Goal: Communication & Community: Answer question/provide support

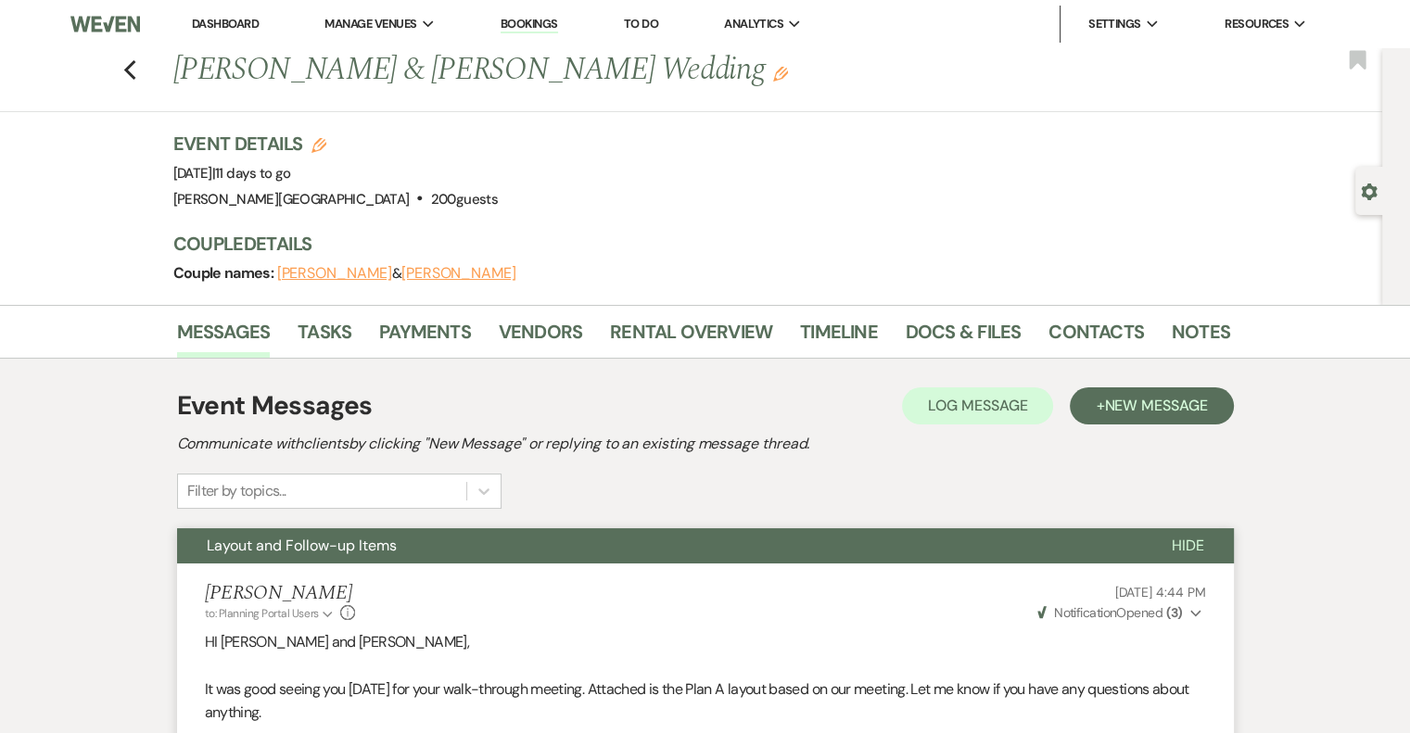
click at [200, 21] on link "Dashboard" at bounding box center [225, 24] width 67 height 16
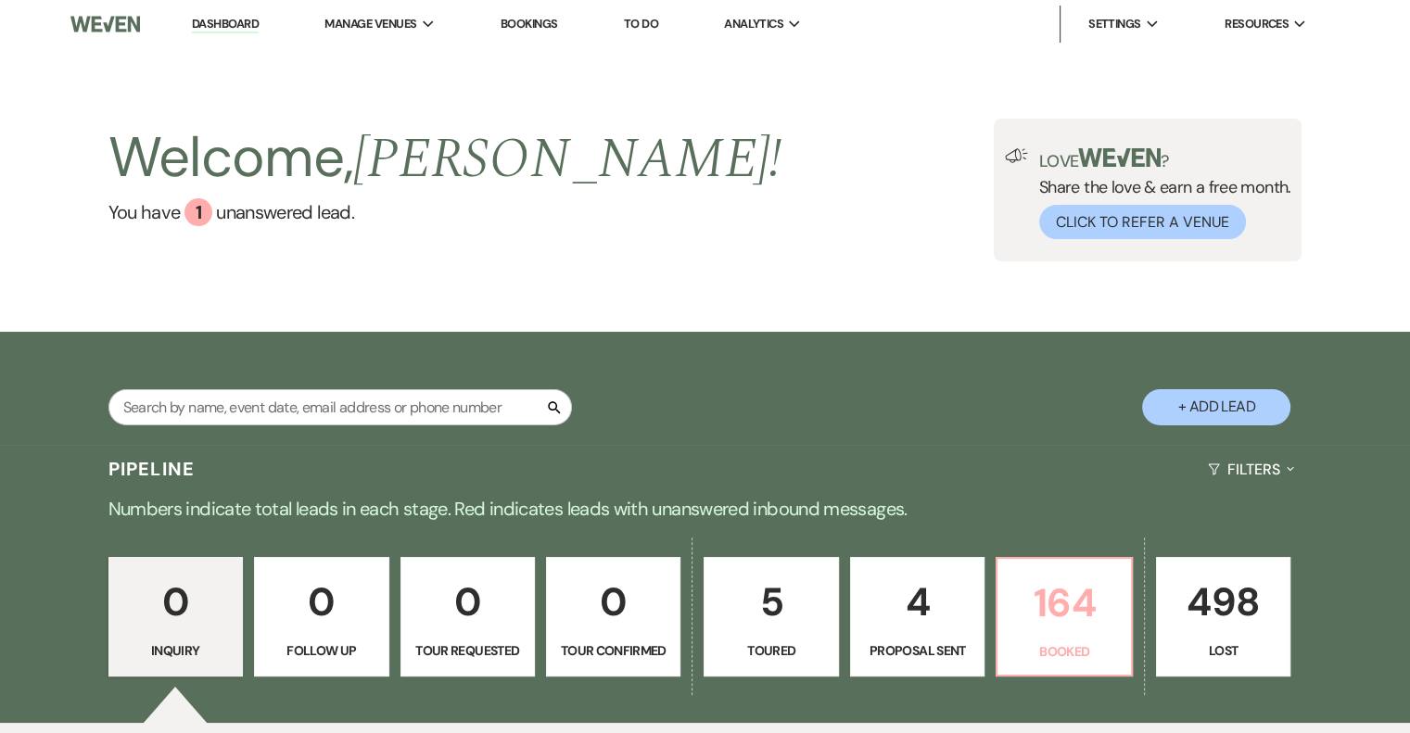
click at [1062, 630] on p "164" at bounding box center [1064, 603] width 110 height 62
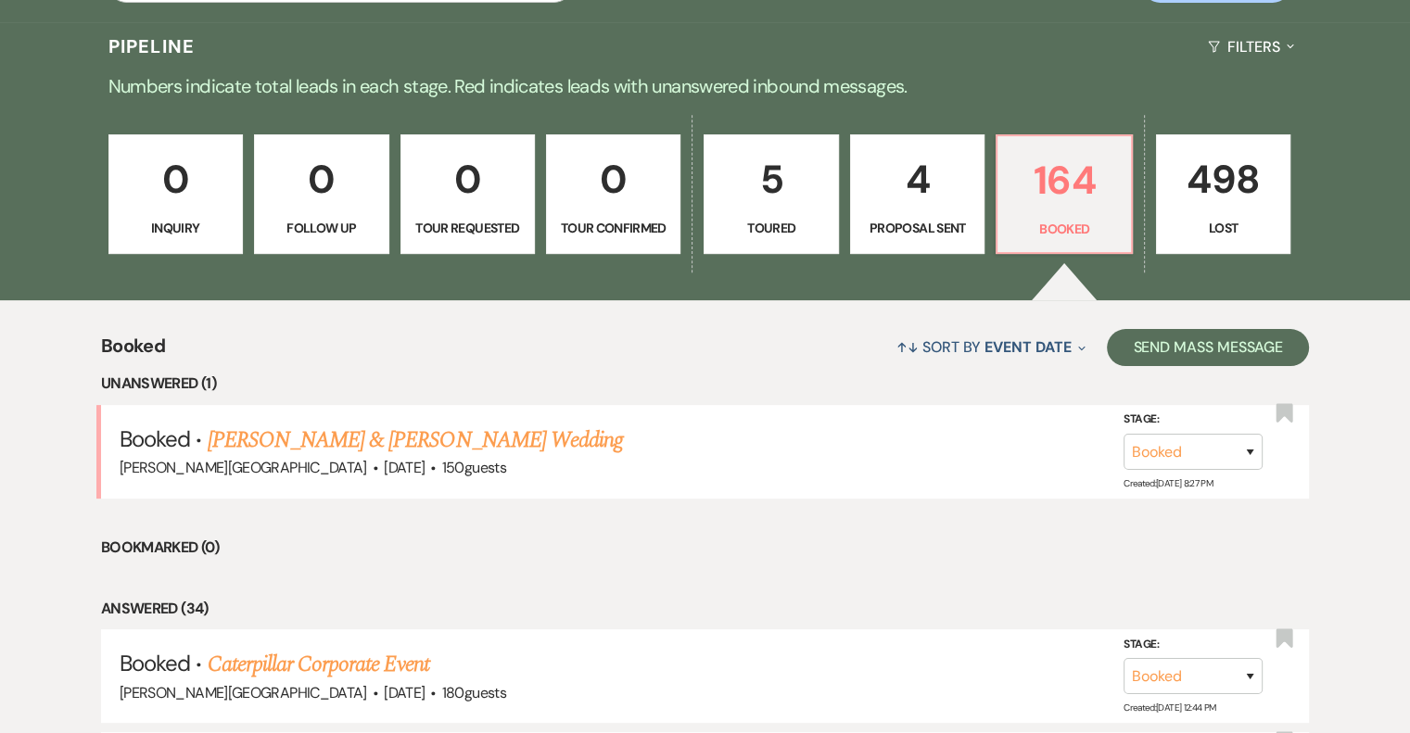
scroll to position [464, 0]
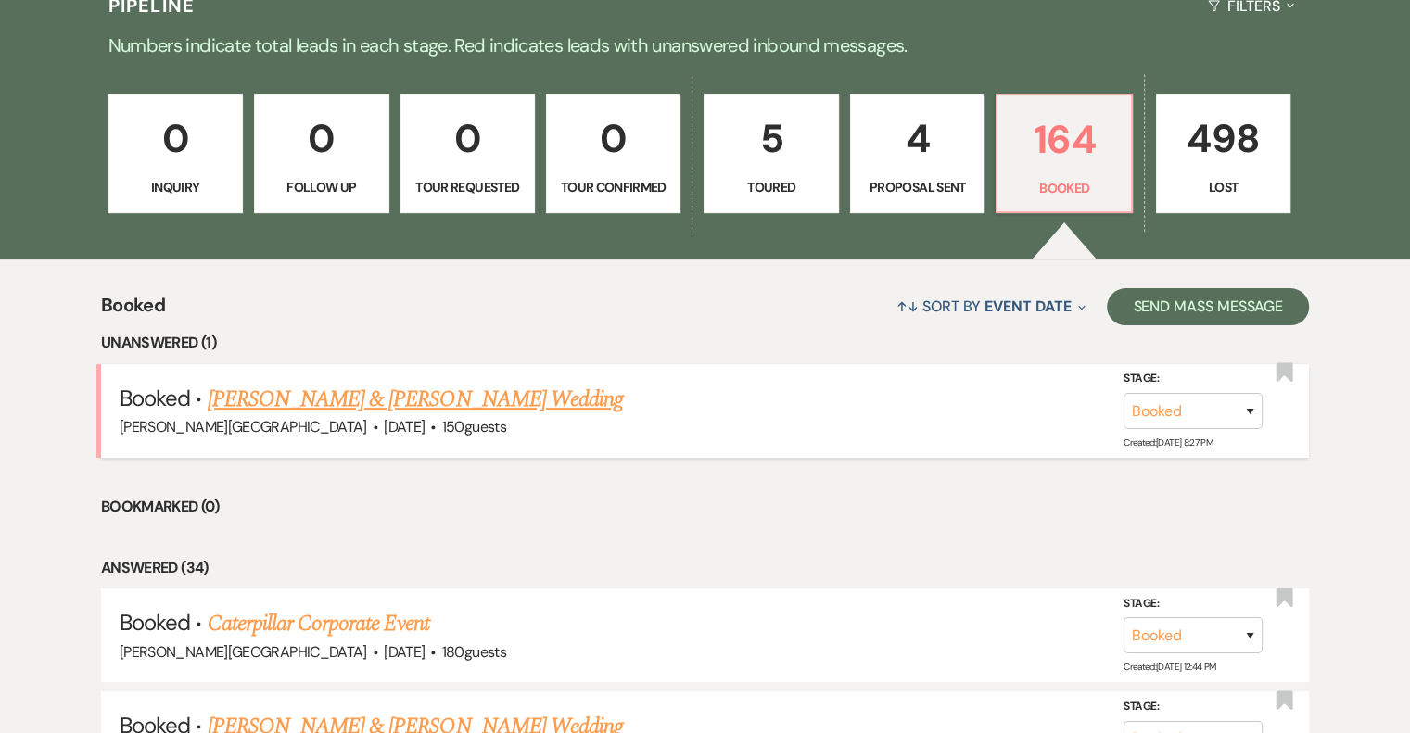
click at [469, 400] on link "[PERSON_NAME] & [PERSON_NAME] Wedding" at bounding box center [415, 399] width 415 height 33
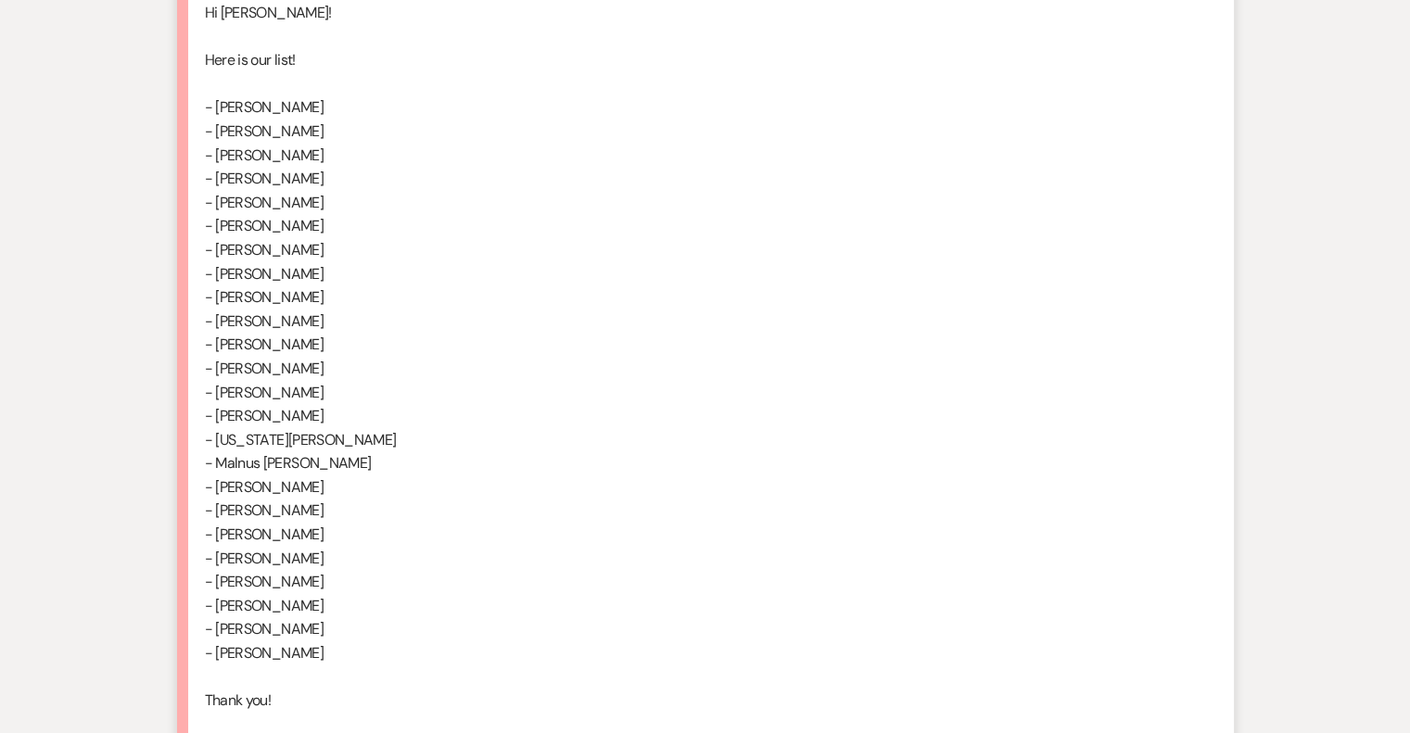
scroll to position [2040, 0]
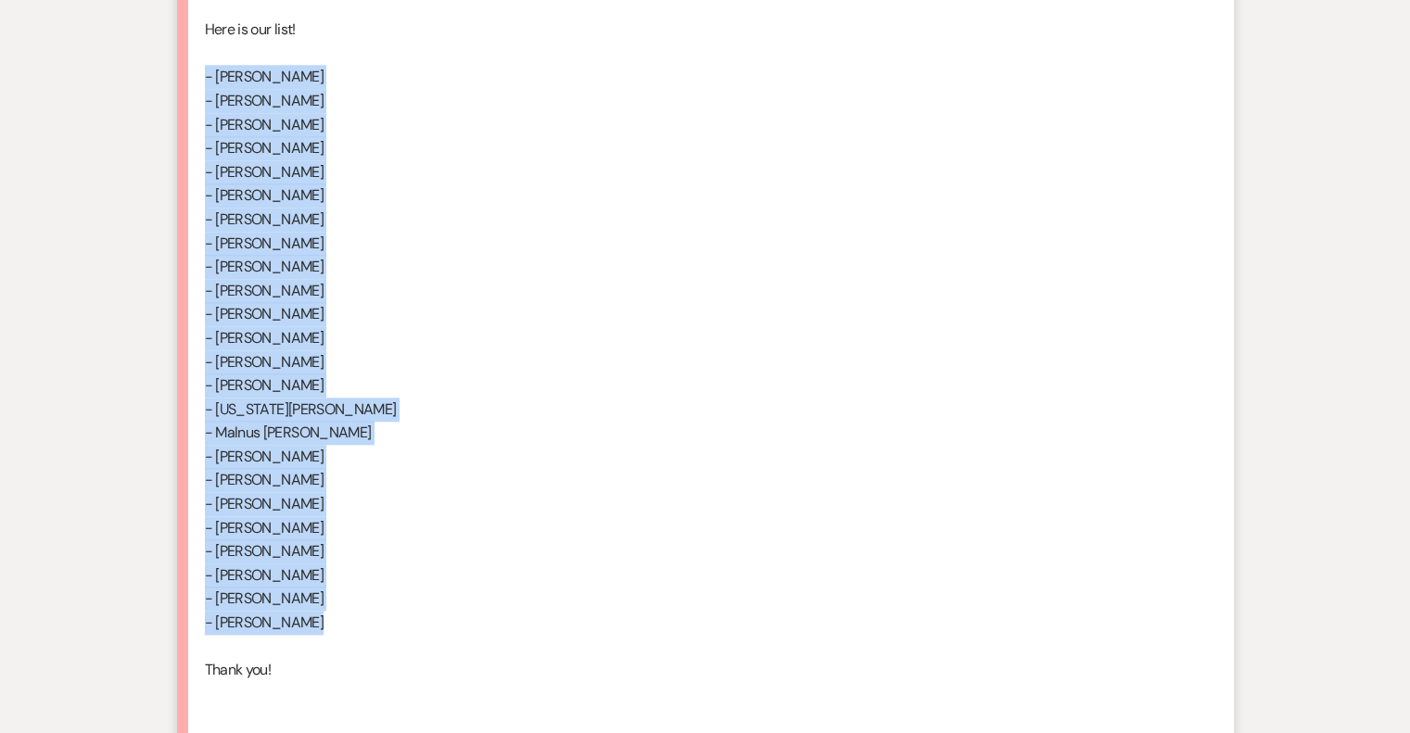
drag, startPoint x: 204, startPoint y: 71, endPoint x: 378, endPoint y: 622, distance: 577.6
click at [378, 622] on li "[PERSON_NAME] [DATE] 5:06 PM Hi [PERSON_NAME]! Here is our list! - [PERSON_NAME…" at bounding box center [705, 335] width 1057 height 828
copy div "- [PERSON_NAME] - [PERSON_NAME] - [PERSON_NAME] - [PERSON_NAME] - [PERSON_NAME]…"
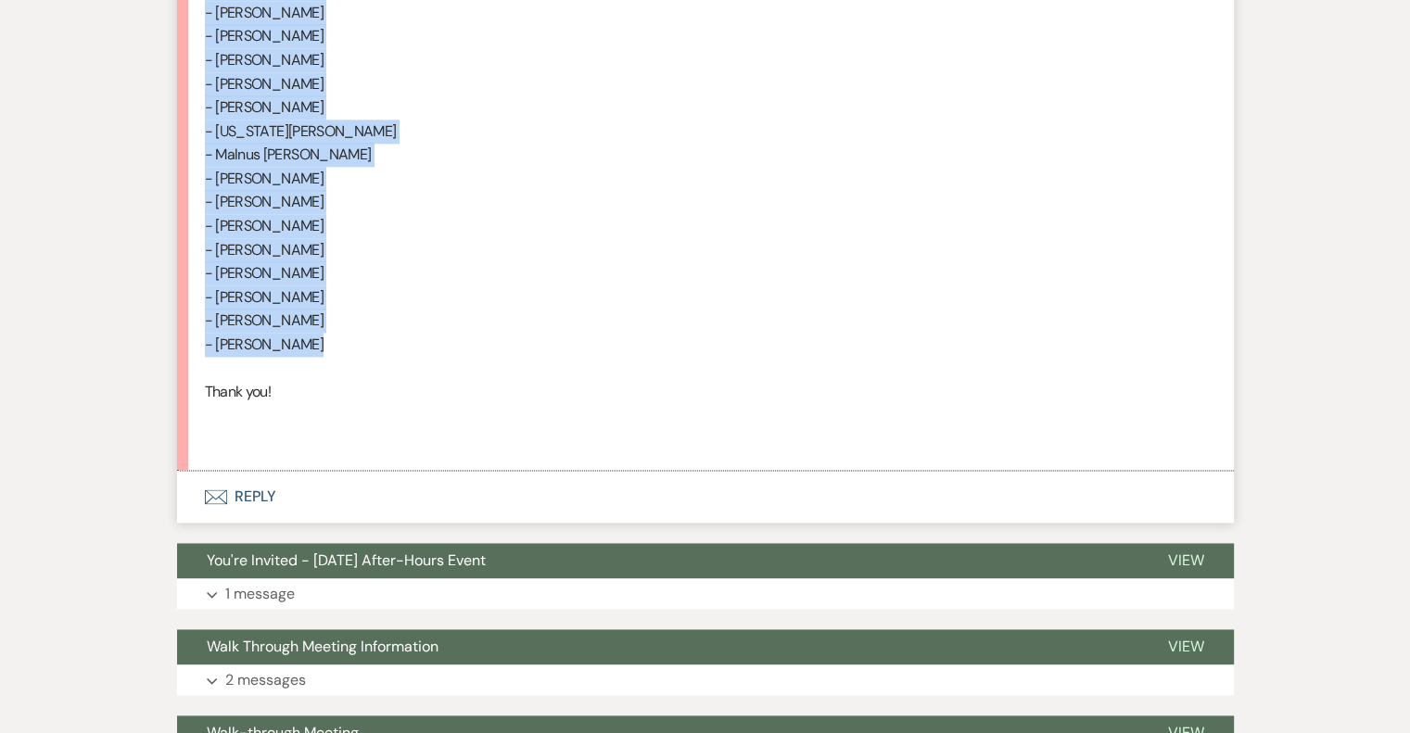
click at [267, 496] on button "Envelope Reply" at bounding box center [705, 497] width 1057 height 52
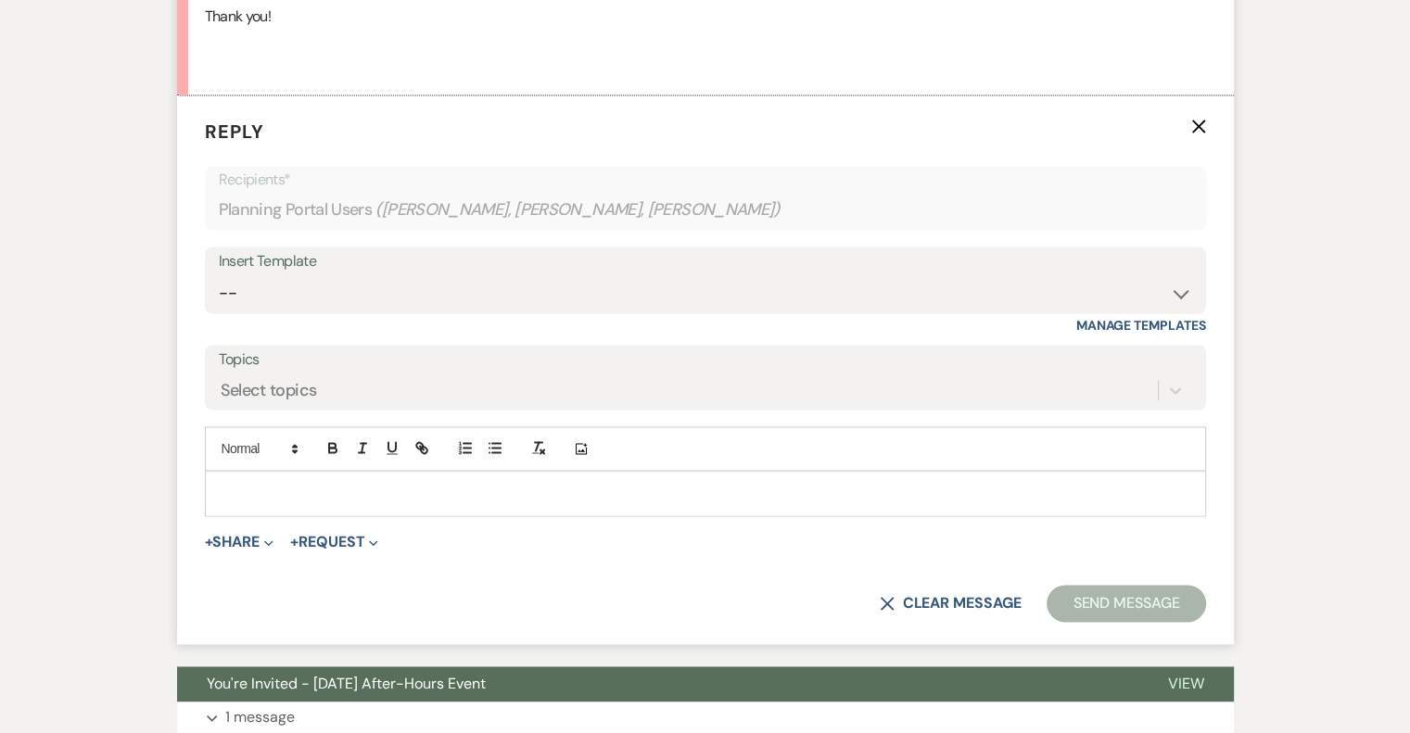
scroll to position [2695, 0]
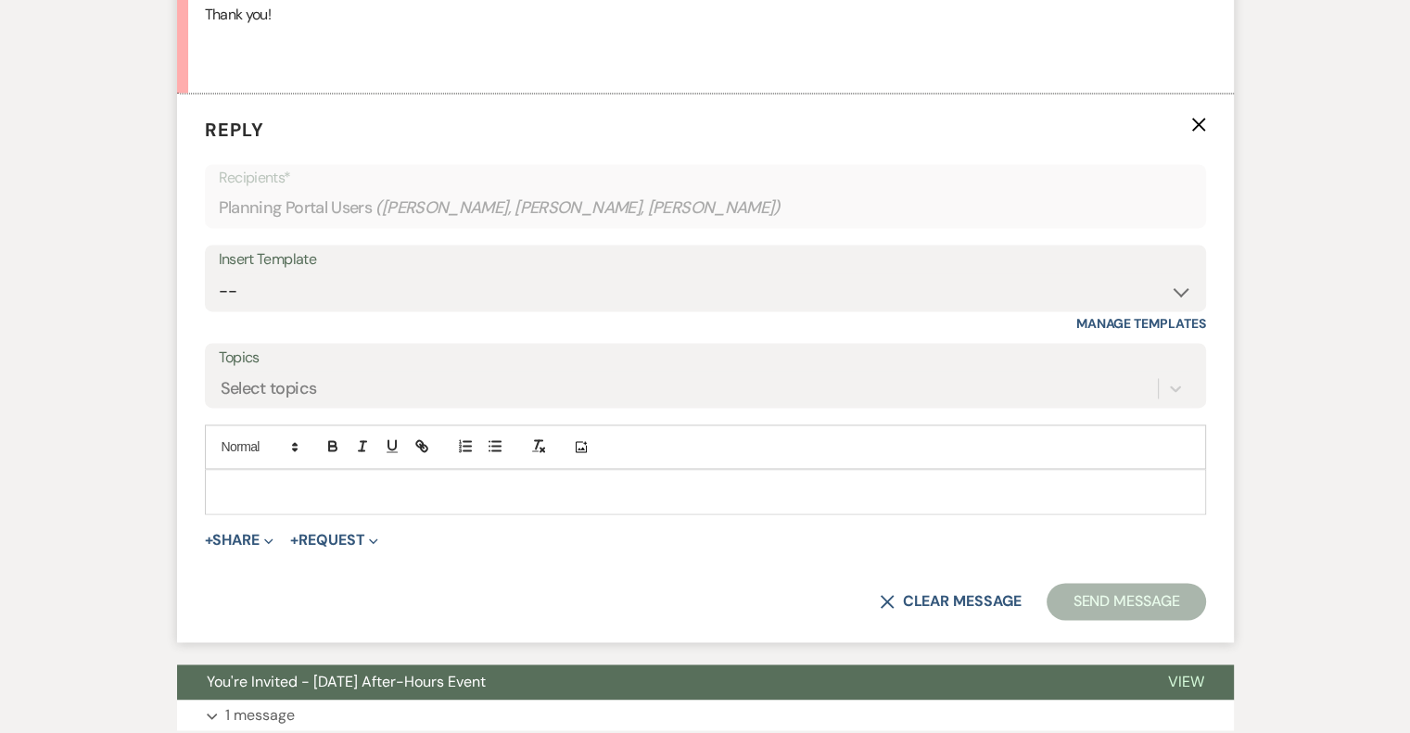
click at [262, 487] on p at bounding box center [706, 491] width 972 height 20
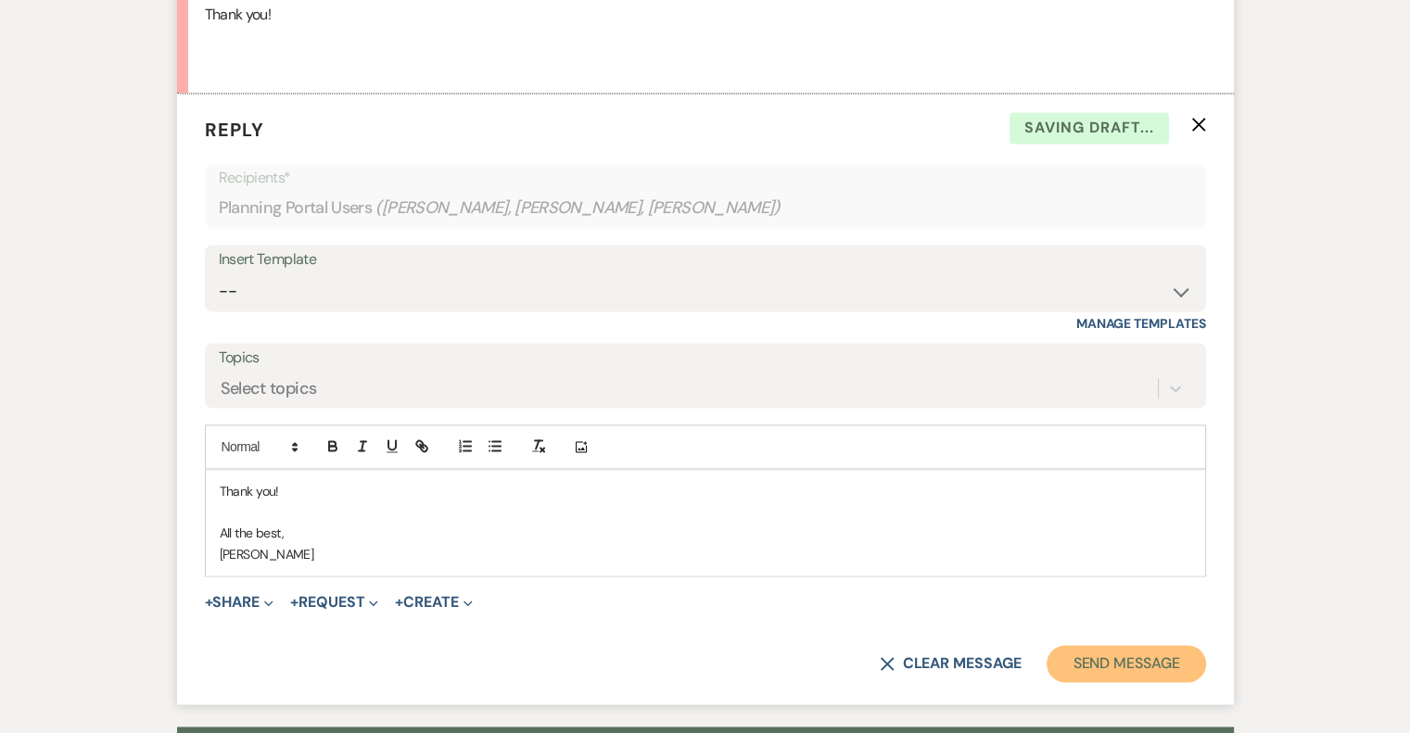
click at [1082, 669] on button "Send Message" at bounding box center [1126, 663] width 159 height 37
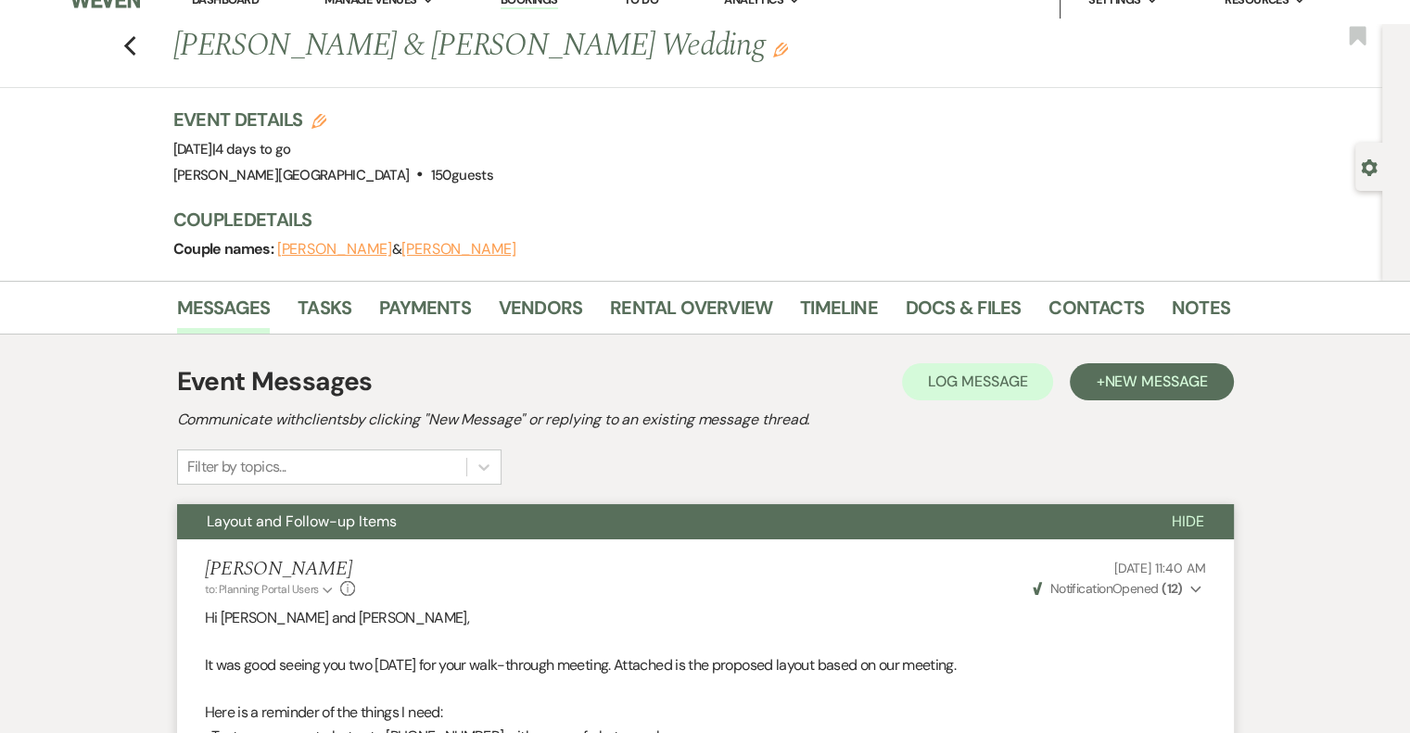
scroll to position [0, 0]
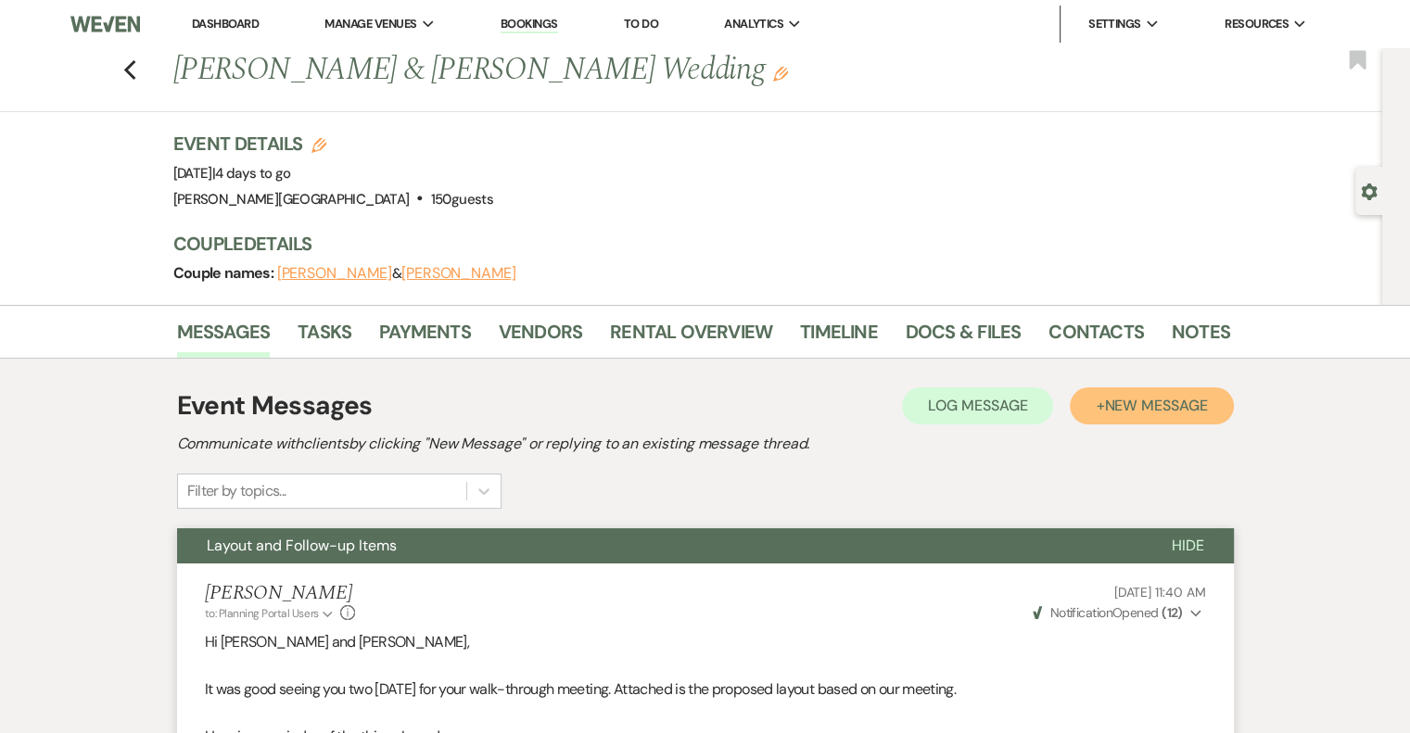
click at [1163, 414] on button "+ New Message" at bounding box center [1151, 406] width 163 height 37
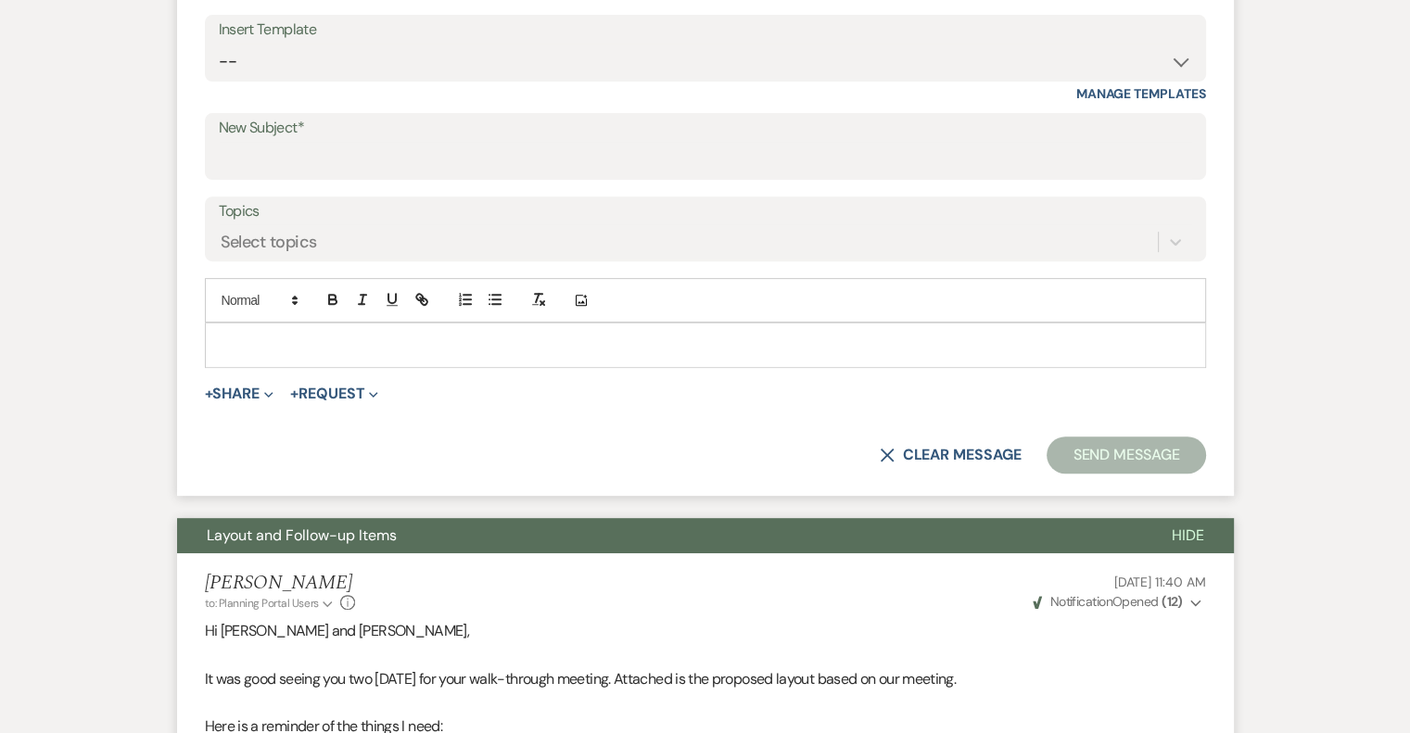
scroll to position [742, 0]
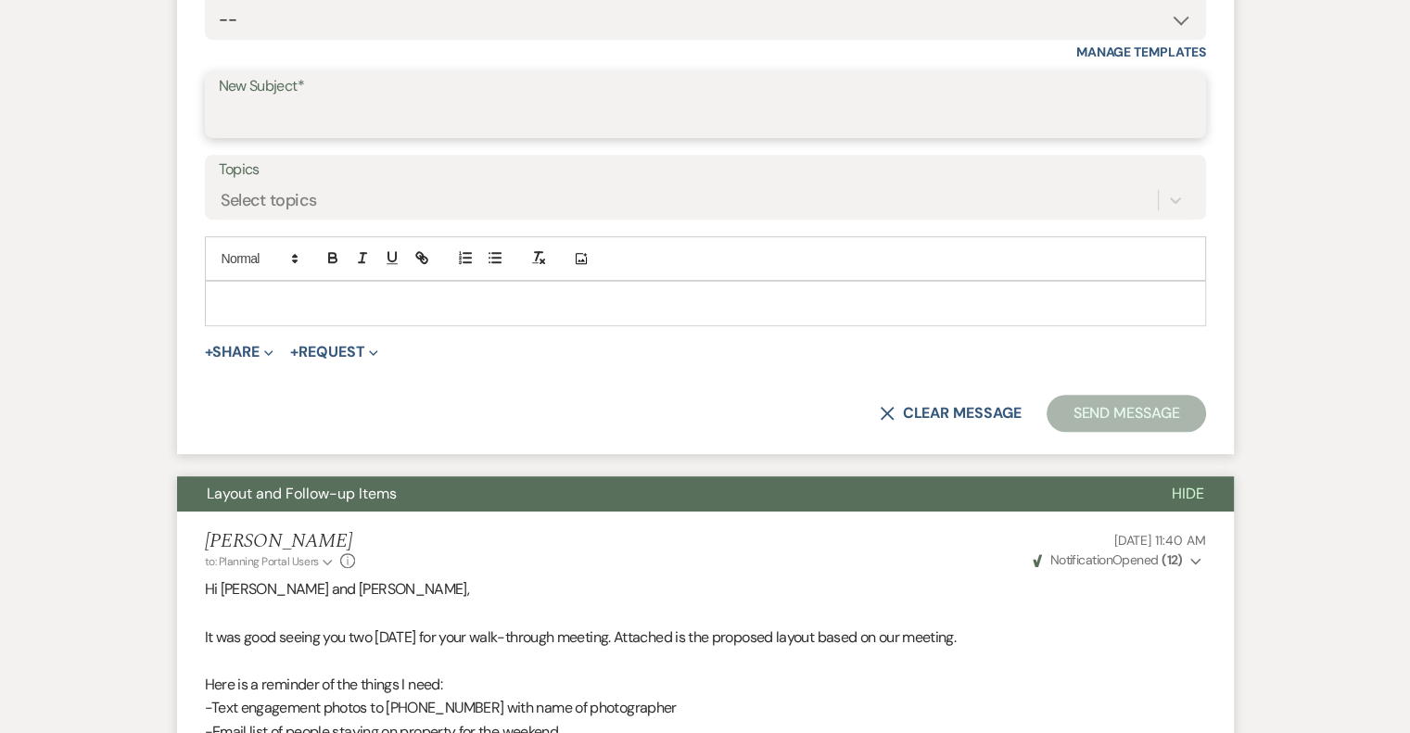
click at [359, 125] on input "New Subject*" at bounding box center [705, 118] width 973 height 36
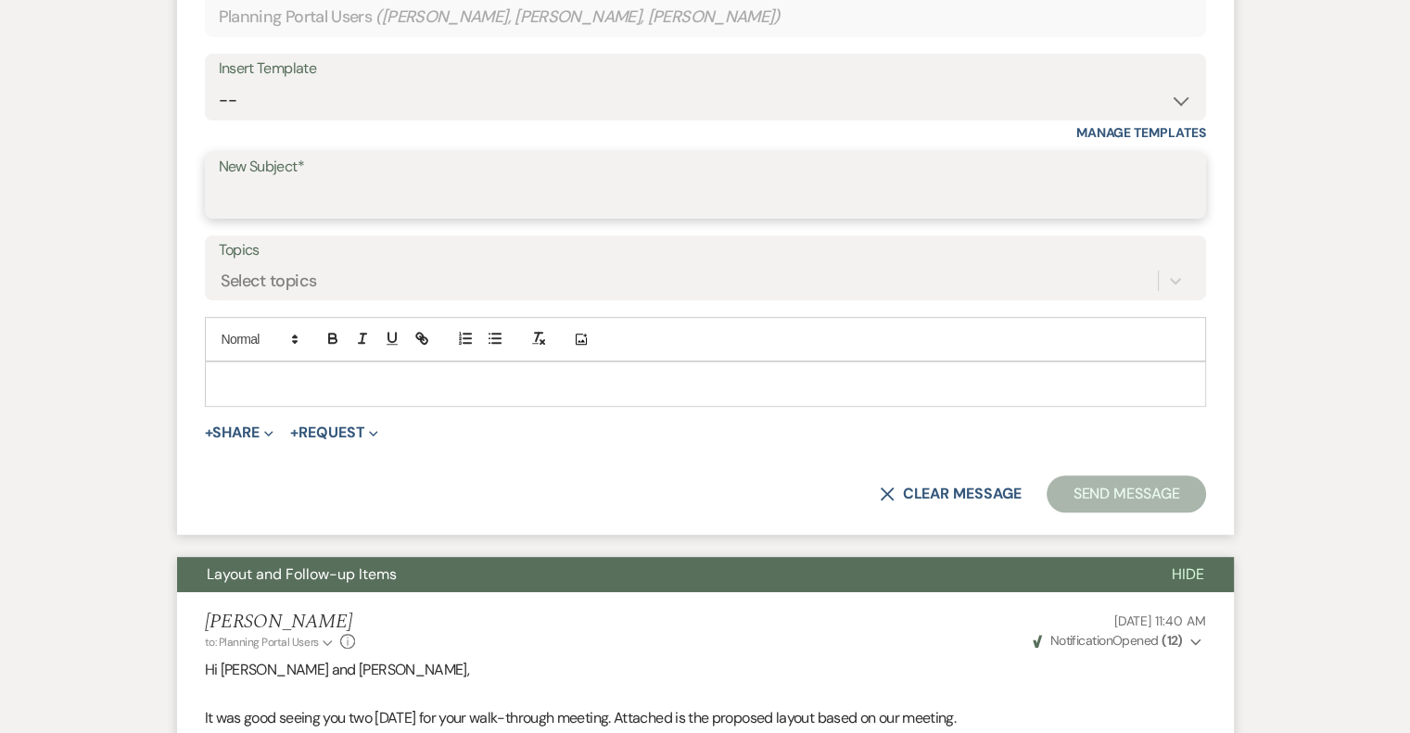
scroll to position [649, 0]
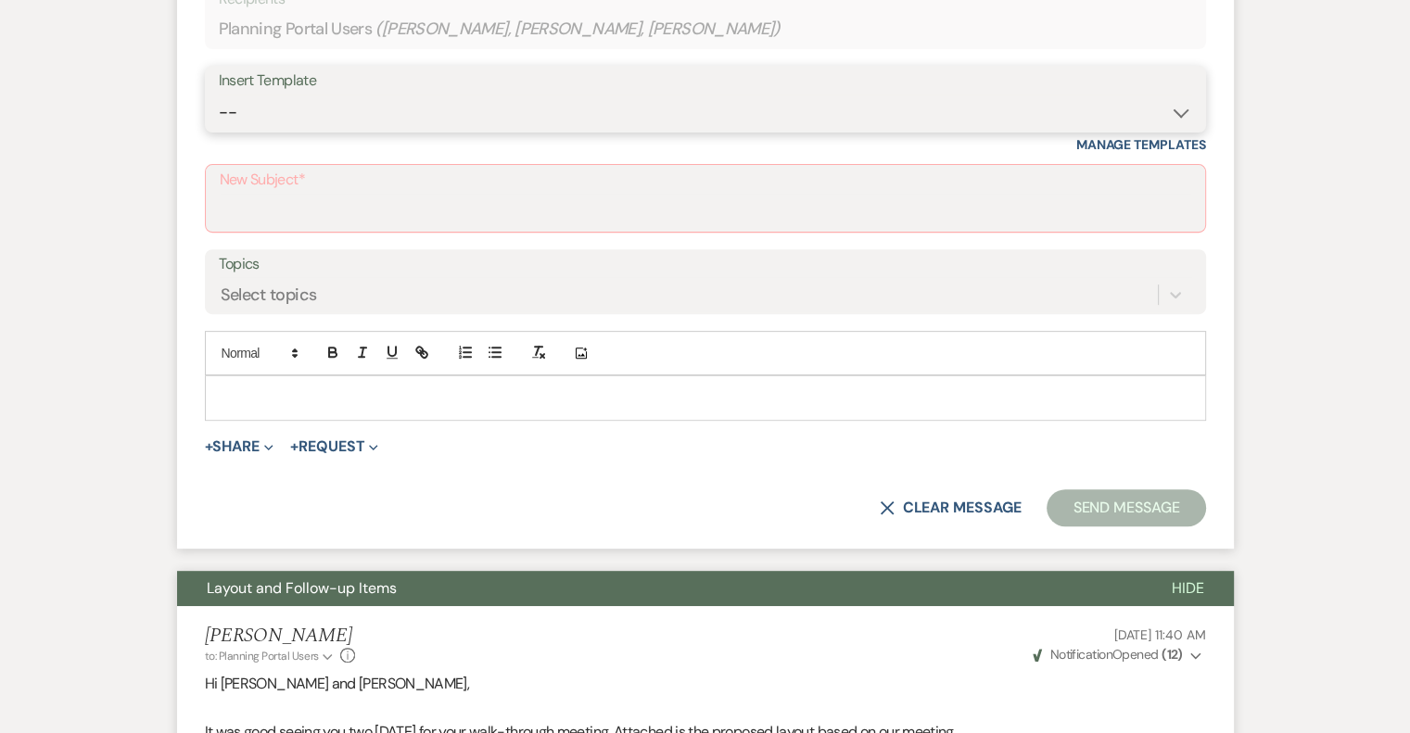
click at [454, 110] on select "-- Weven Planning Portal Introduction (Booked Events) Initial Inquiry Response …" at bounding box center [705, 113] width 973 height 36
select select "1782"
click at [219, 95] on select "-- Weven Planning Portal Introduction (Booked Events) Initial Inquiry Response …" at bounding box center [705, 113] width 973 height 36
type input "Check-in/Check-out/Reminders - Reply Needed"
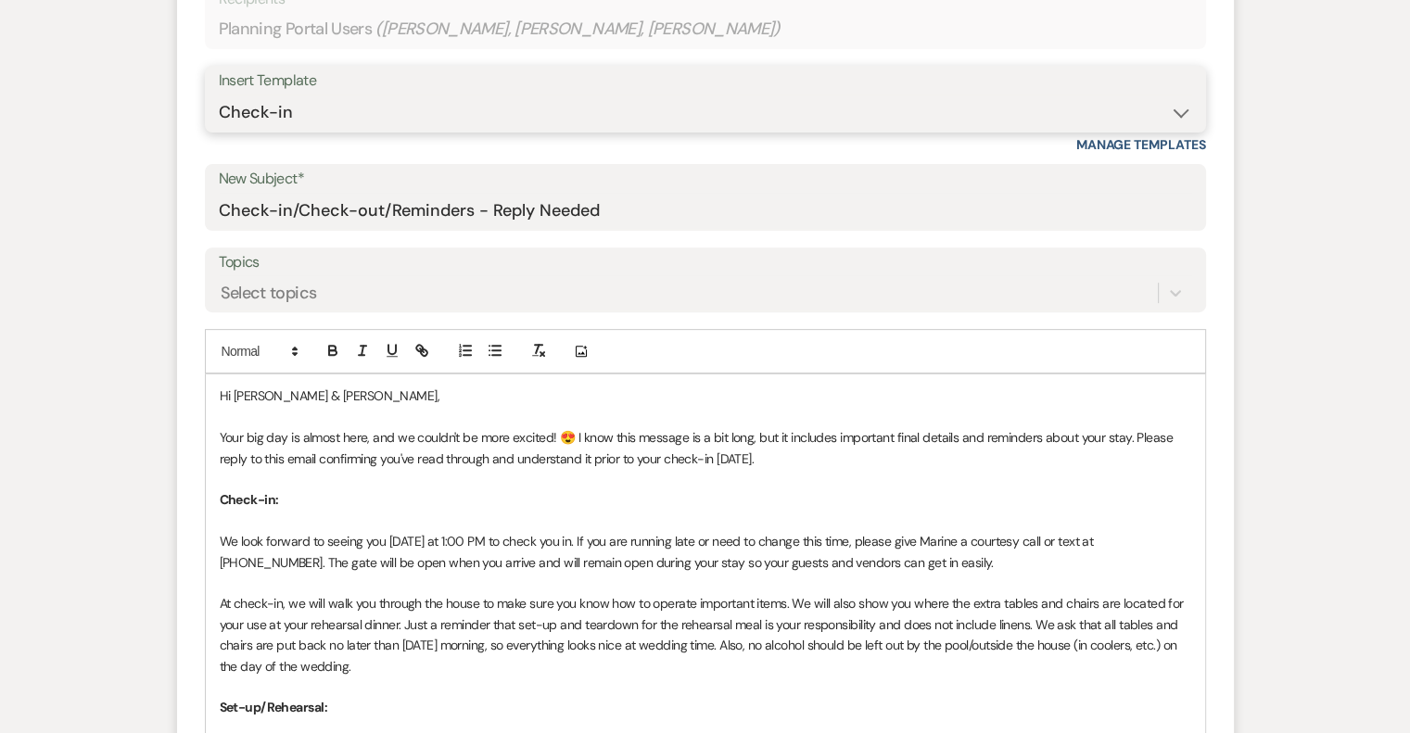
scroll to position [742, 0]
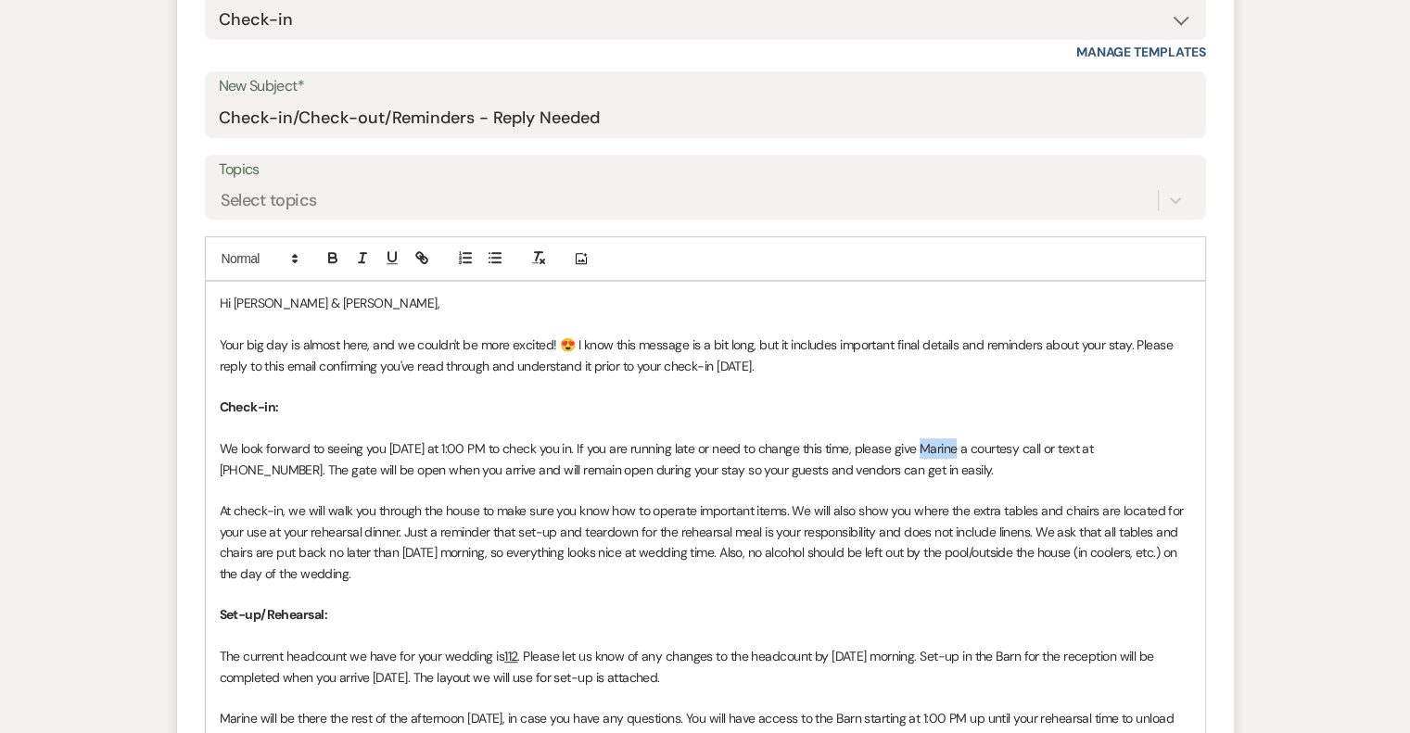
drag, startPoint x: 949, startPoint y: 450, endPoint x: 921, endPoint y: 447, distance: 28.9
click at [918, 448] on p "We look forward to seeing you [DATE] at 1:00 PM to check you in. If you are run…" at bounding box center [706, 460] width 972 height 42
drag, startPoint x: 1146, startPoint y: 444, endPoint x: 1070, endPoint y: 441, distance: 76.1
click at [1070, 441] on p "We look forward to seeing you [DATE] at 1:00 PM to check you in. If you are run…" at bounding box center [706, 460] width 972 height 42
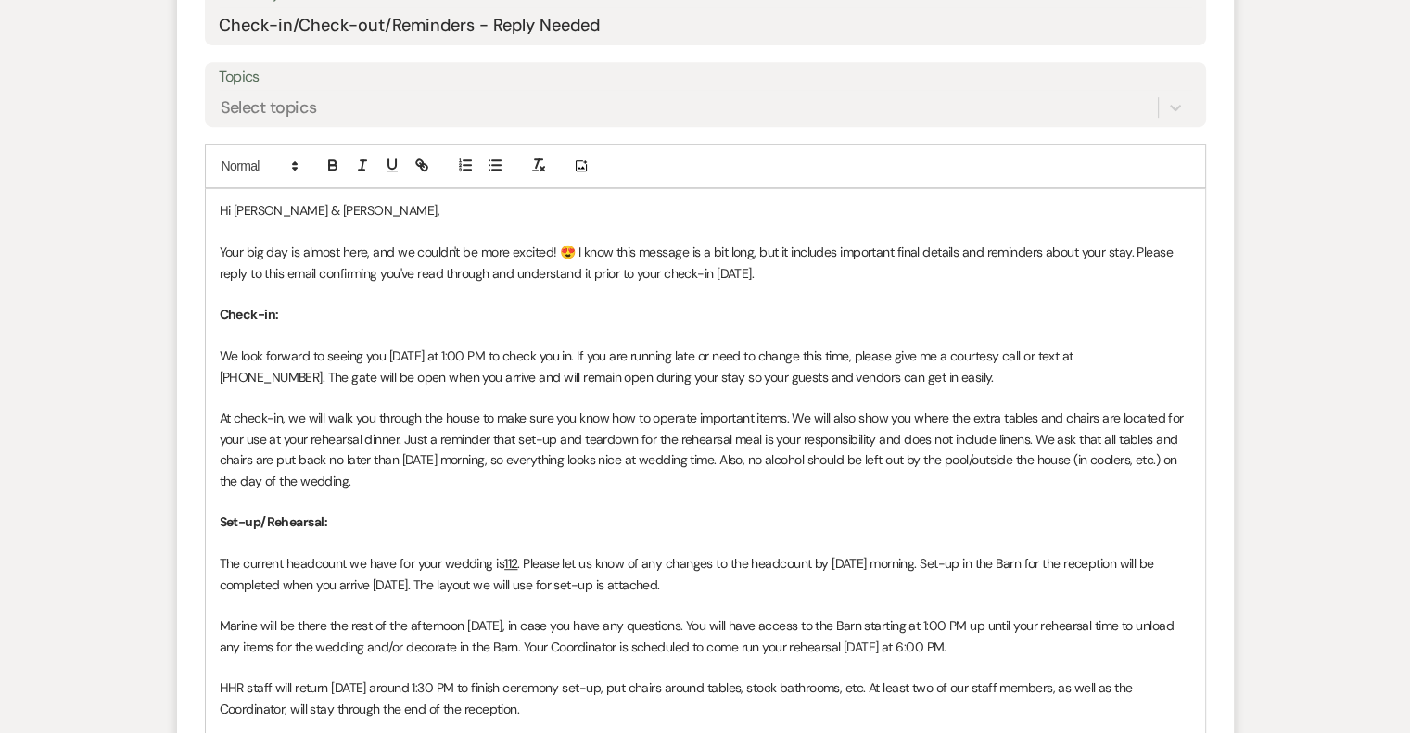
scroll to position [1020, 0]
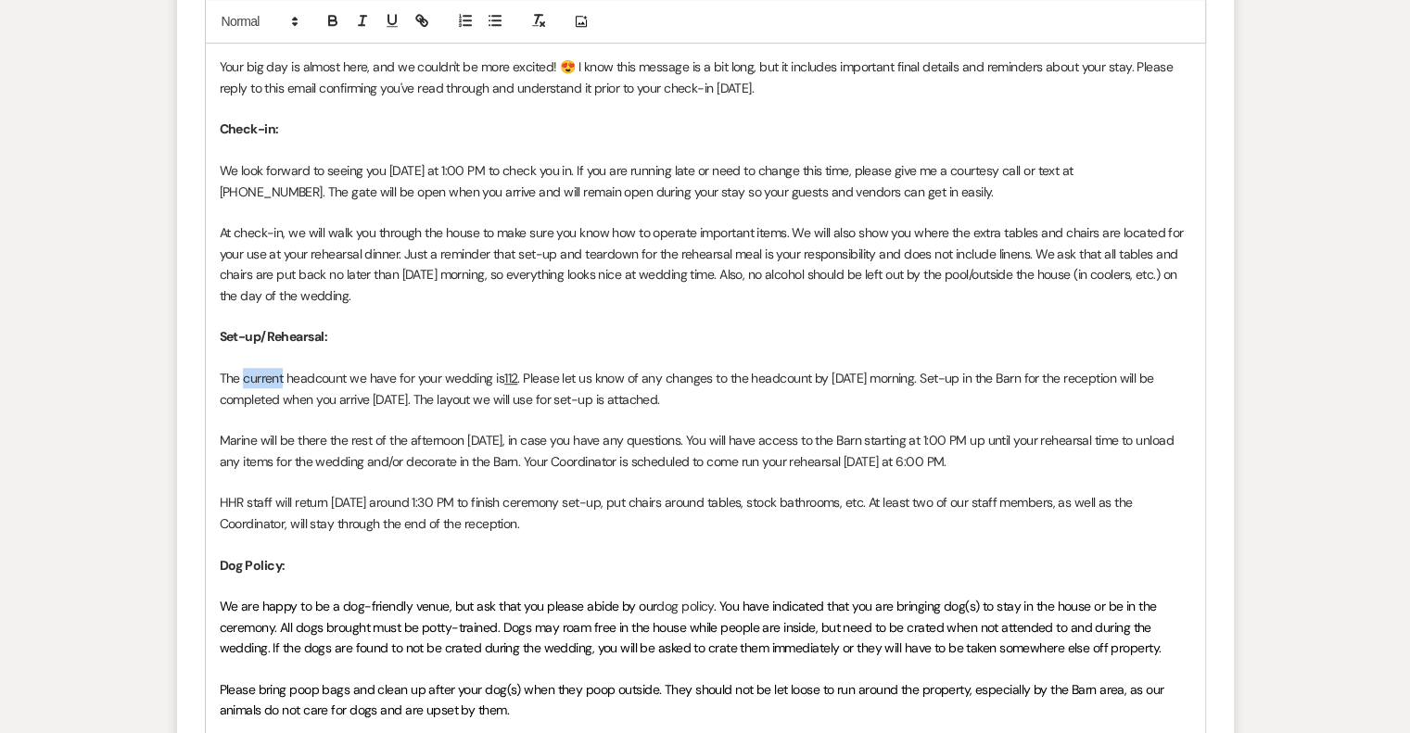
drag, startPoint x: 284, startPoint y: 379, endPoint x: 245, endPoint y: 379, distance: 38.9
click at [245, 379] on p "The current headcount we have for your wedding is 112 . Please let us know of a…" at bounding box center [706, 389] width 972 height 42
click at [490, 374] on u "112" at bounding box center [493, 378] width 13 height 17
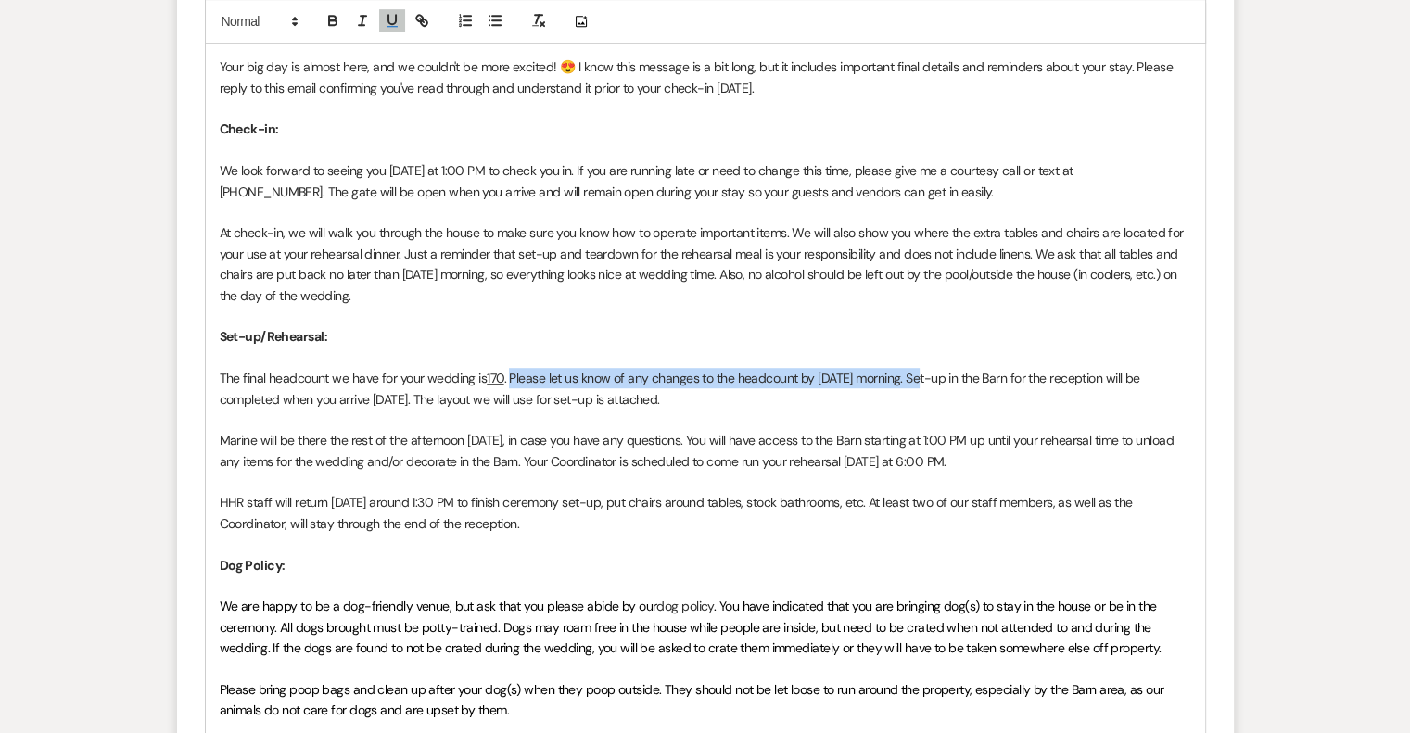
drag, startPoint x: 918, startPoint y: 377, endPoint x: 511, endPoint y: 373, distance: 407.0
click at [511, 373] on p "The final headcount we have for your wedding is 170 . Please let us know of any…" at bounding box center [706, 389] width 972 height 42
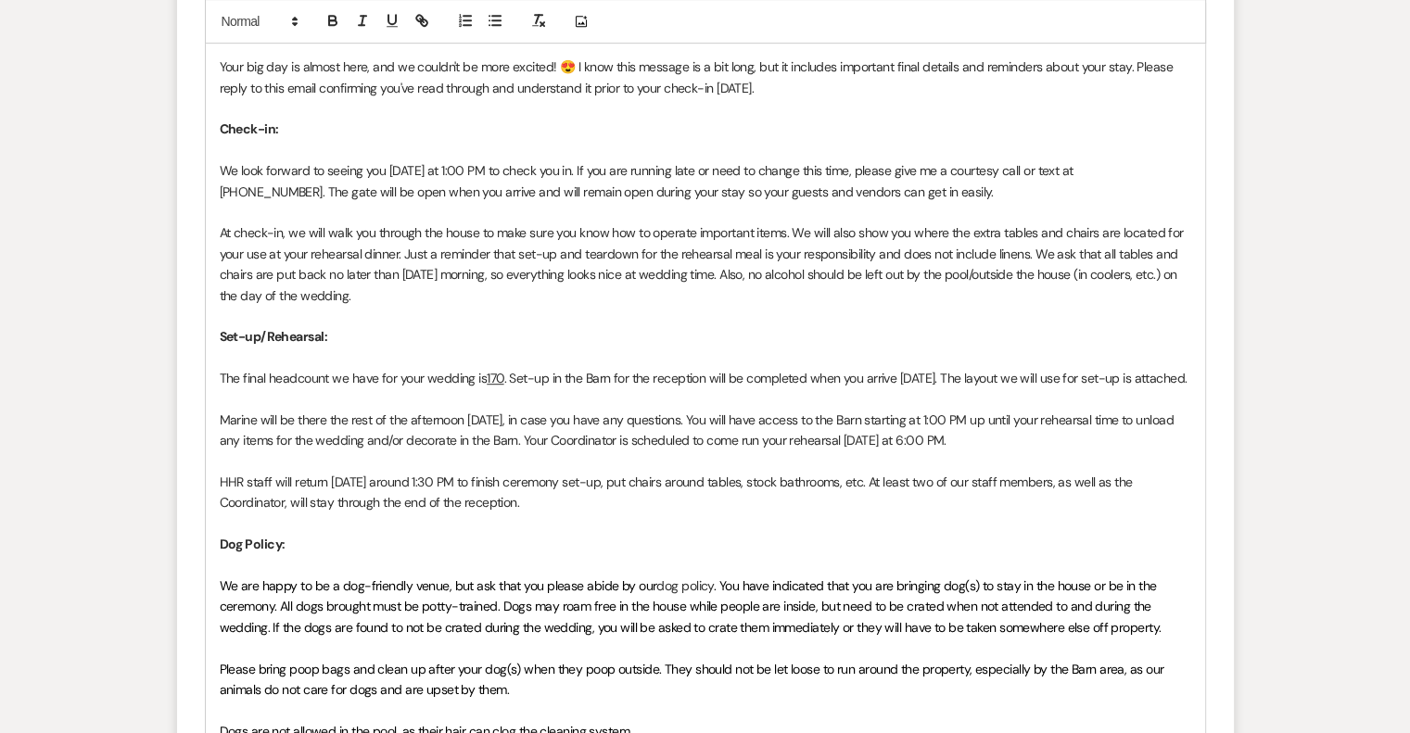
click at [653, 379] on p "The final headcount we have for your wedding is 170 . Set-up in the Barn for th…" at bounding box center [706, 378] width 972 height 20
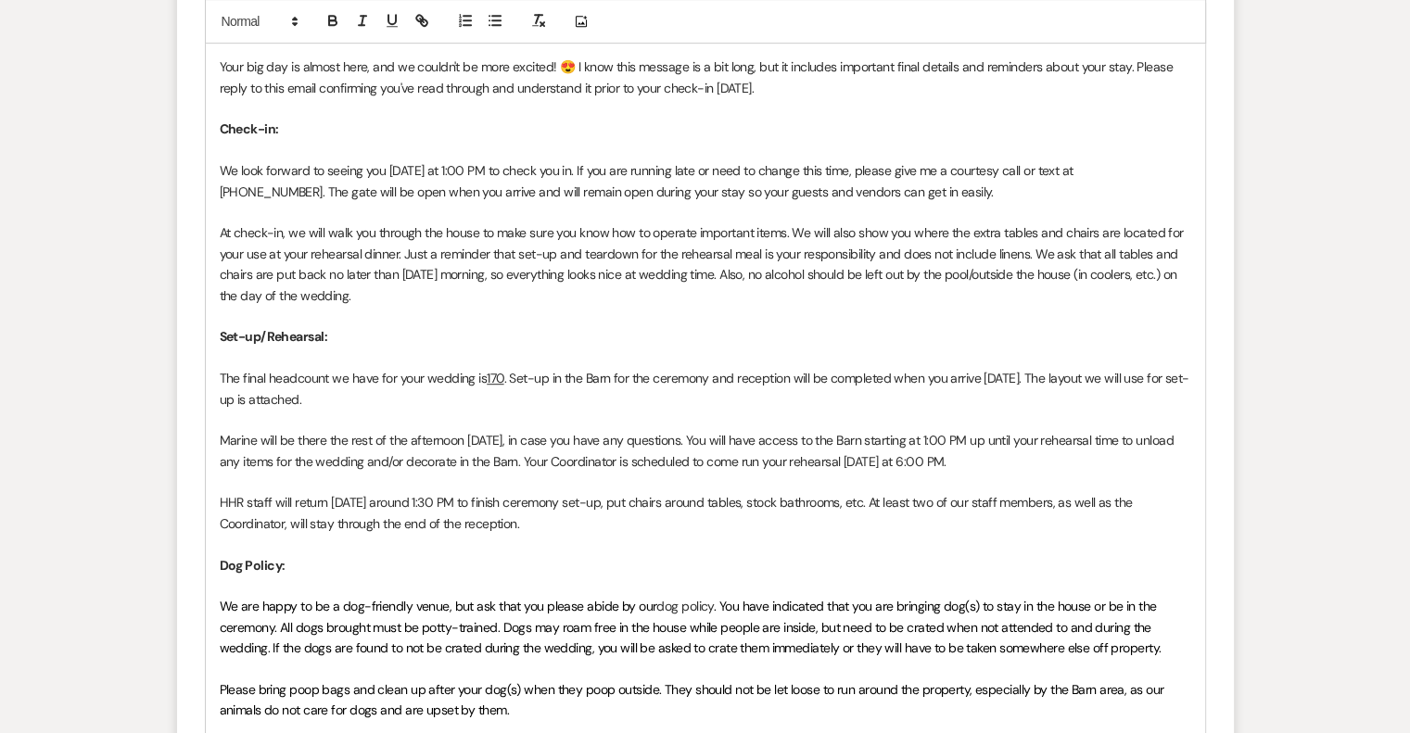
click at [387, 401] on p "The final headcount we have for your wedding is 170 . Set-up in the Barn for th…" at bounding box center [706, 389] width 972 height 42
drag, startPoint x: 736, startPoint y: 378, endPoint x: 655, endPoint y: 383, distance: 81.7
click at [655, 383] on p "The final headcount we have for your wedding is 170 . Set-up in the Barn for th…" at bounding box center [706, 389] width 972 height 42
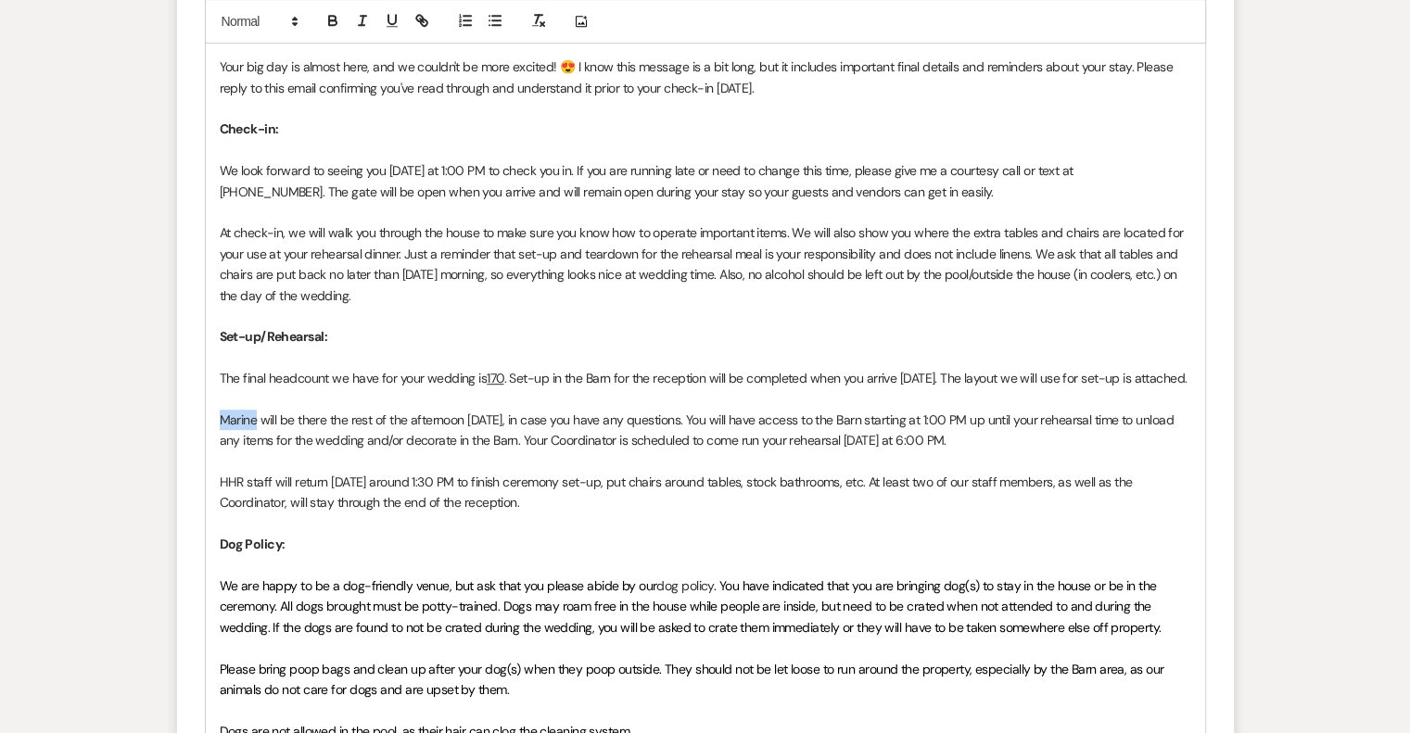
drag, startPoint x: 256, startPoint y: 438, endPoint x: 221, endPoint y: 441, distance: 35.4
click at [220, 441] on p "Marine will be there the rest of the afternoon [DATE], in case you have any que…" at bounding box center [706, 431] width 972 height 42
click at [427, 472] on p at bounding box center [706, 462] width 972 height 20
click at [441, 501] on p "HHR staff will return [DATE] around 1:30 PM to finish ceremony set-up, put chai…" at bounding box center [706, 493] width 972 height 42
click at [680, 514] on p "HHR staff will return [DATE] around 2:30 PM to finish ceremony set-up, put chai…" at bounding box center [706, 493] width 972 height 42
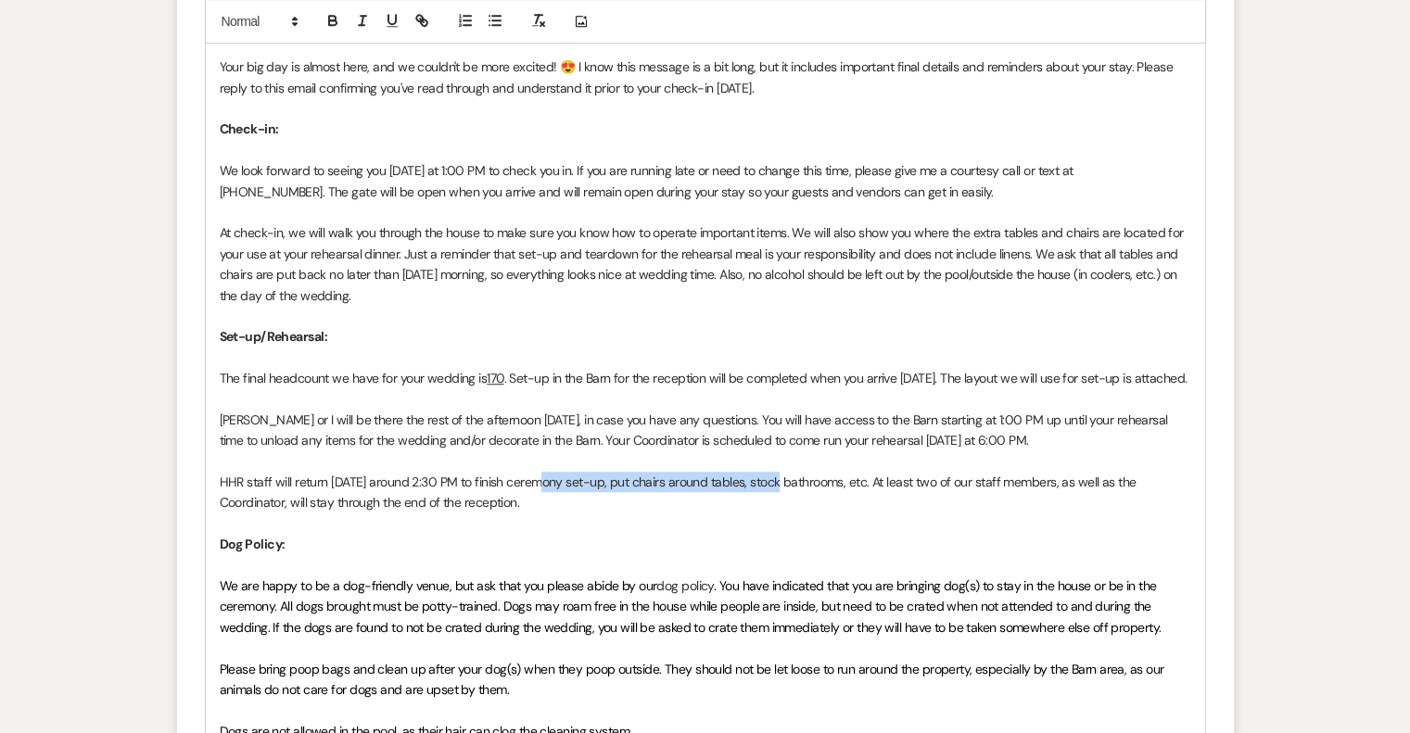
drag, startPoint x: 777, startPoint y: 504, endPoint x: 542, endPoint y: 507, distance: 234.6
click at [542, 508] on p "HHR staff will return [DATE] around 2:30 PM to finish ceremony set-up, put chai…" at bounding box center [706, 493] width 972 height 42
click at [541, 502] on p "HHR staff will return [DATE] around 2:30 PM to finish cfinal prep itemsstock ba…" at bounding box center [706, 493] width 972 height 42
click at [623, 534] on p at bounding box center [706, 524] width 972 height 20
drag, startPoint x: 728, startPoint y: 501, endPoint x: 587, endPoint y: 505, distance: 141.0
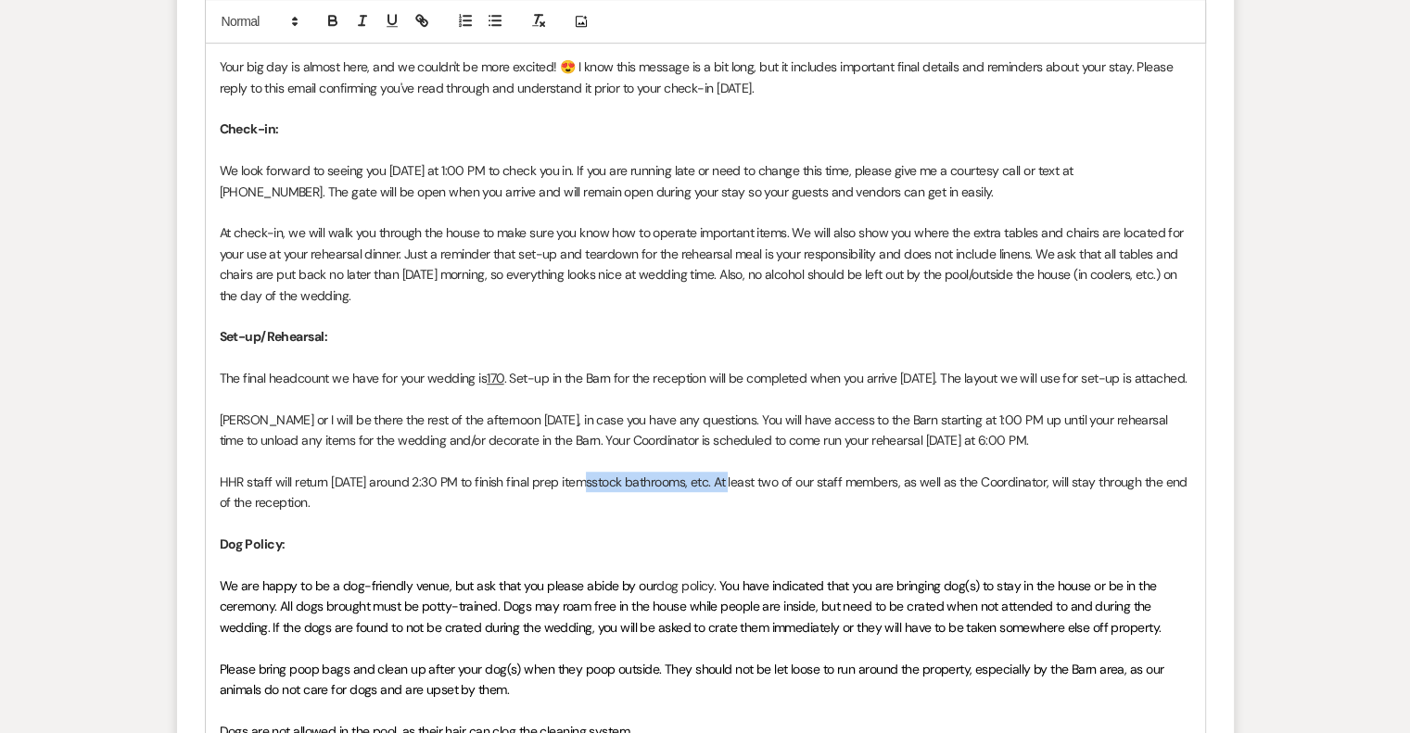
click at [587, 505] on p "HHR staff will return [DATE] around 2:30 PM to finish final prep itemsstock bat…" at bounding box center [706, 493] width 972 height 42
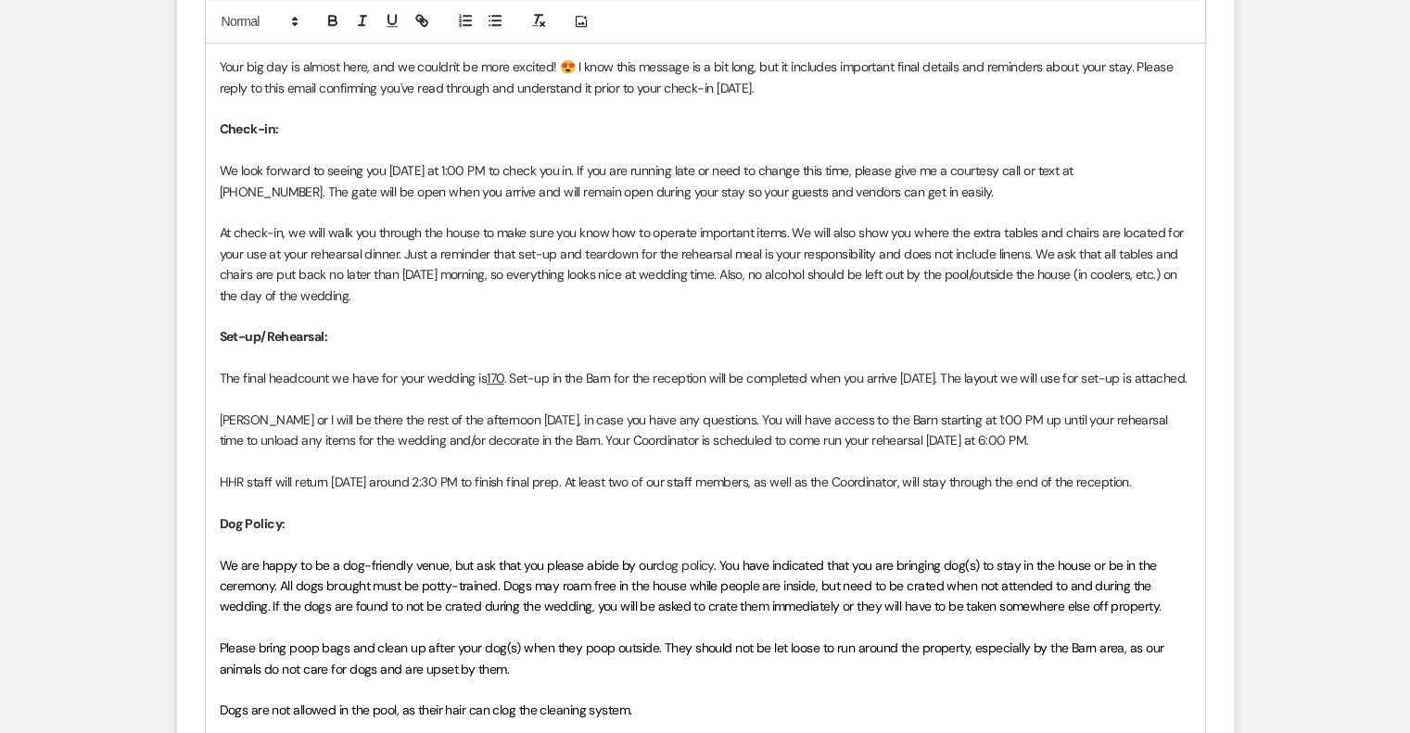
click at [536, 492] on p "HHR staff will return [DATE] around 2:30 PM to finish final prep. At least two …" at bounding box center [706, 482] width 972 height 20
click at [605, 492] on p "HHR staff will return [DATE] around 2:30 PM to finish our final prep. At least …" at bounding box center [706, 482] width 972 height 20
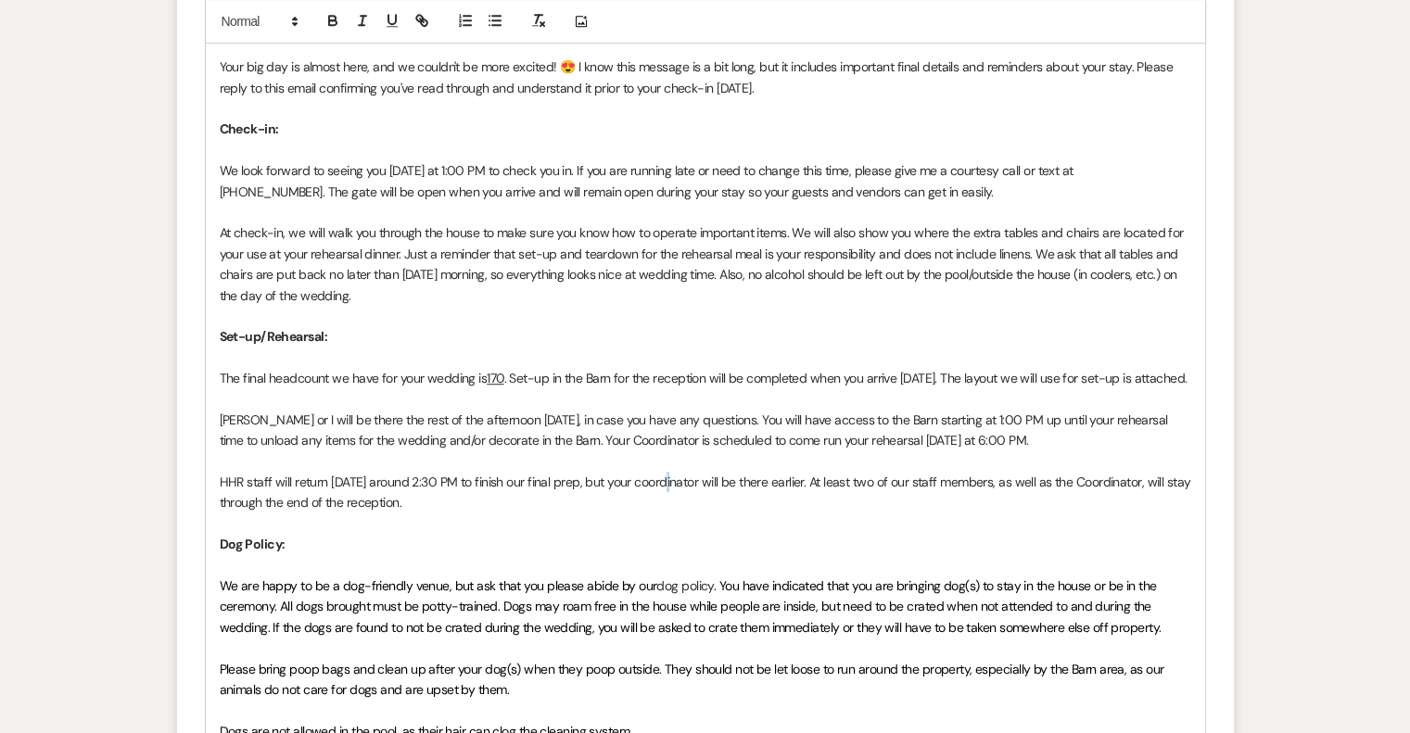
click at [663, 501] on p "HHR staff will return [DATE] around 2:30 PM to finish our final prep, but your …" at bounding box center [706, 493] width 972 height 42
click at [796, 511] on p "HHR staff will return [DATE] around 2:30 PM to finish our final prep, but your …" at bounding box center [706, 493] width 972 height 42
click at [833, 503] on p "HHR staff will return [DATE] around 2:30 PM to finish our final prep, but your …" at bounding box center [706, 493] width 972 height 42
click at [524, 554] on p "Dog Policy :" at bounding box center [706, 544] width 972 height 20
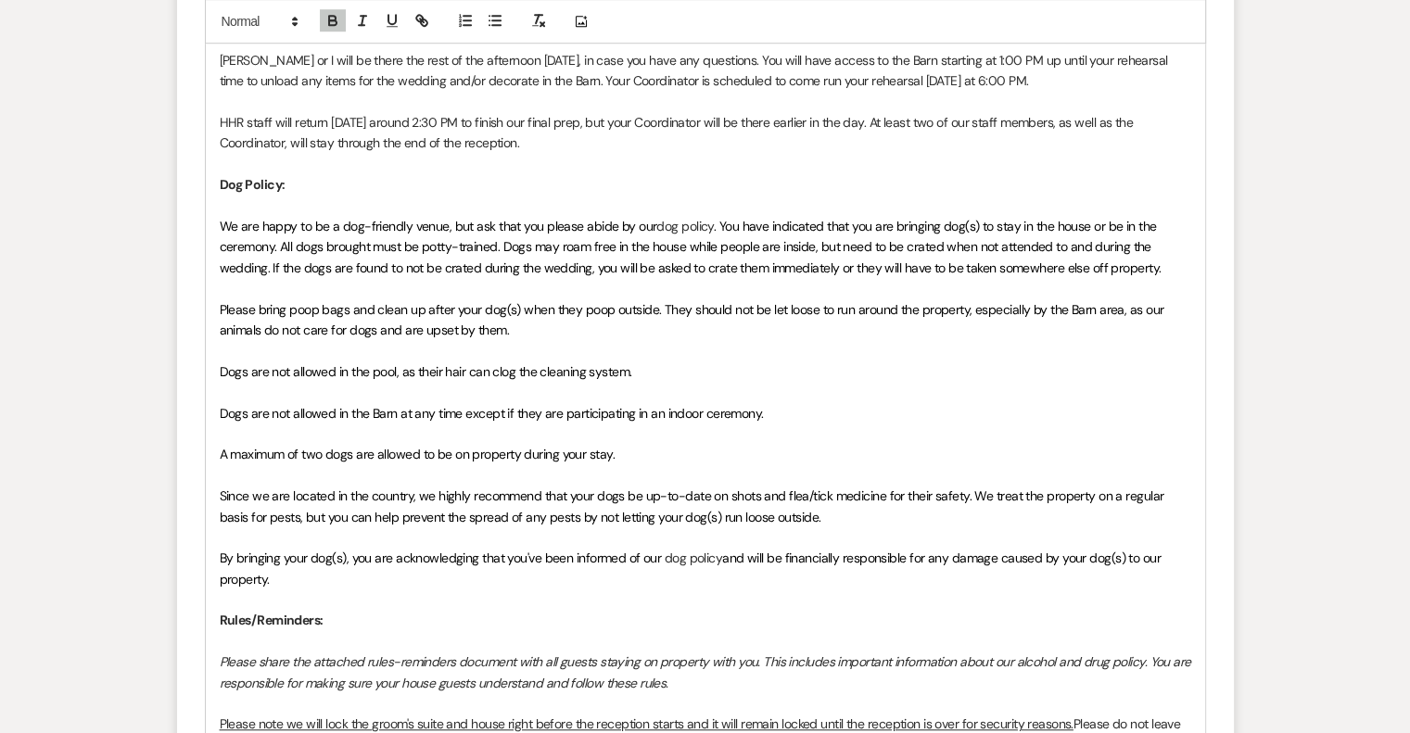
scroll to position [1391, 0]
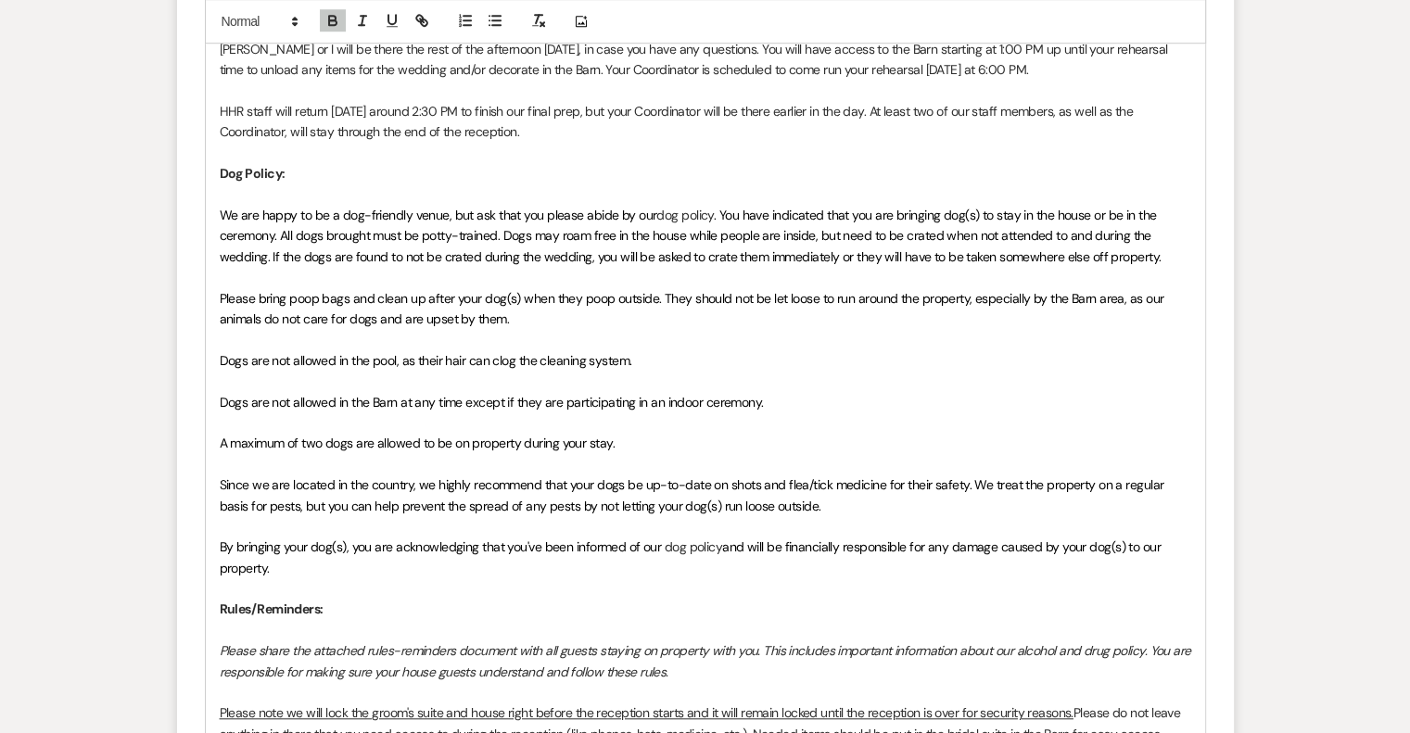
drag, startPoint x: 268, startPoint y: 585, endPoint x: 222, endPoint y: 233, distance: 355.3
click at [222, 233] on div "Hi [PERSON_NAME] & [PERSON_NAME], Your big day is almost here, and we couldn't …" at bounding box center [705, 412] width 999 height 1558
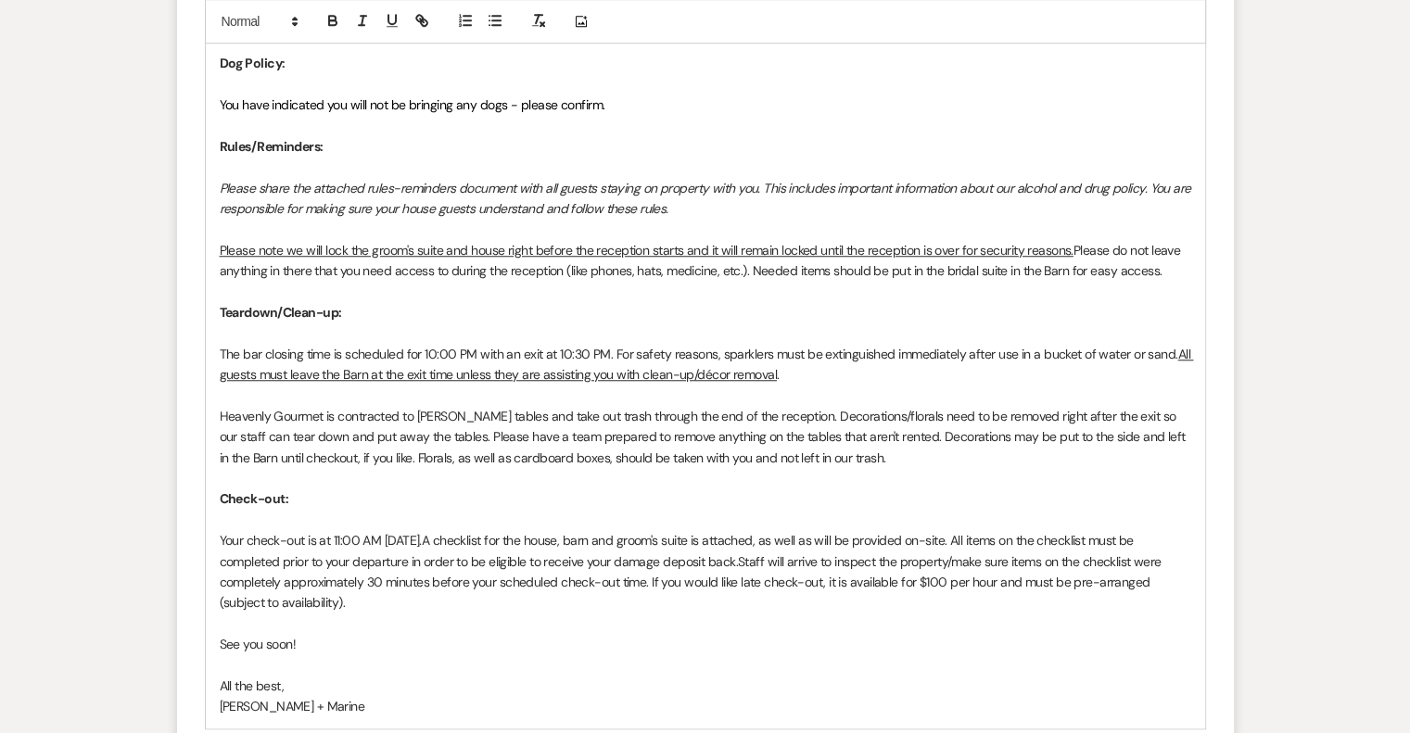
scroll to position [1576, 0]
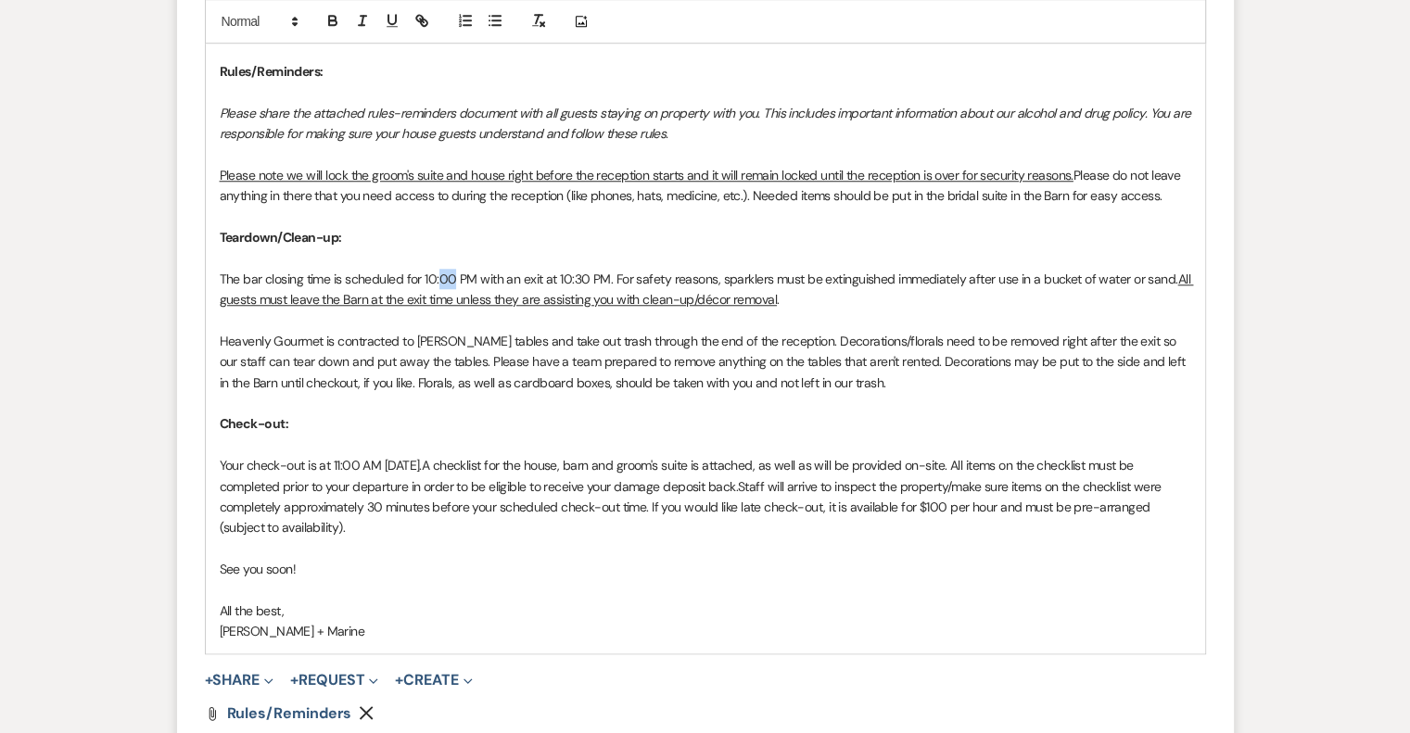
drag, startPoint x: 451, startPoint y: 299, endPoint x: 440, endPoint y: 300, distance: 10.2
click at [440, 300] on p "The bar closing time is scheduled for 10:00 PM with an exit at 10:30 PM. For sa…" at bounding box center [706, 290] width 972 height 42
drag, startPoint x: 580, startPoint y: 298, endPoint x: 567, endPoint y: 299, distance: 13.0
click at [567, 299] on p "The bar closing time is scheduled for 10:15 PM with an exit at 10:30 PM. For sa…" at bounding box center [706, 290] width 972 height 42
click at [510, 301] on p "The bar closing time is scheduled for 10:15 PM with an exit at 10:45 PM. For sa…" at bounding box center [706, 290] width 972 height 42
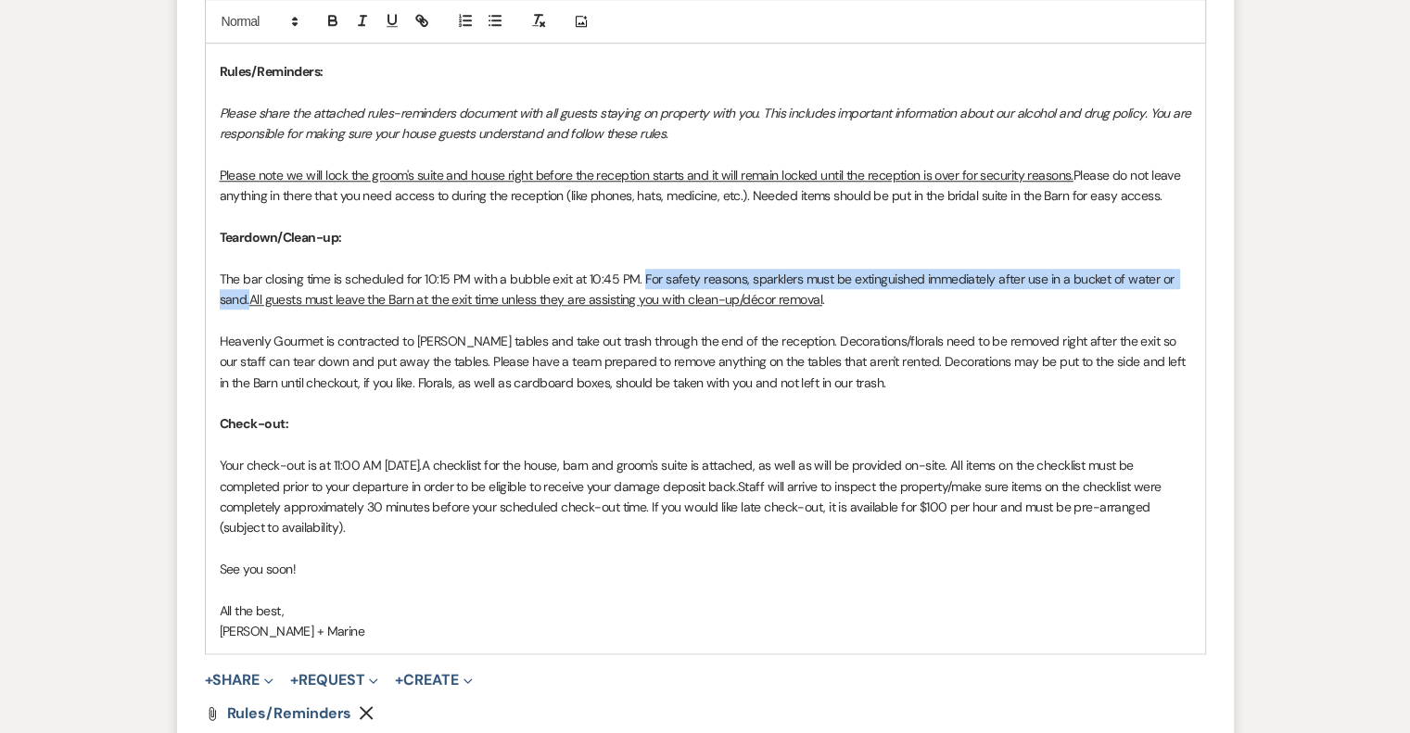
drag, startPoint x: 642, startPoint y: 299, endPoint x: 249, endPoint y: 325, distance: 393.0
click at [249, 311] on p "The bar closing time is scheduled for 10:15 PM with a bubble exit at 10:45 PM. …" at bounding box center [706, 290] width 972 height 42
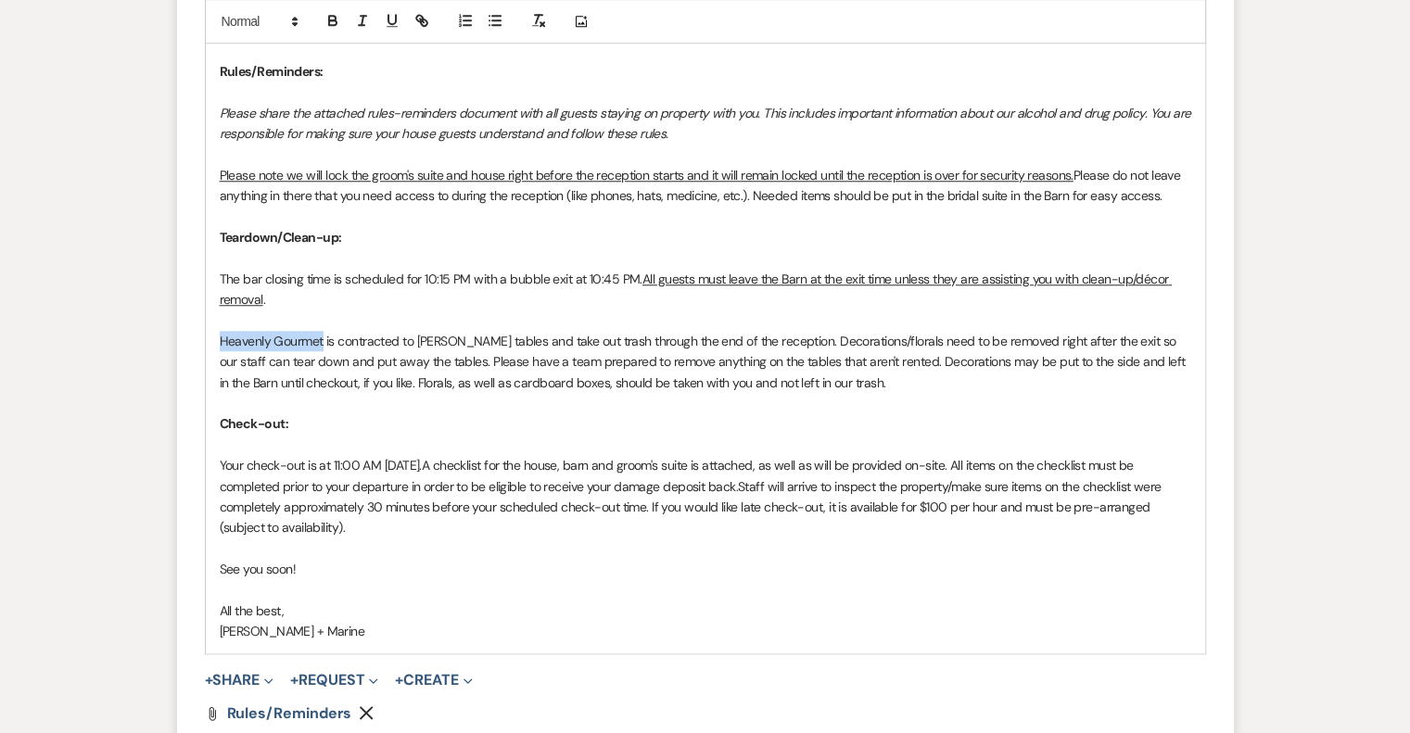
drag, startPoint x: 313, startPoint y: 363, endPoint x: 222, endPoint y: 366, distance: 91.9
click at [222, 366] on p "Heavenly Gourmet is contracted to [PERSON_NAME] tables and take out trash throu…" at bounding box center [706, 362] width 972 height 62
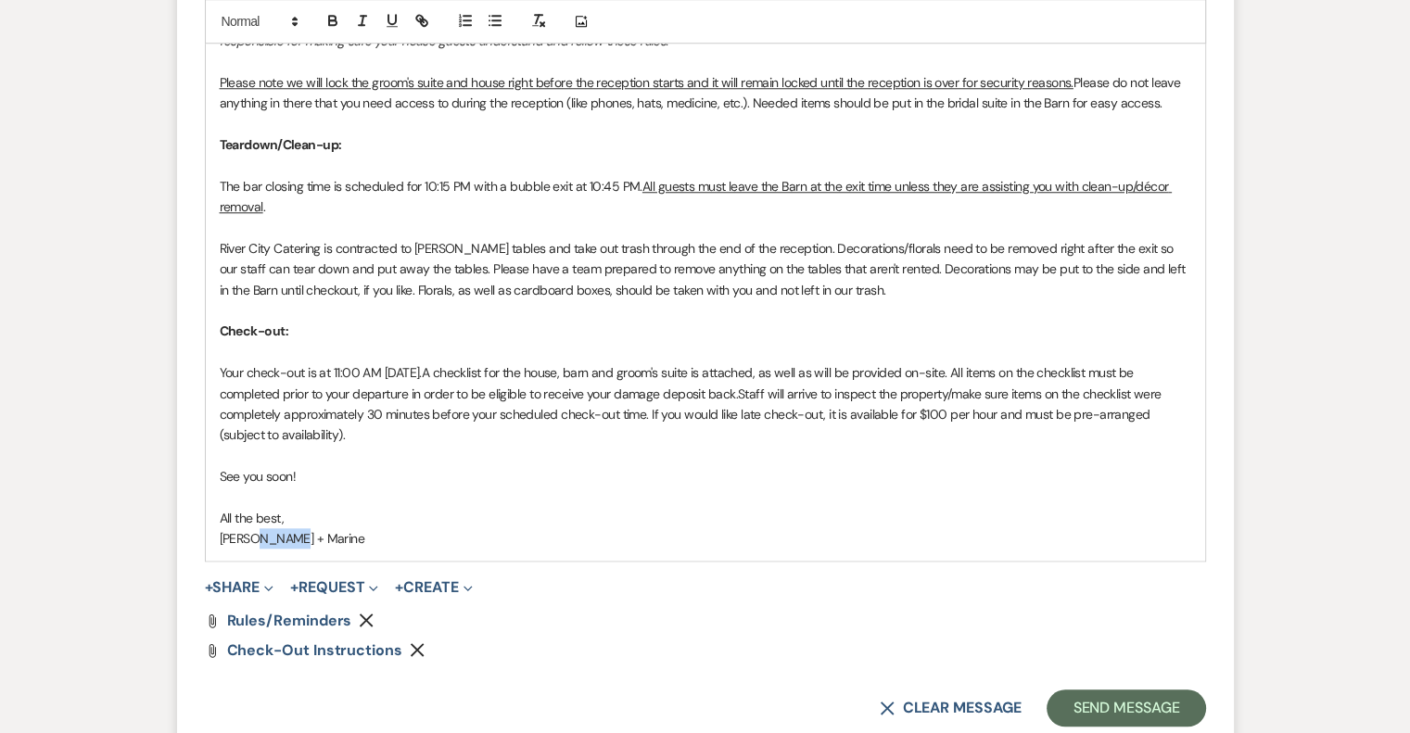
drag, startPoint x: 295, startPoint y: 558, endPoint x: 261, endPoint y: 556, distance: 33.4
click at [261, 549] on p "[PERSON_NAME] + Marine" at bounding box center [706, 538] width 972 height 20
click at [580, 487] on p "See you soon!" at bounding box center [706, 476] width 972 height 20
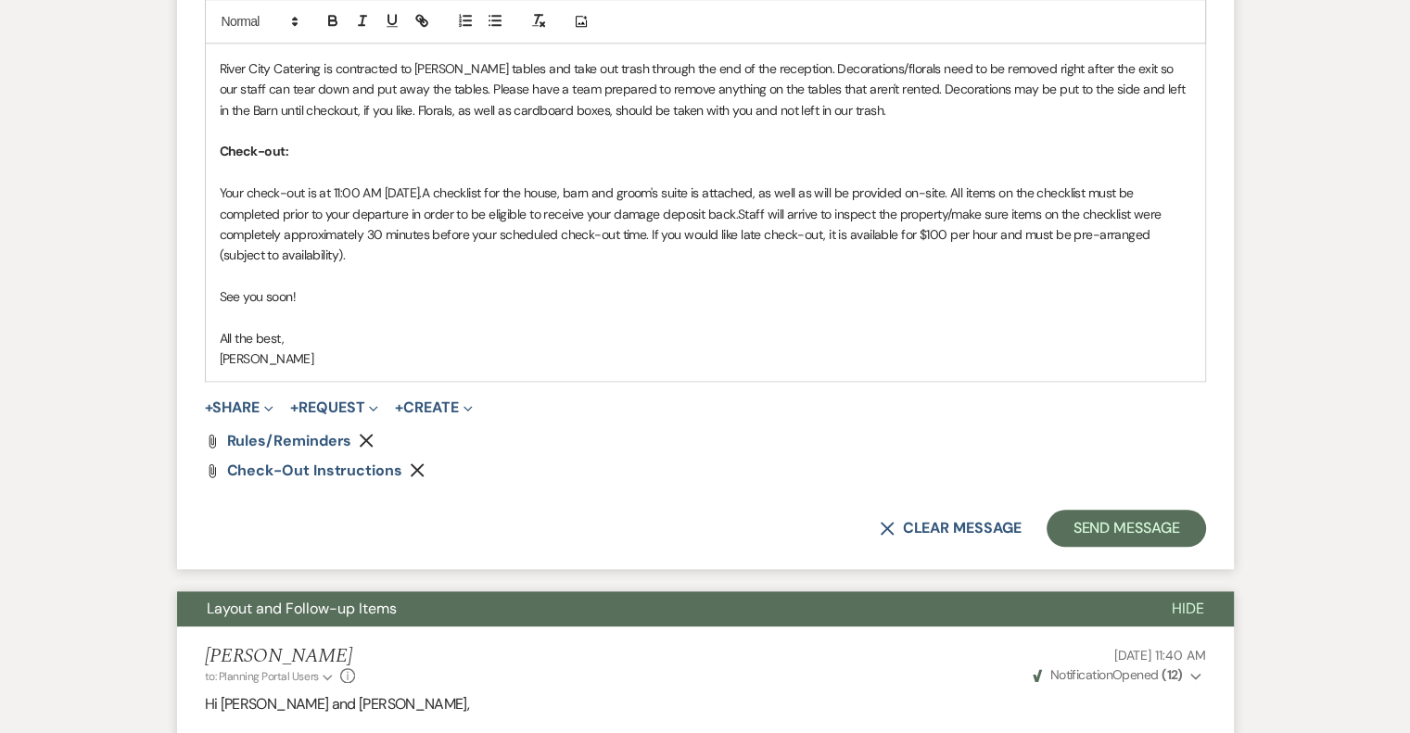
scroll to position [1854, 0]
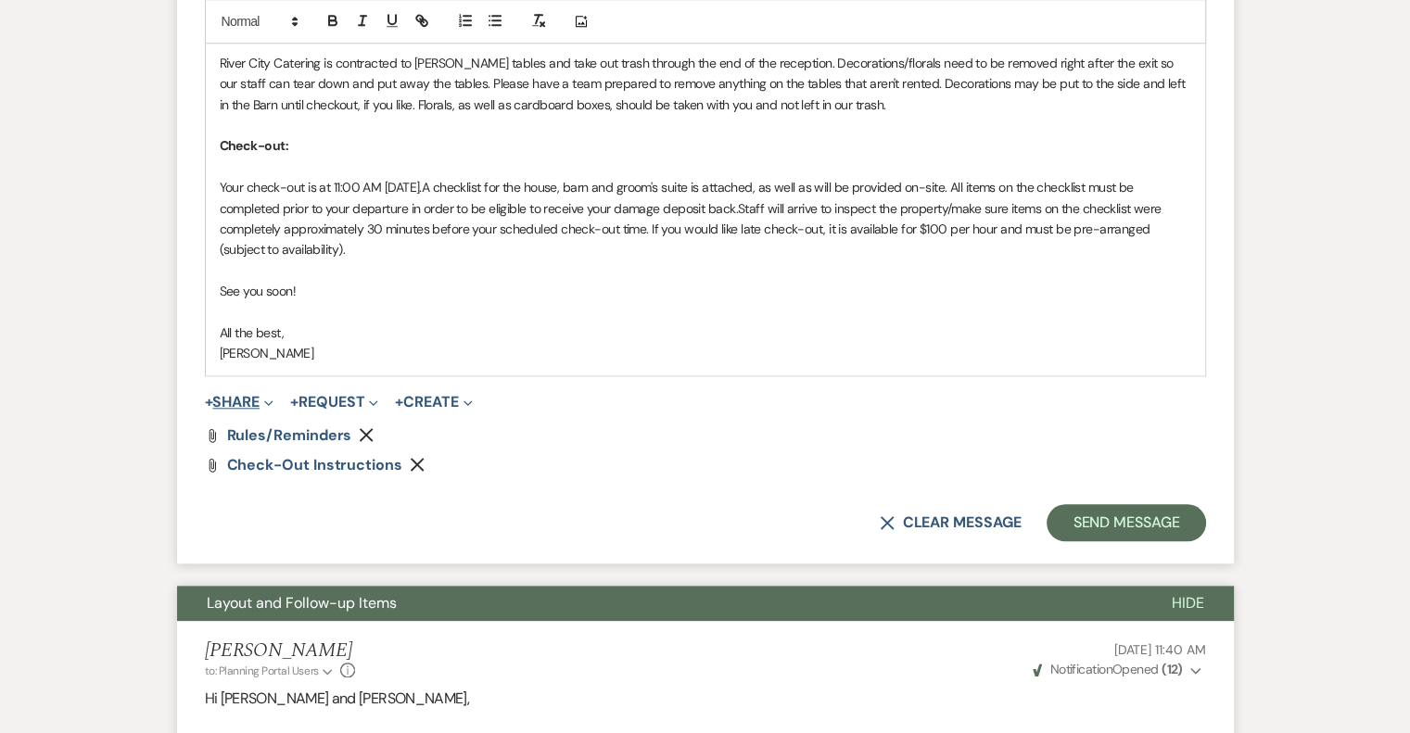
click at [256, 410] on button "+ Share Expand" at bounding box center [240, 402] width 70 height 15
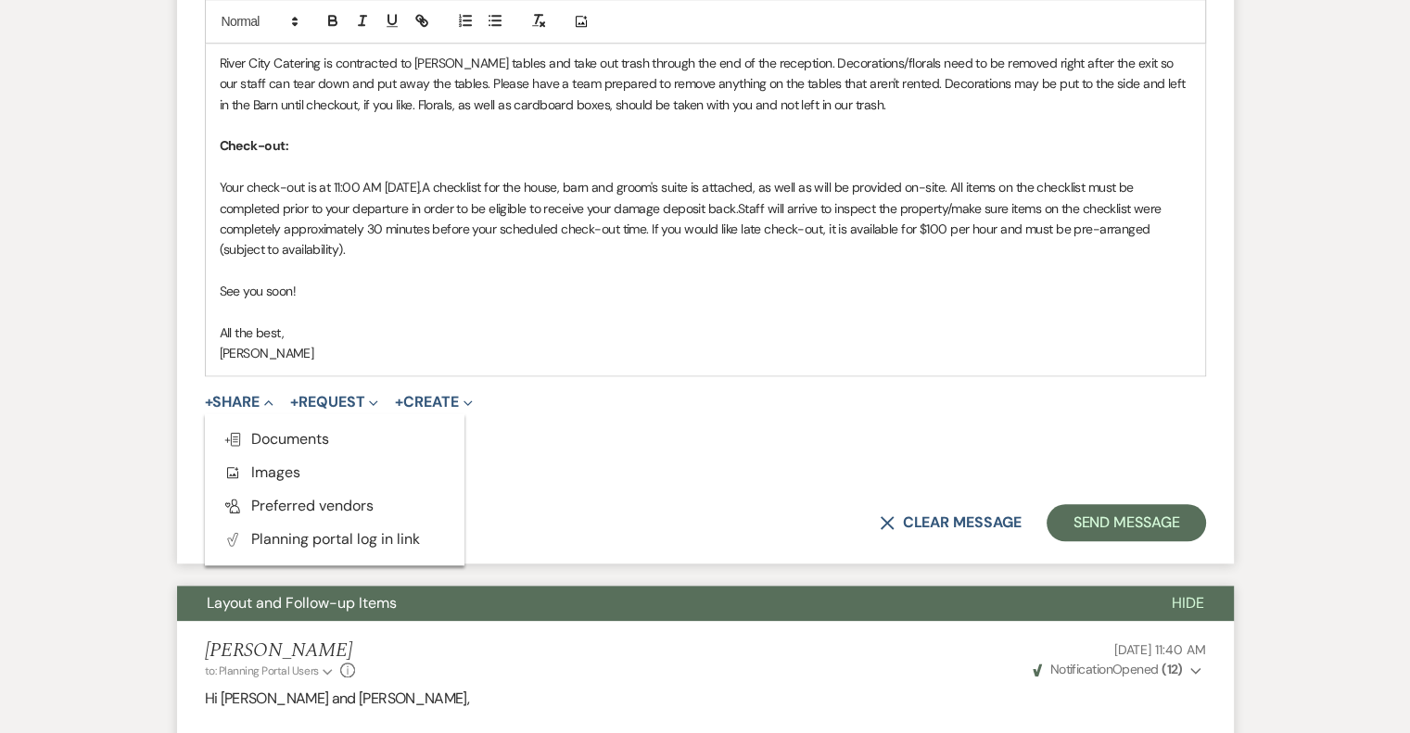
click at [625, 301] on p "See you soon!" at bounding box center [706, 291] width 972 height 20
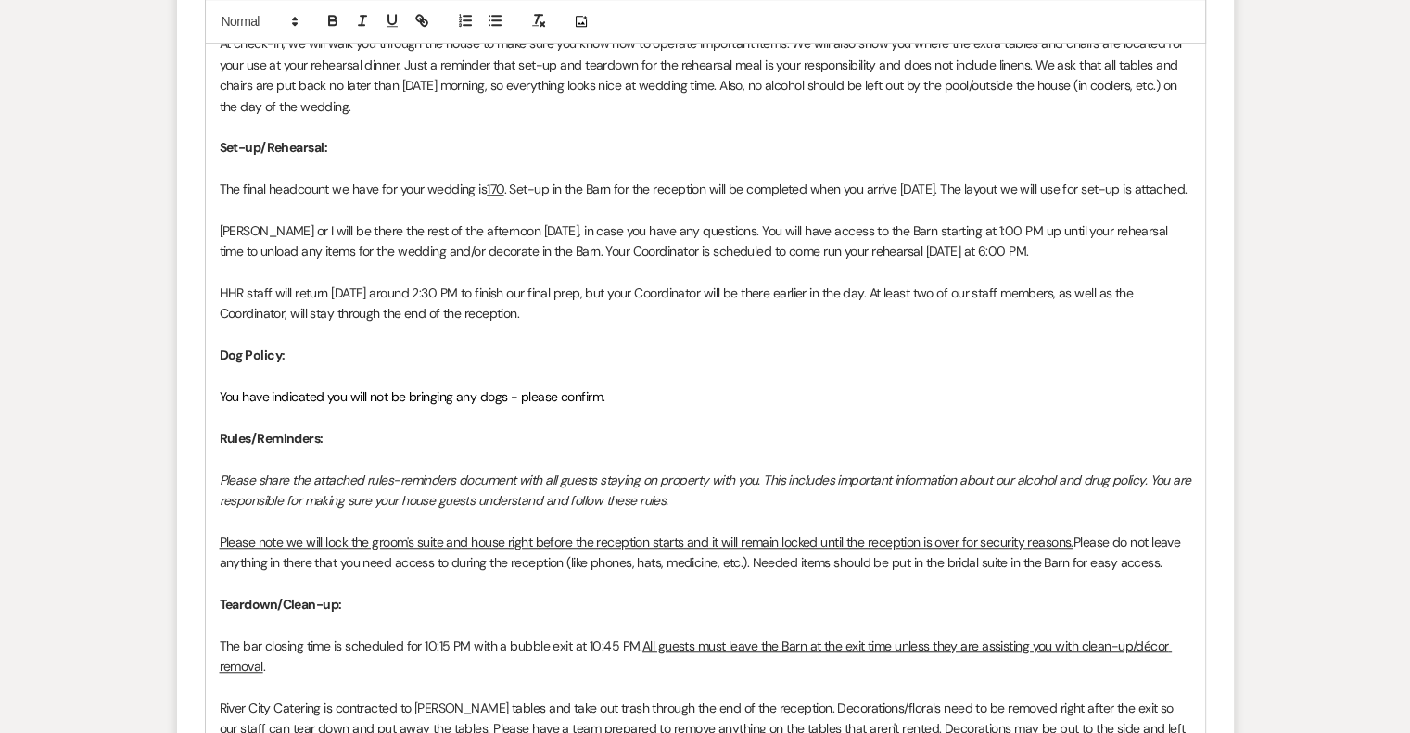
scroll to position [1205, 0]
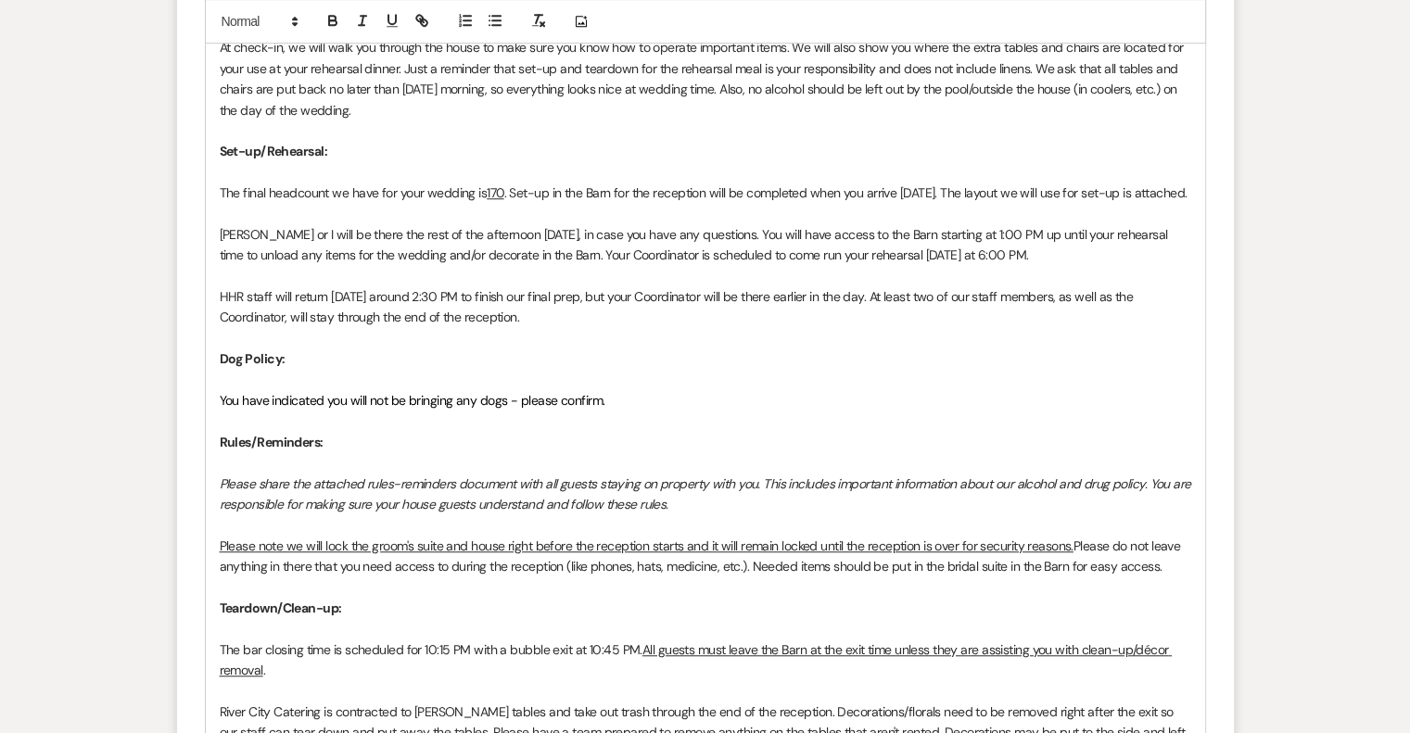
click at [947, 192] on p "The final headcount we have for your wedding is 170 . Set-up in the Barn for th…" at bounding box center [706, 193] width 972 height 20
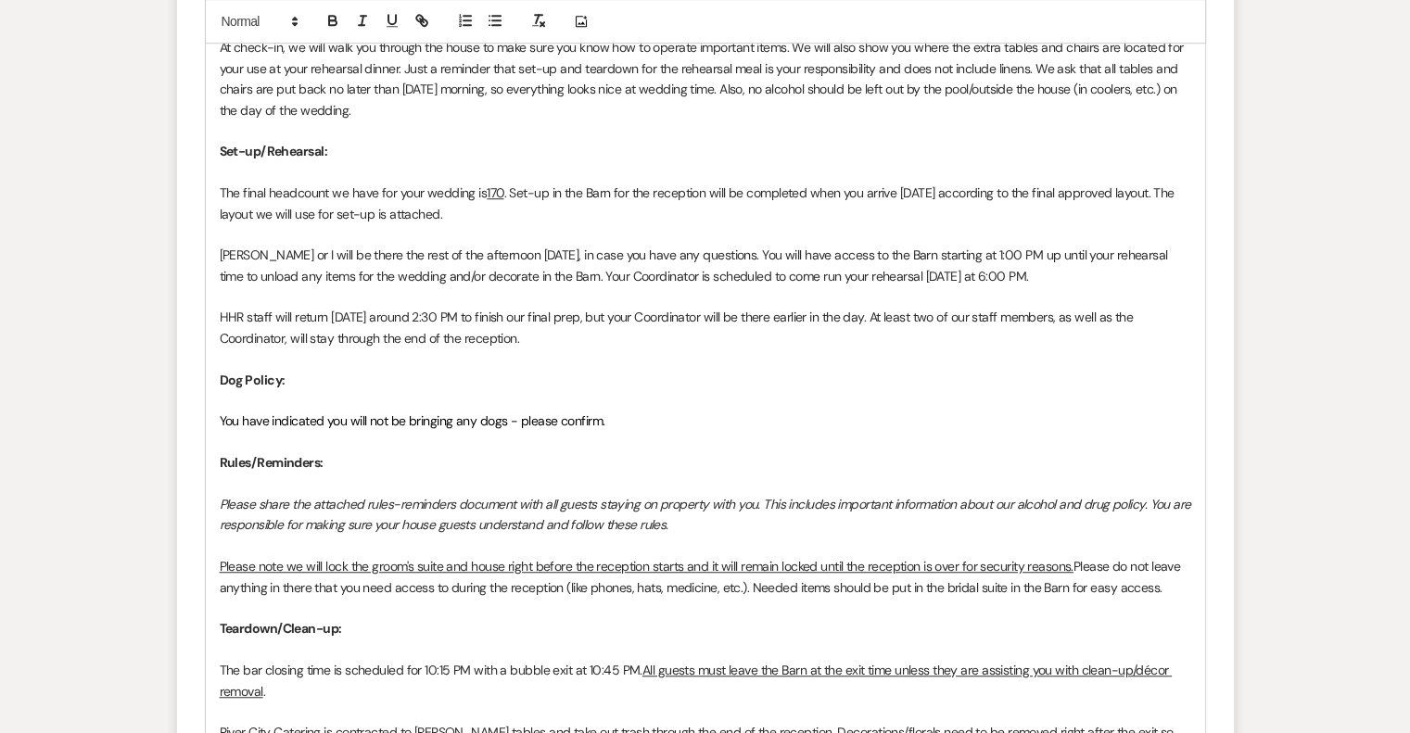
click at [1172, 193] on p "The final headcount we have for your wedding is 170 . Set-up in the Barn for th…" at bounding box center [706, 204] width 972 height 42
drag, startPoint x: 1166, startPoint y: 184, endPoint x: 1176, endPoint y: 205, distance: 22.4
click at [1176, 205] on p "The final headcount we have for your wedding is 170 . Set-up in the Barn for th…" at bounding box center [706, 204] width 972 height 42
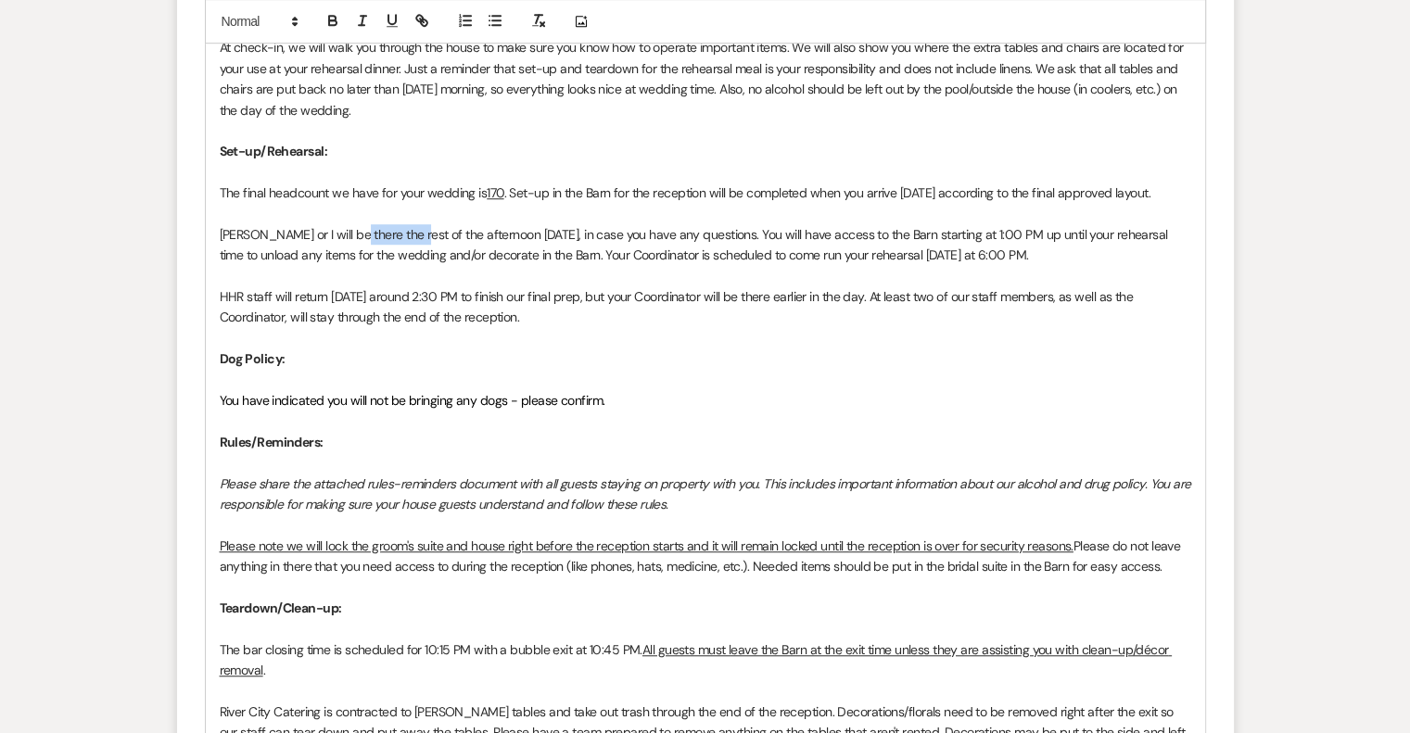
drag, startPoint x: 401, startPoint y: 232, endPoint x: 345, endPoint y: 235, distance: 56.6
click at [345, 235] on p "[PERSON_NAME] or I will be there the rest of the afternoon [DATE], in case you …" at bounding box center [706, 245] width 972 height 42
drag, startPoint x: 662, startPoint y: 265, endPoint x: 701, endPoint y: 264, distance: 38.9
click at [662, 266] on p at bounding box center [706, 276] width 972 height 20
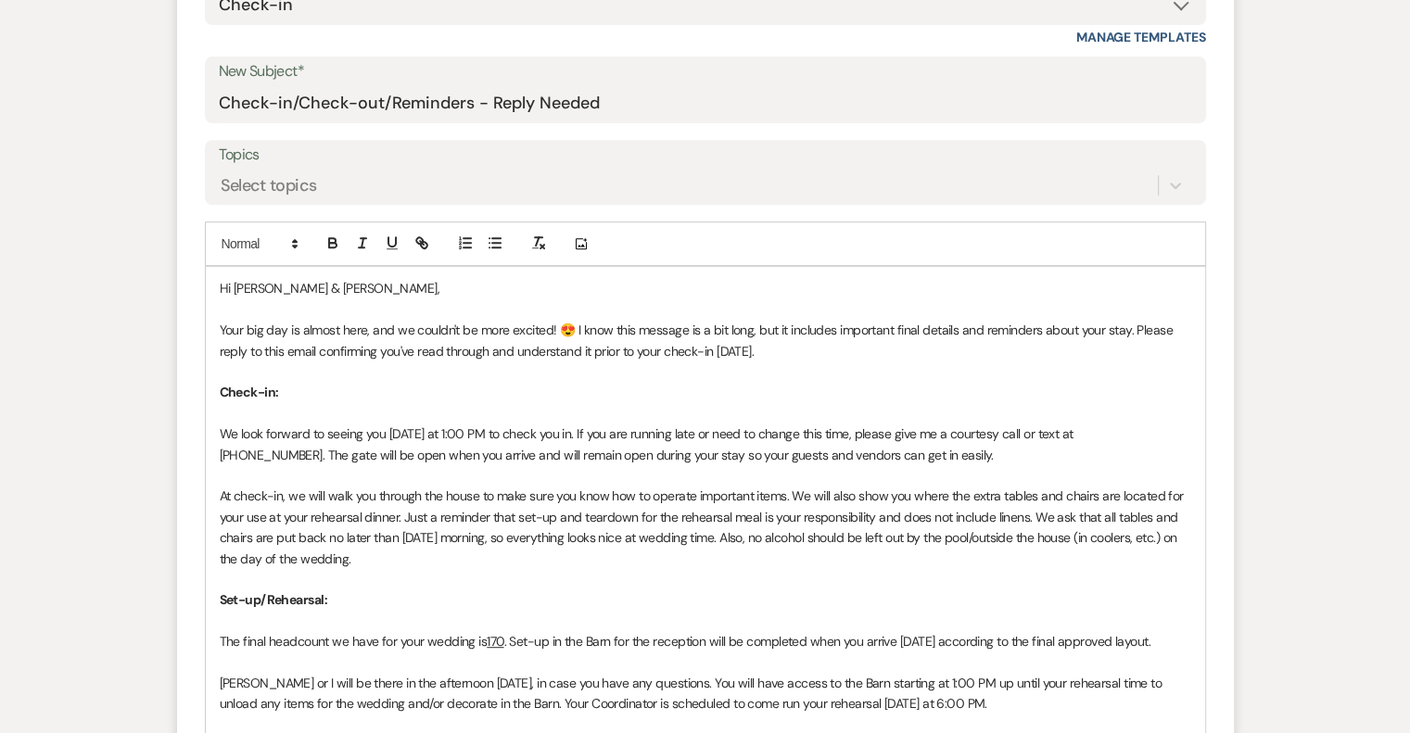
scroll to position [742, 0]
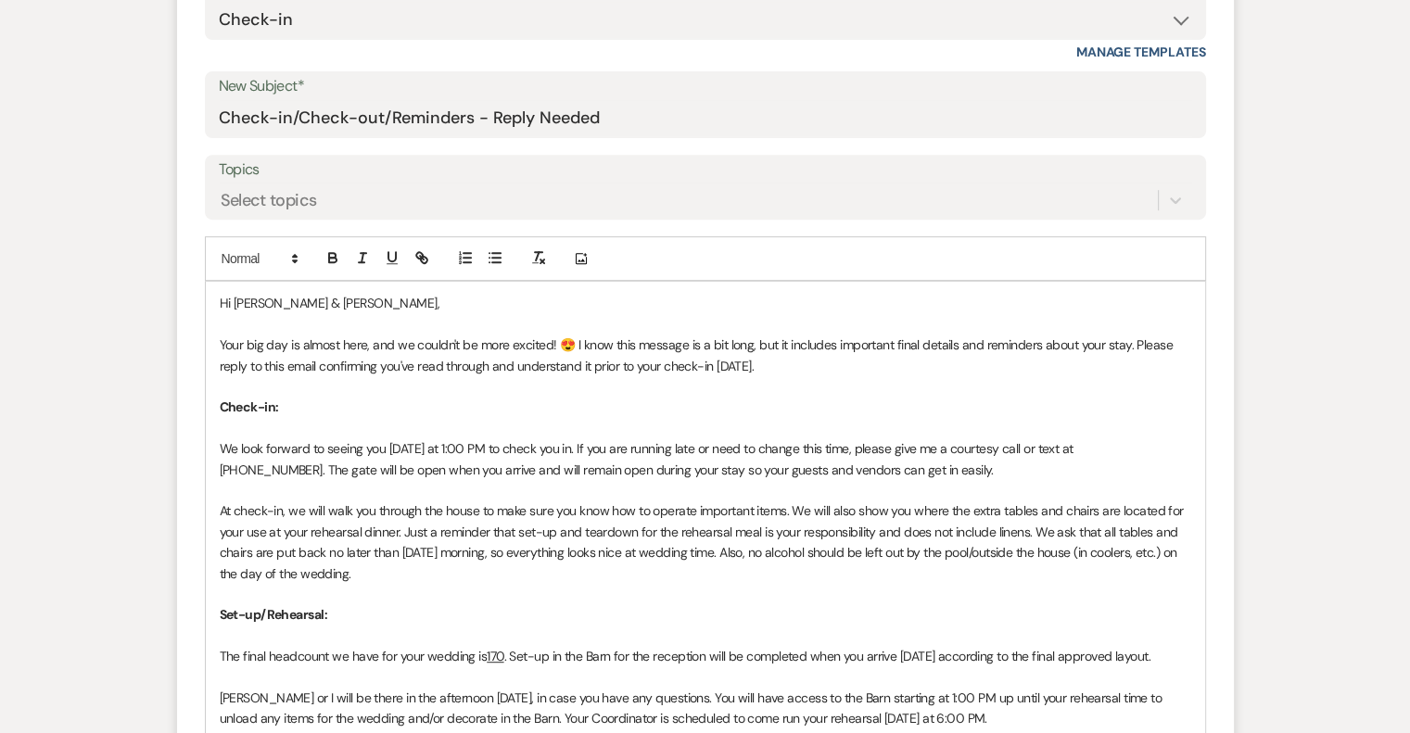
drag, startPoint x: 1133, startPoint y: 341, endPoint x: 767, endPoint y: 371, distance: 367.4
click at [767, 371] on p "Your big day is almost here, and we couldn't be more excited! 😍 I know this mes…" at bounding box center [706, 356] width 972 height 42
drag, startPoint x: 392, startPoint y: 258, endPoint x: 413, endPoint y: 266, distance: 22.9
click at [392, 258] on icon "button" at bounding box center [392, 257] width 17 height 17
click at [912, 391] on p at bounding box center [706, 386] width 972 height 20
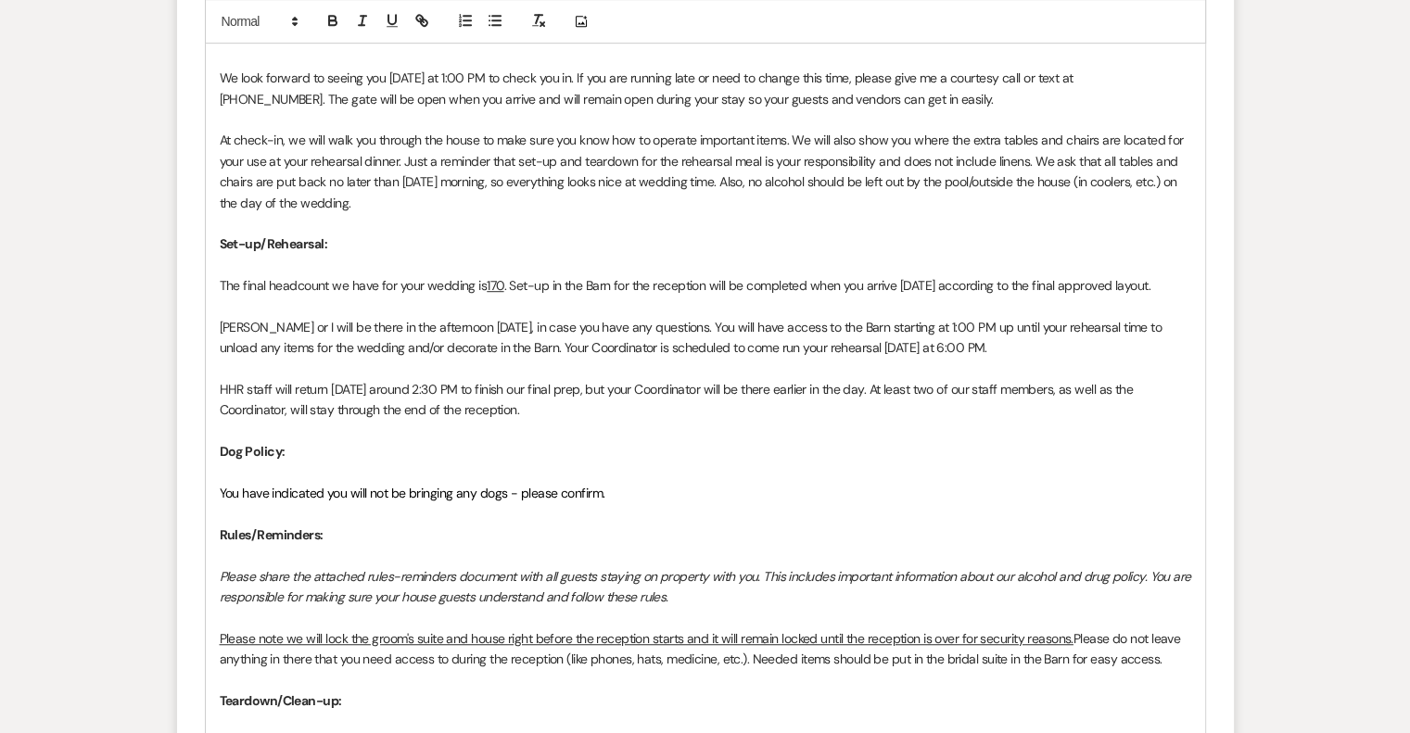
scroll to position [1391, 0]
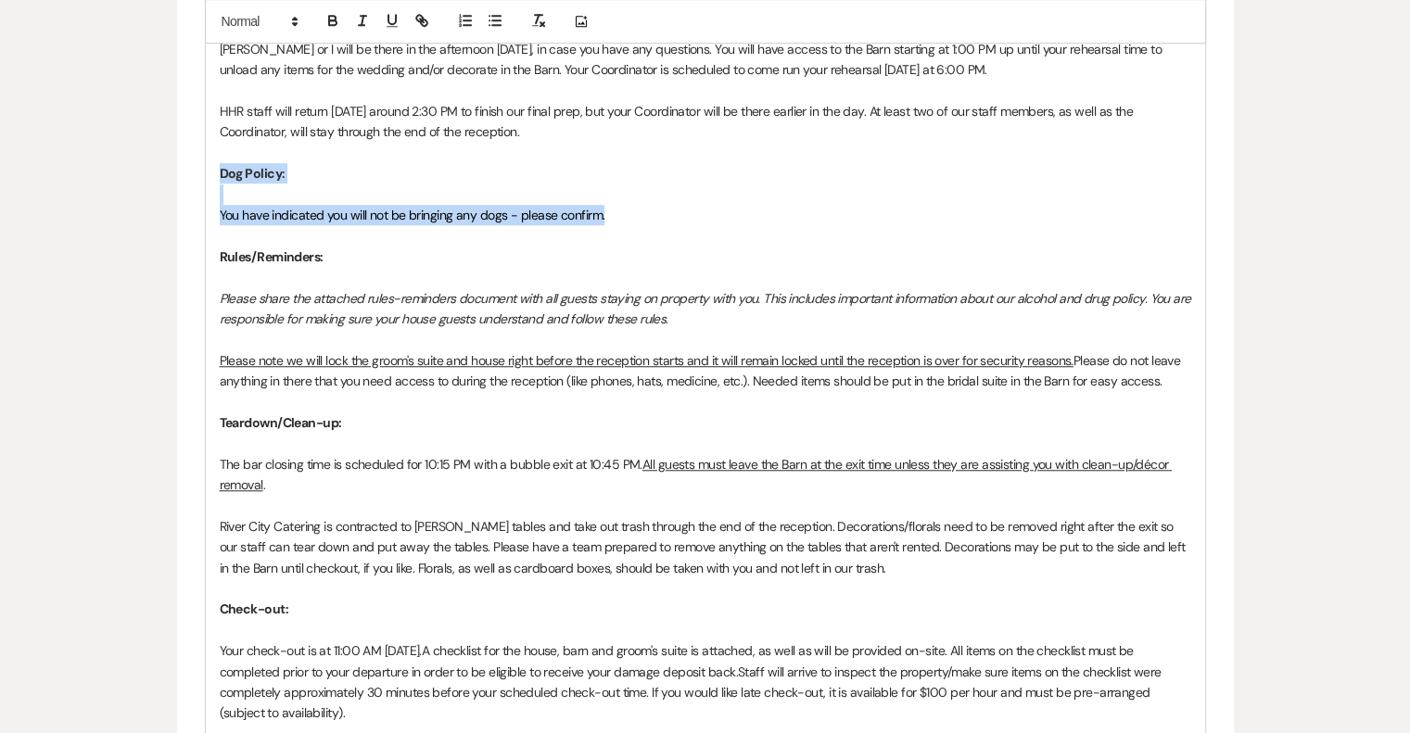
drag, startPoint x: 623, startPoint y: 213, endPoint x: 197, endPoint y: 174, distance: 427.3
click at [197, 173] on form "New Message X Draft Recipients* Planning Portal Users ( [PERSON_NAME], [PERSON_…" at bounding box center [705, 100] width 1057 height 1854
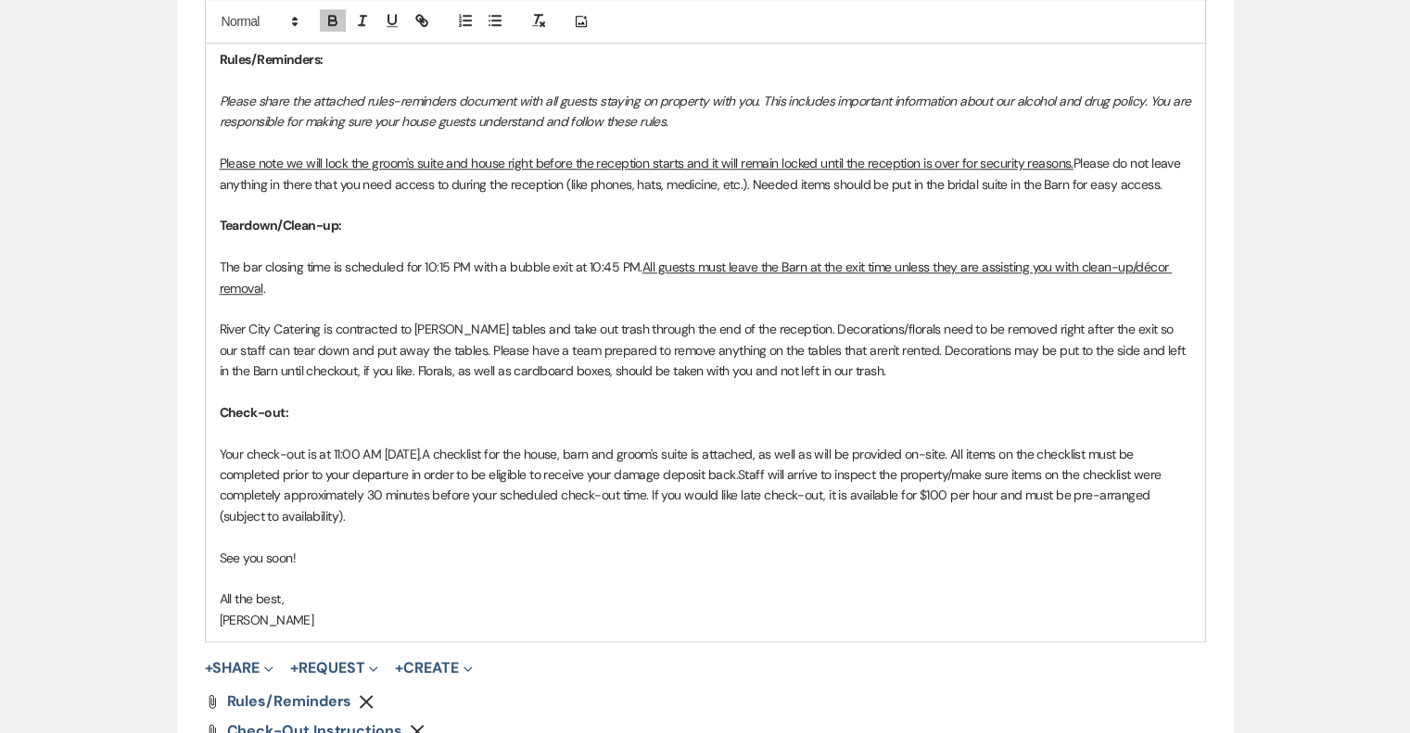
scroll to position [1576, 0]
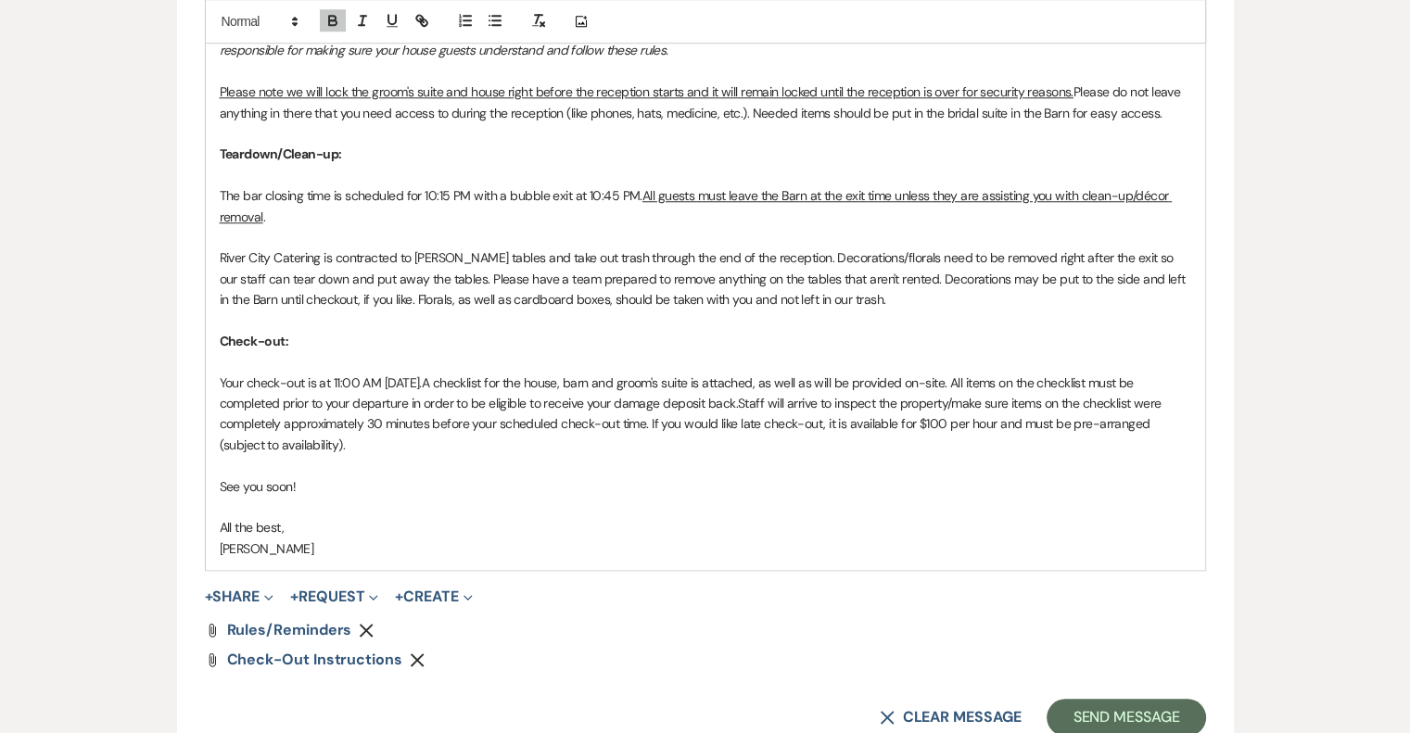
click at [543, 491] on p "See you soon!" at bounding box center [706, 487] width 972 height 20
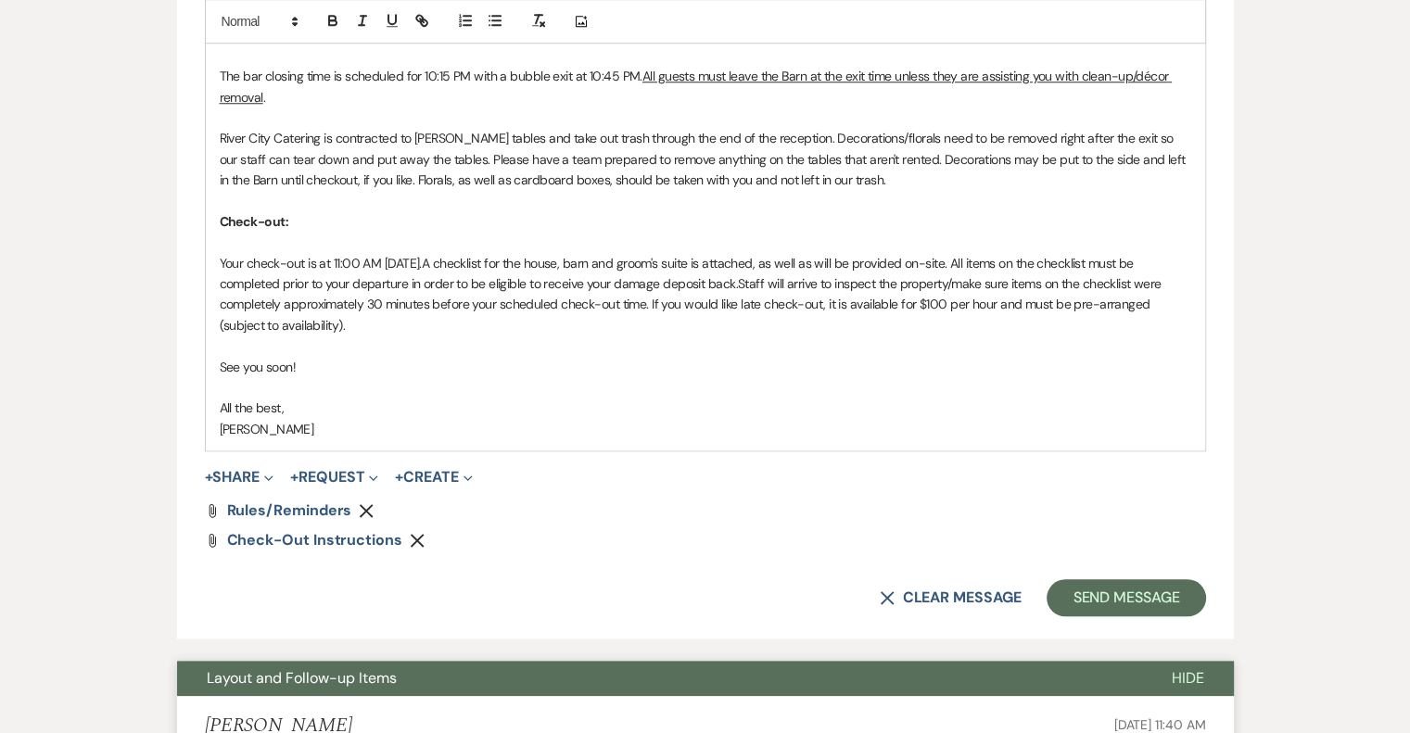
scroll to position [1762, 0]
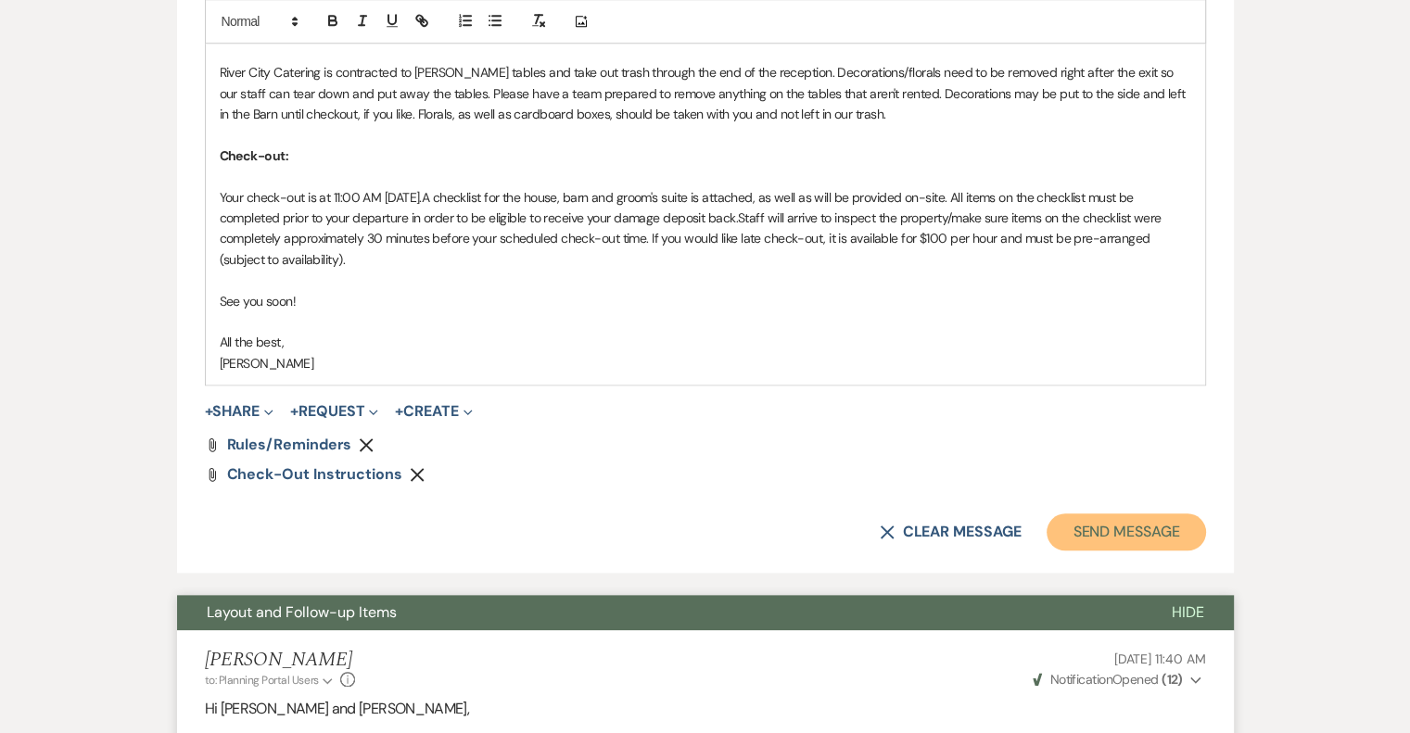
click at [1113, 529] on button "Send Message" at bounding box center [1126, 532] width 159 height 37
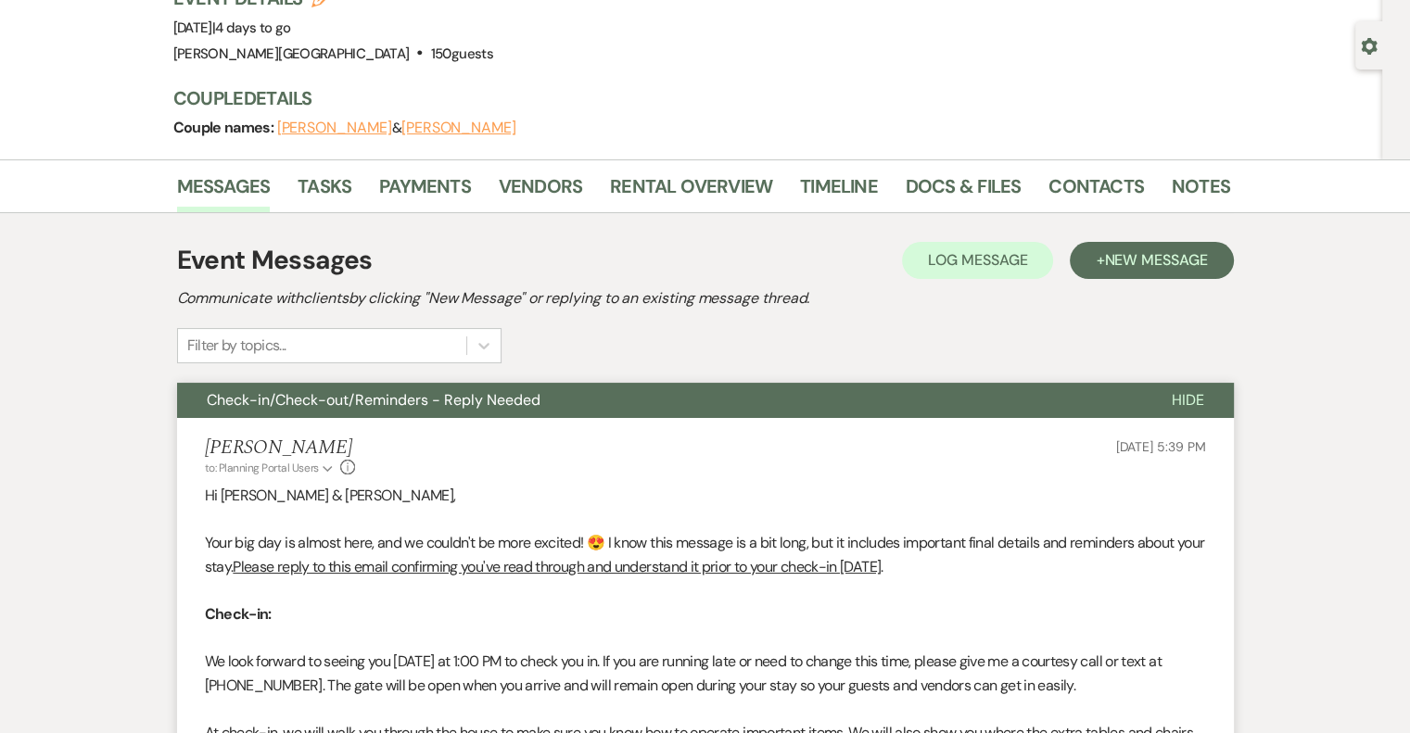
scroll to position [0, 0]
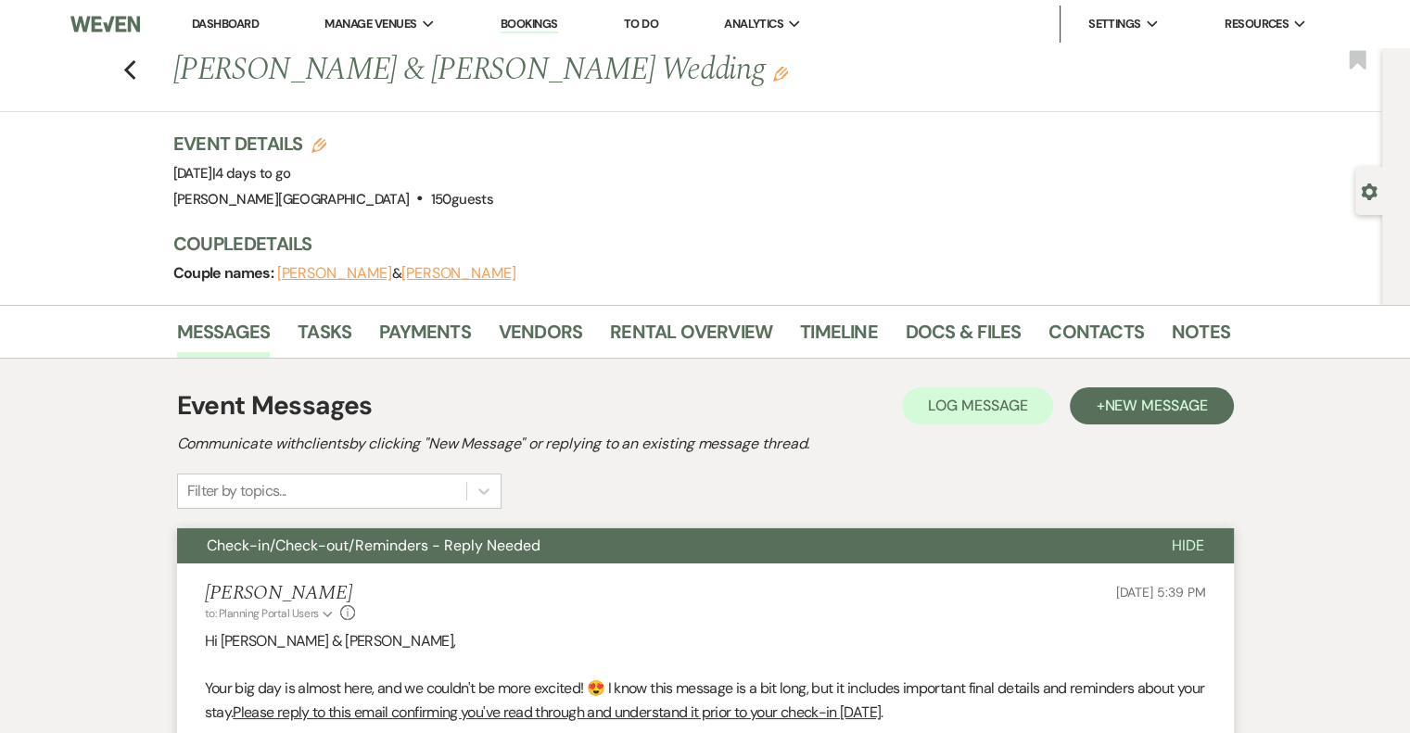
click at [217, 28] on link "Dashboard" at bounding box center [225, 24] width 67 height 16
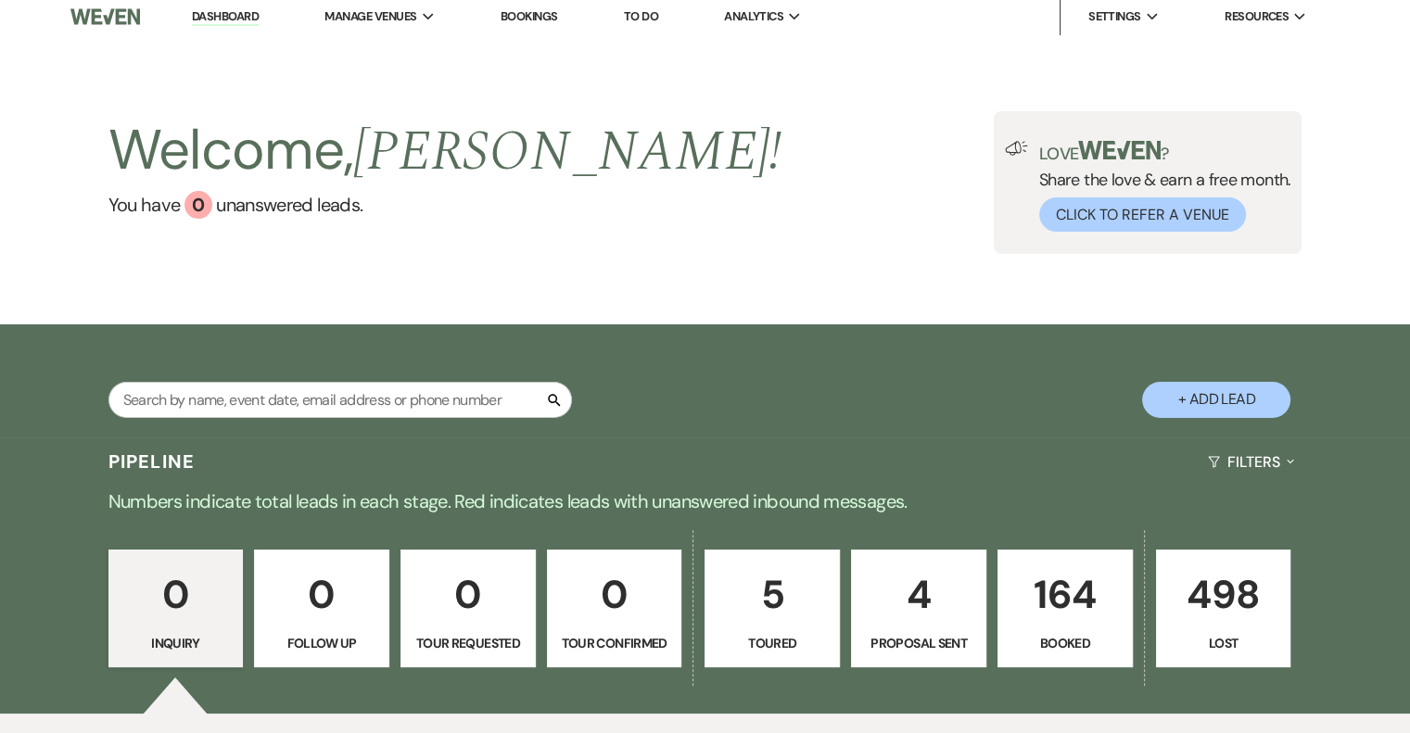
scroll to position [261, 0]
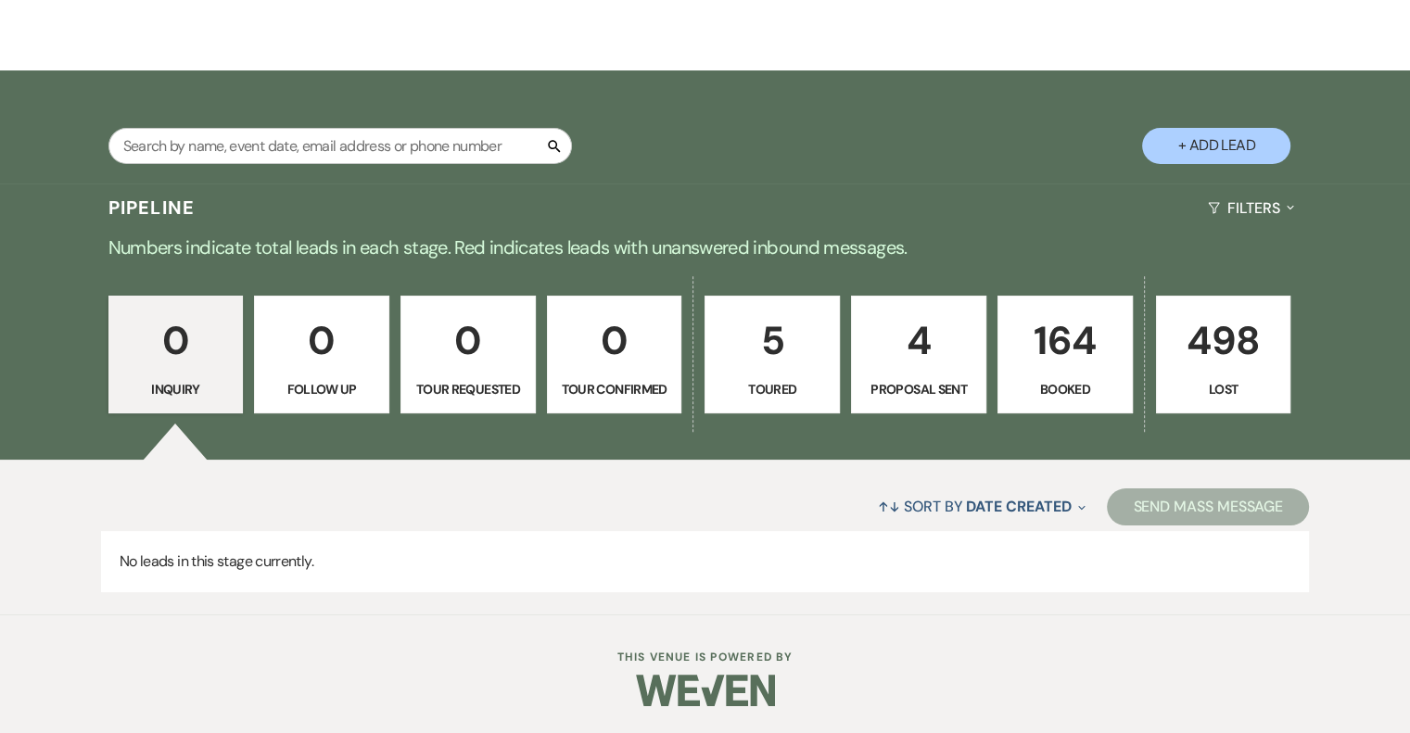
click at [1034, 372] on link "164 Booked" at bounding box center [1065, 355] width 135 height 119
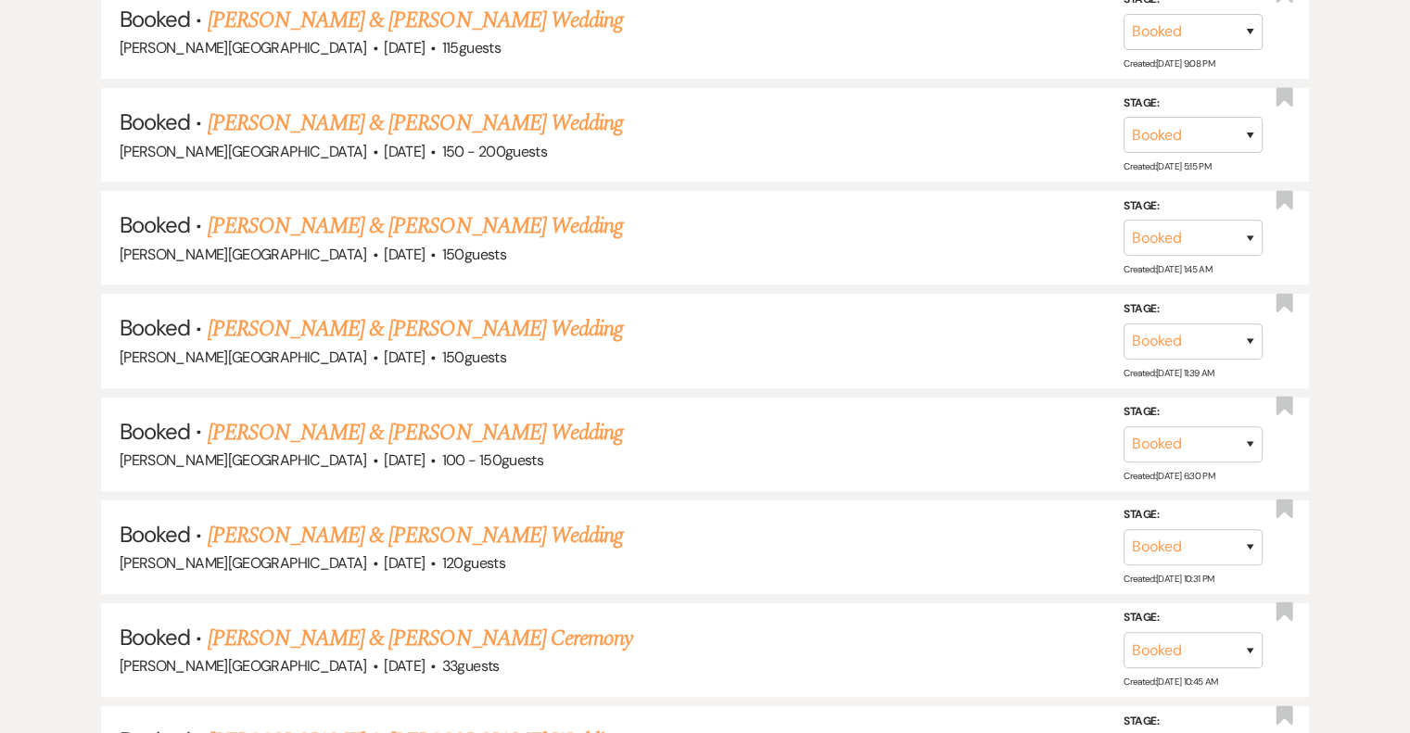
scroll to position [1559, 0]
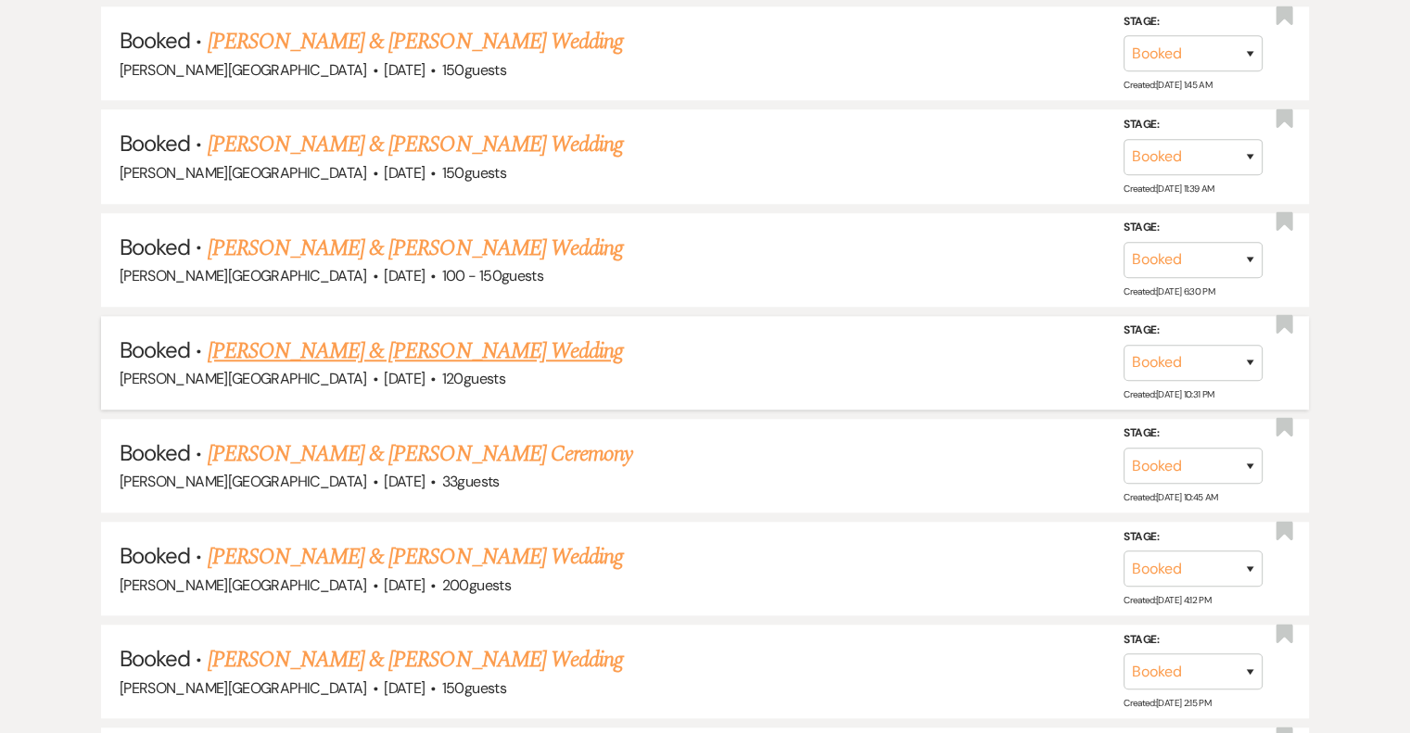
click at [490, 350] on link "[PERSON_NAME] & [PERSON_NAME] Wedding" at bounding box center [415, 351] width 415 height 33
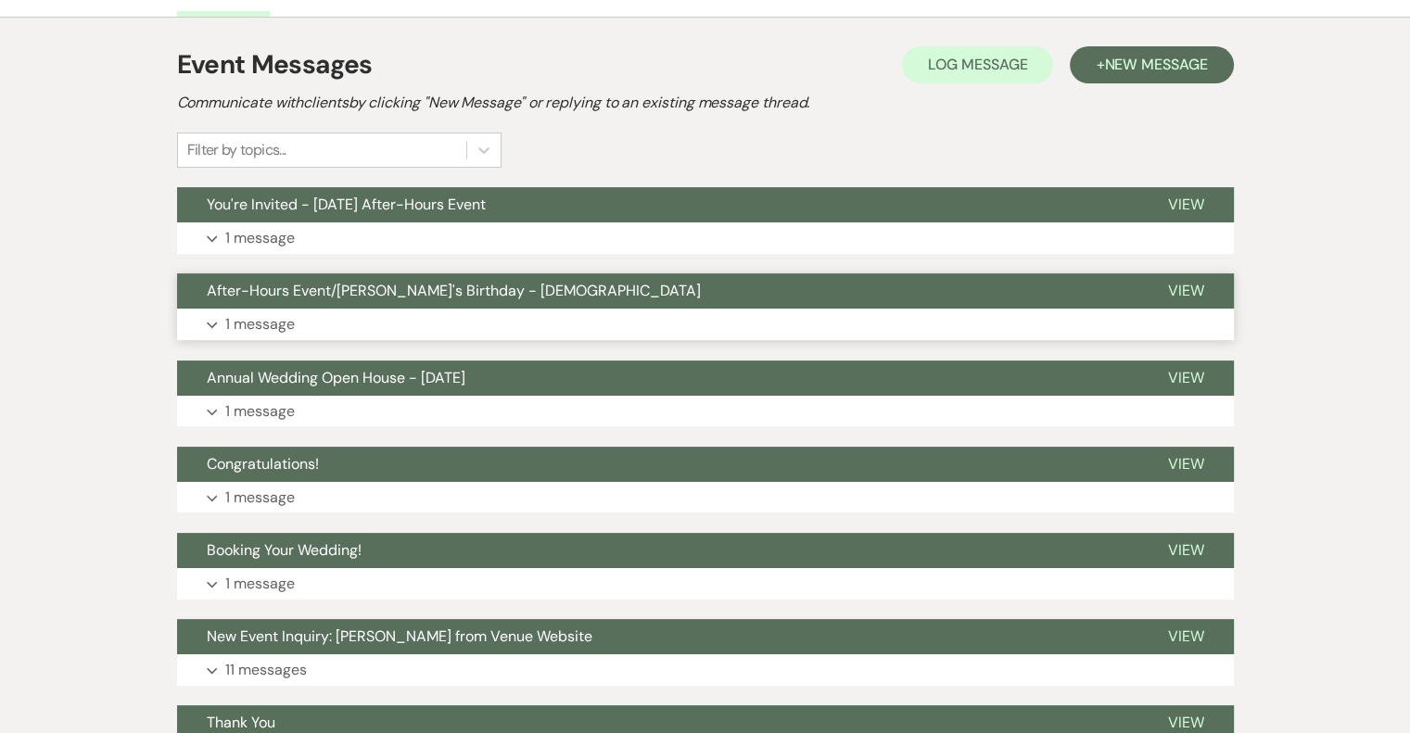
scroll to position [93, 0]
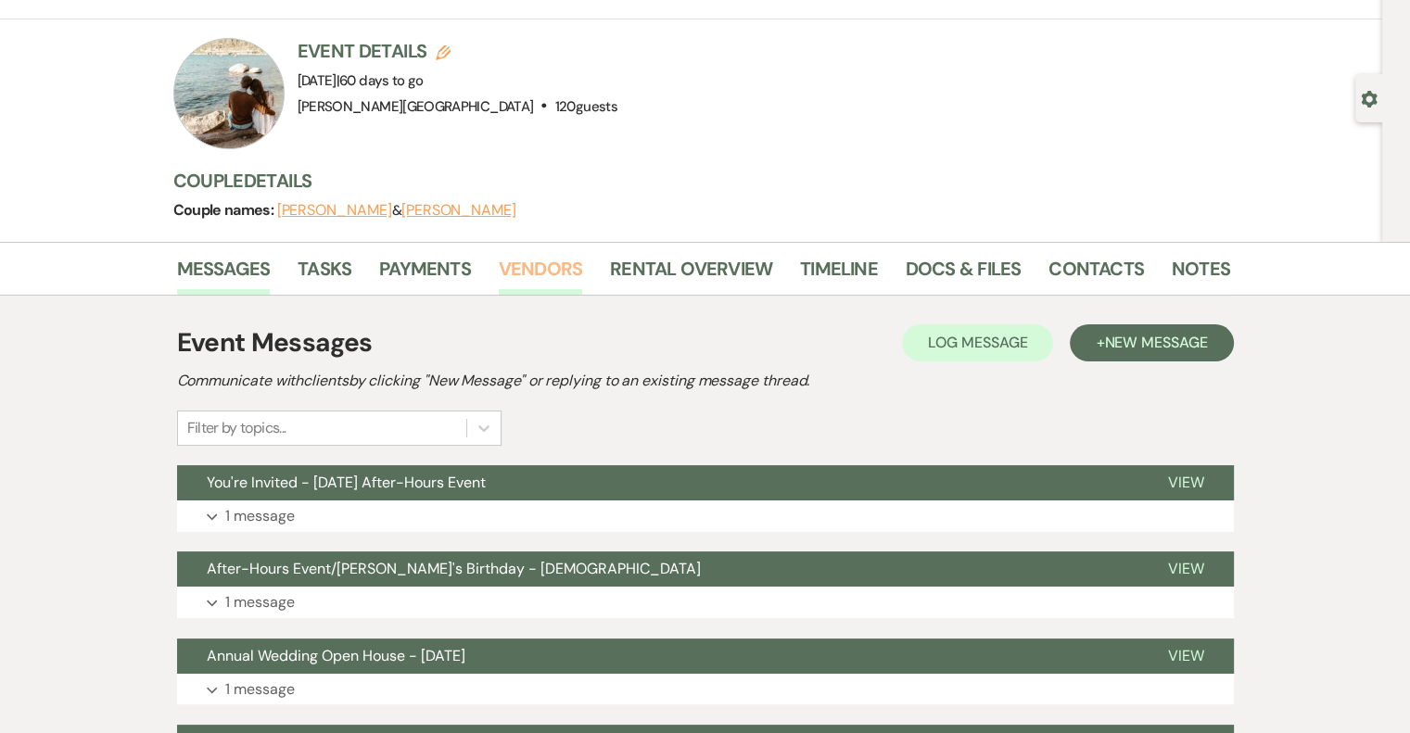
click at [552, 270] on link "Vendors" at bounding box center [540, 274] width 83 height 41
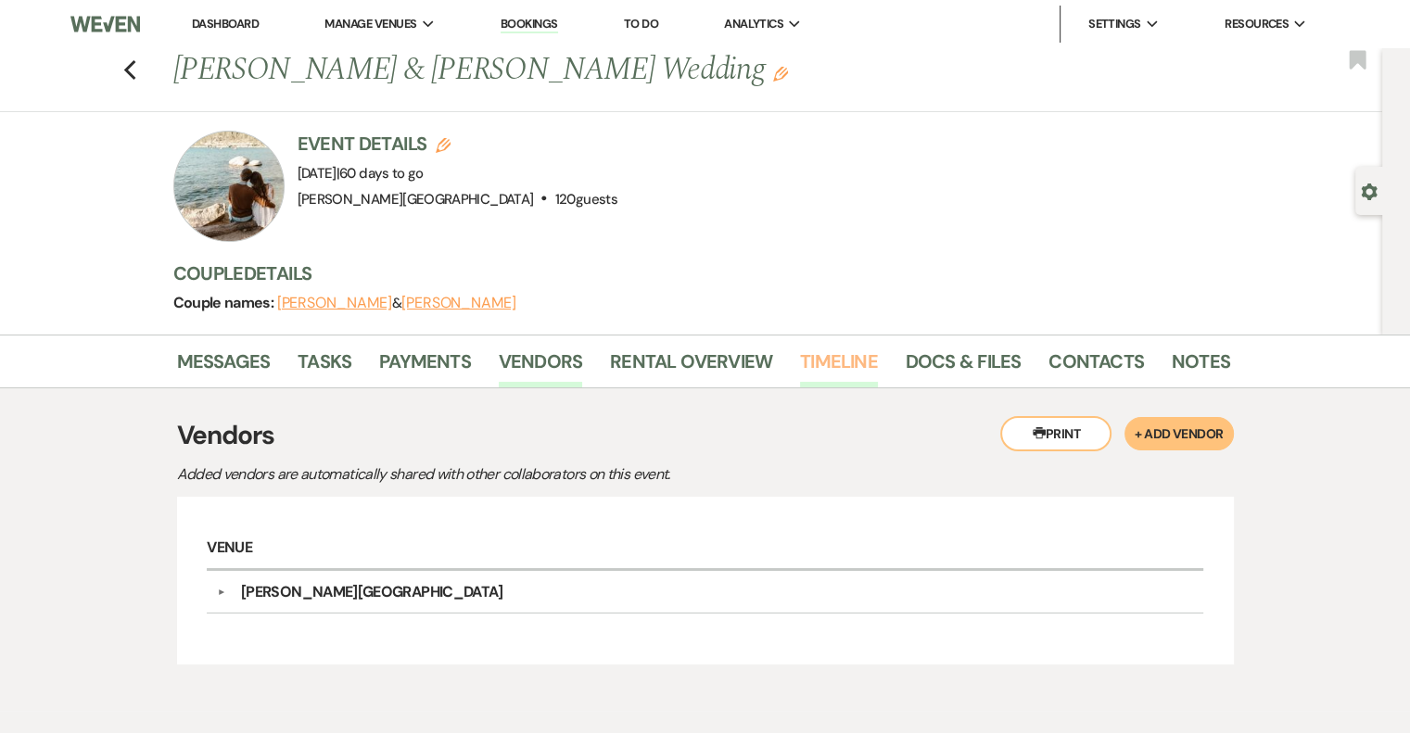
click at [843, 350] on link "Timeline" at bounding box center [839, 367] width 78 height 41
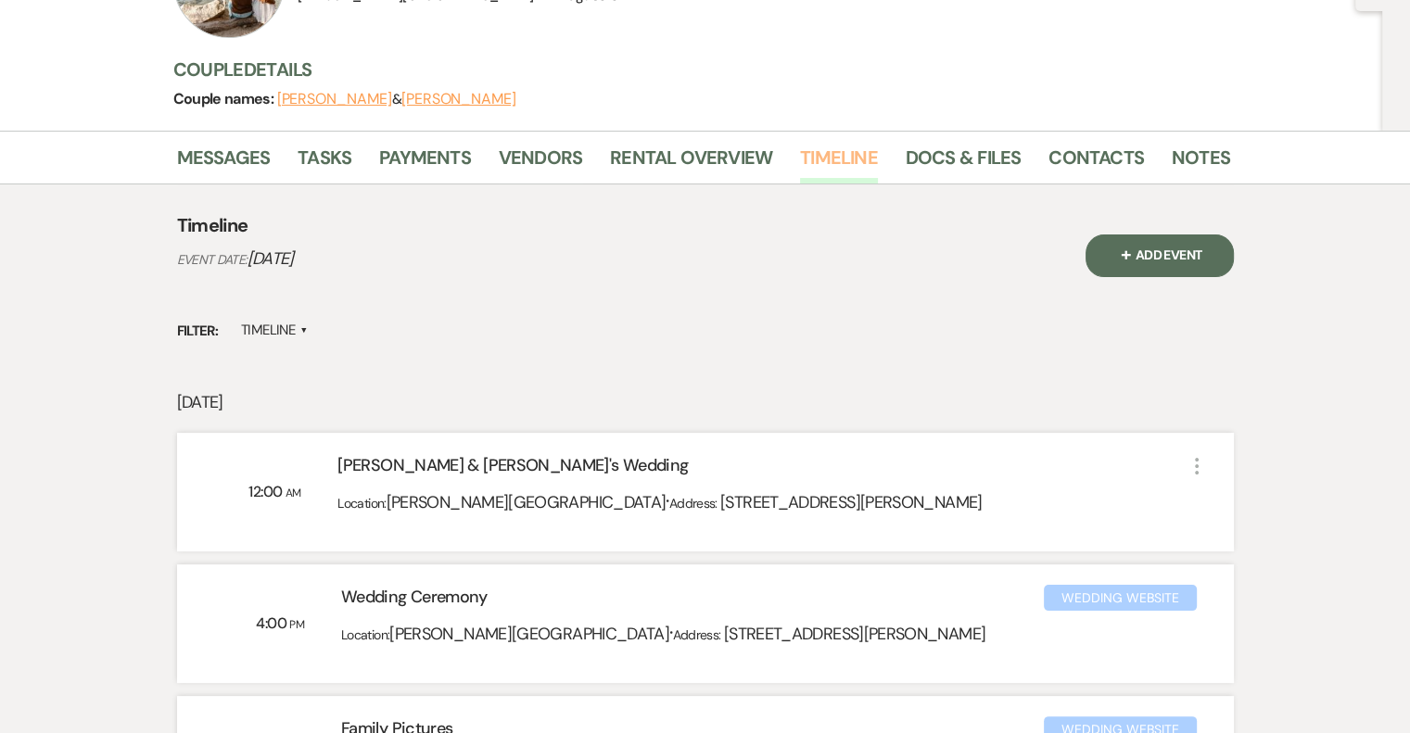
scroll to position [19, 0]
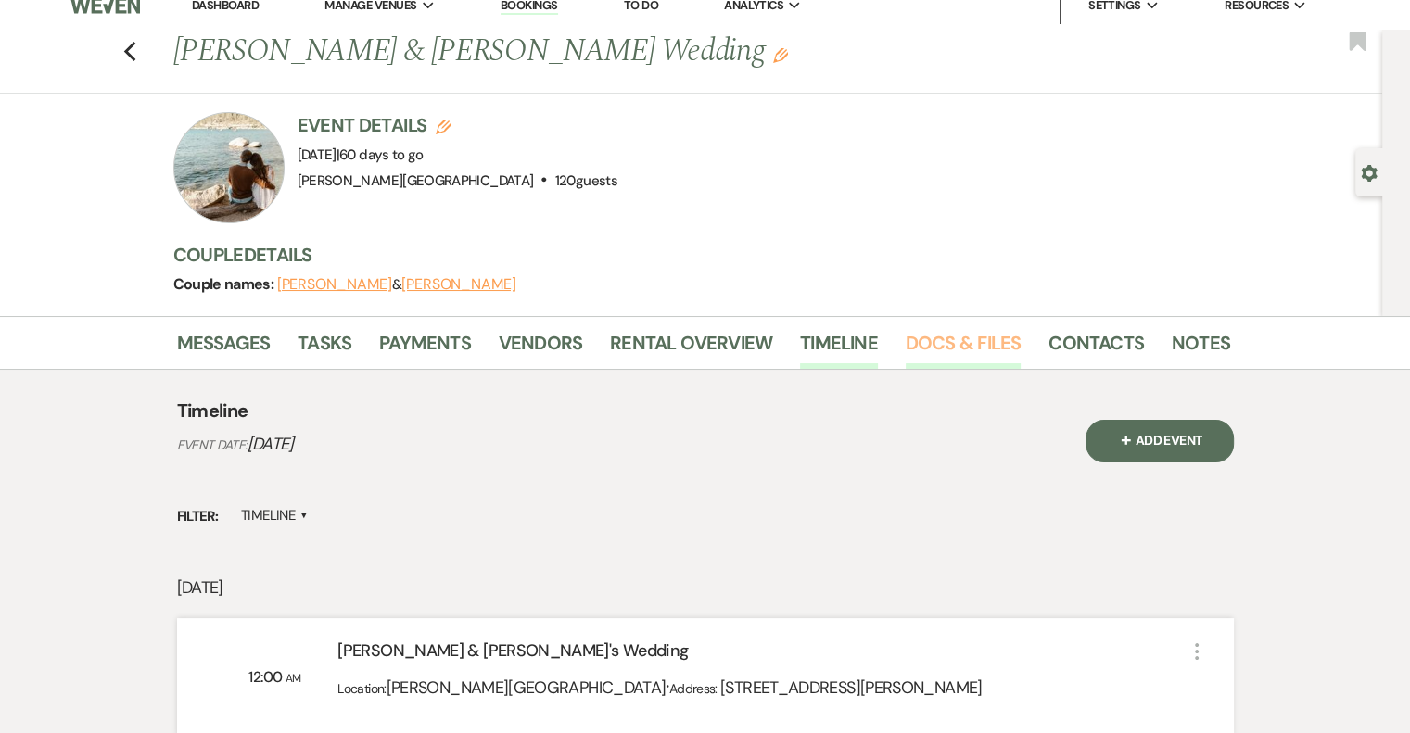
click at [937, 348] on link "Docs & Files" at bounding box center [963, 348] width 115 height 41
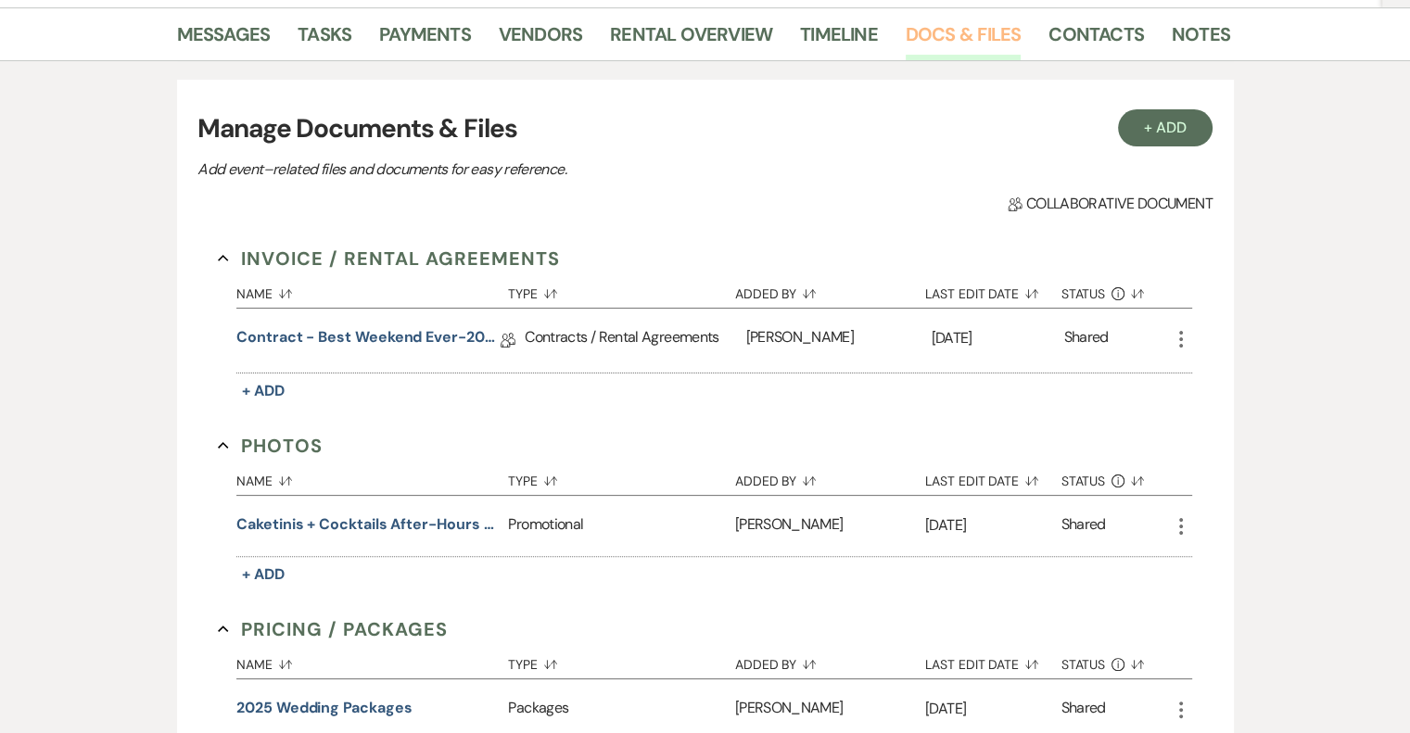
scroll to position [111, 0]
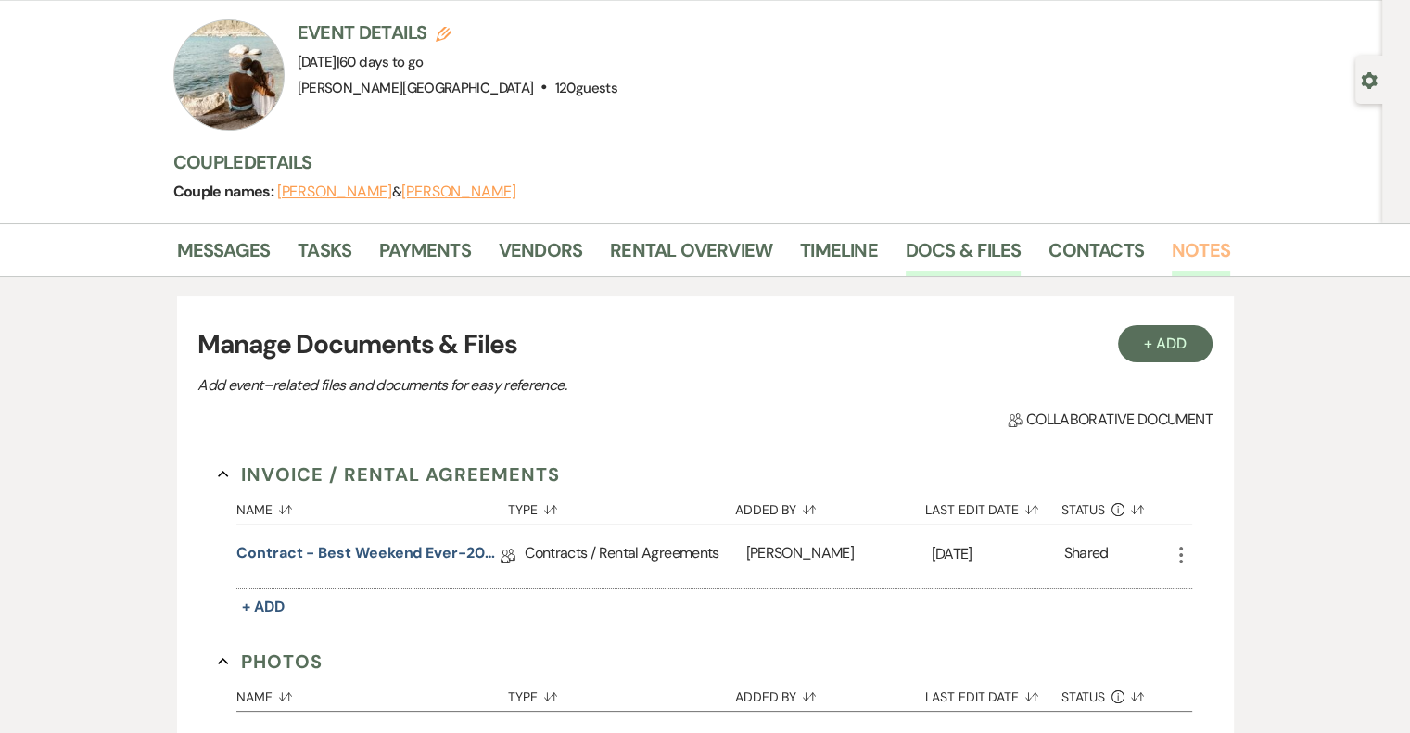
click at [1198, 251] on link "Notes" at bounding box center [1201, 255] width 58 height 41
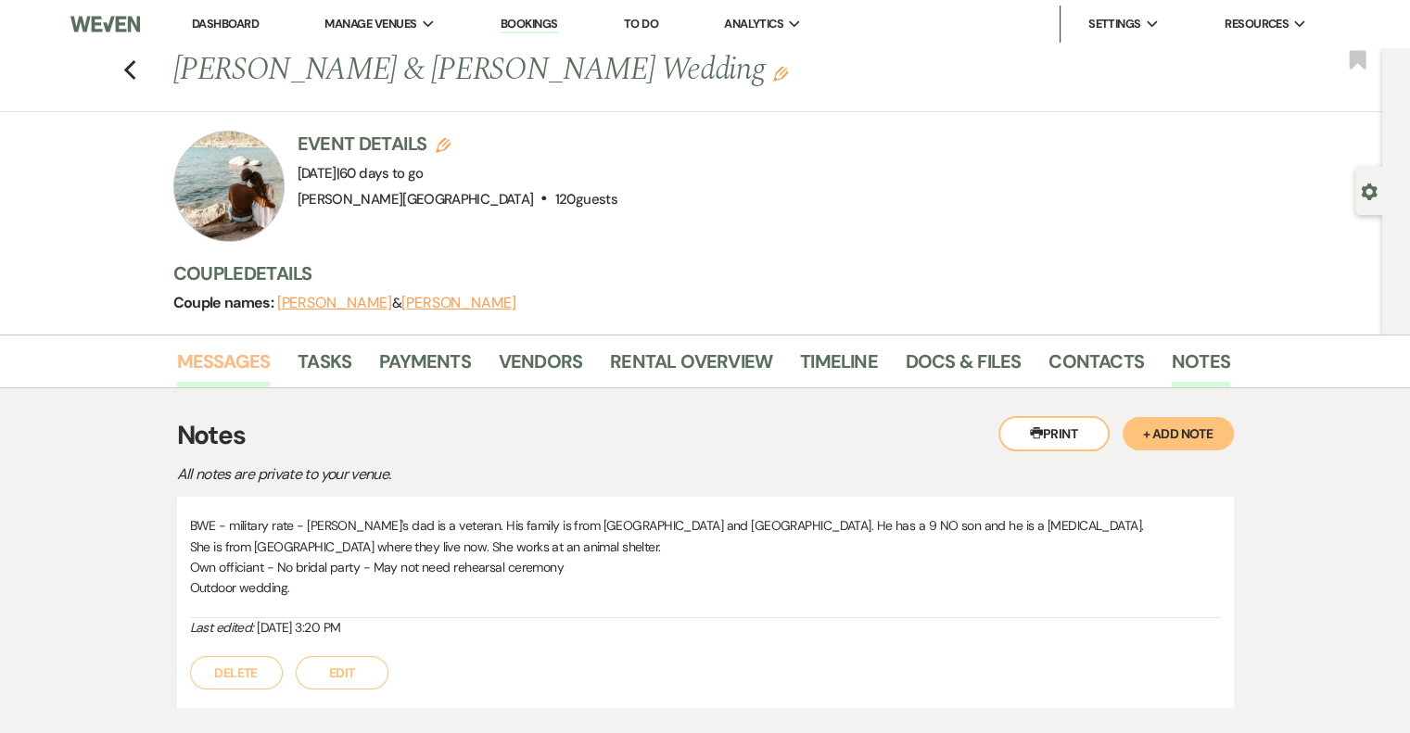
click at [241, 362] on link "Messages" at bounding box center [224, 367] width 94 height 41
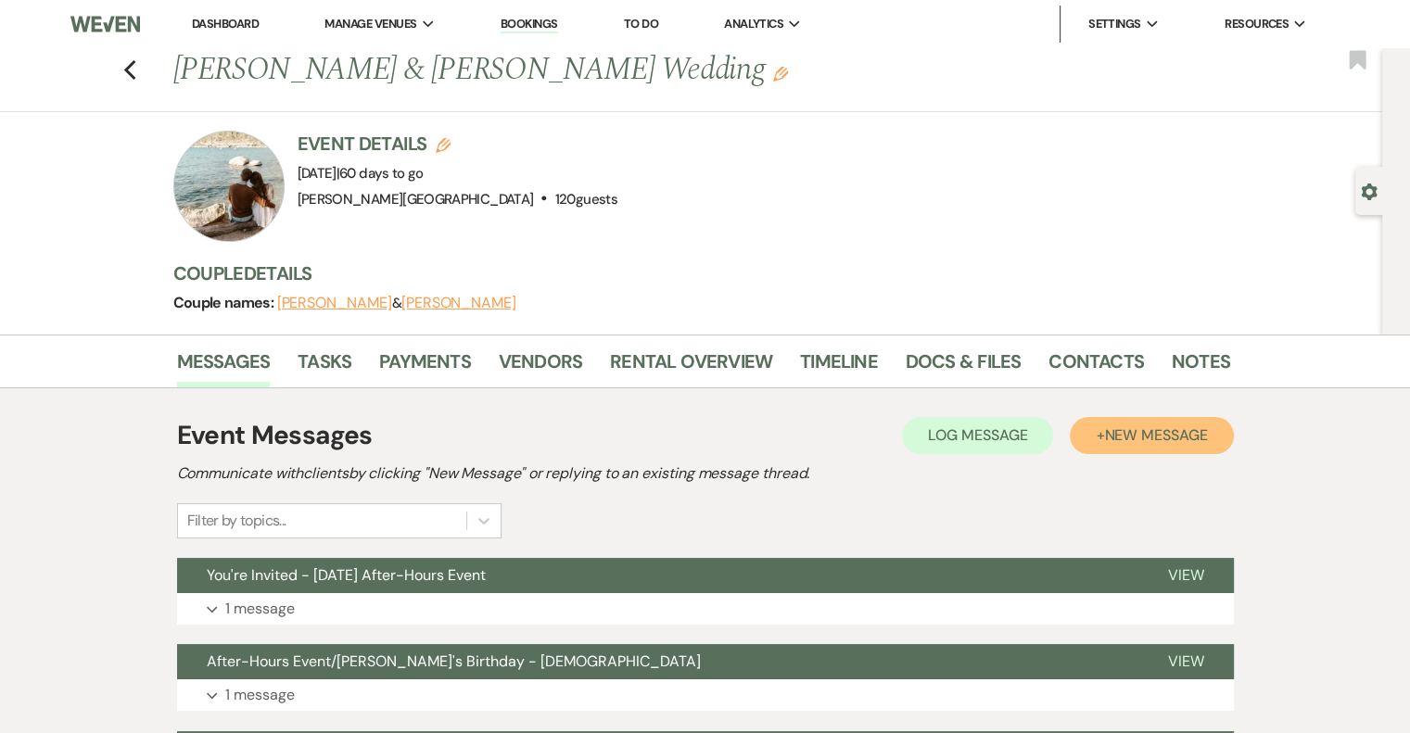
click at [1110, 425] on button "+ New Message" at bounding box center [1151, 435] width 163 height 37
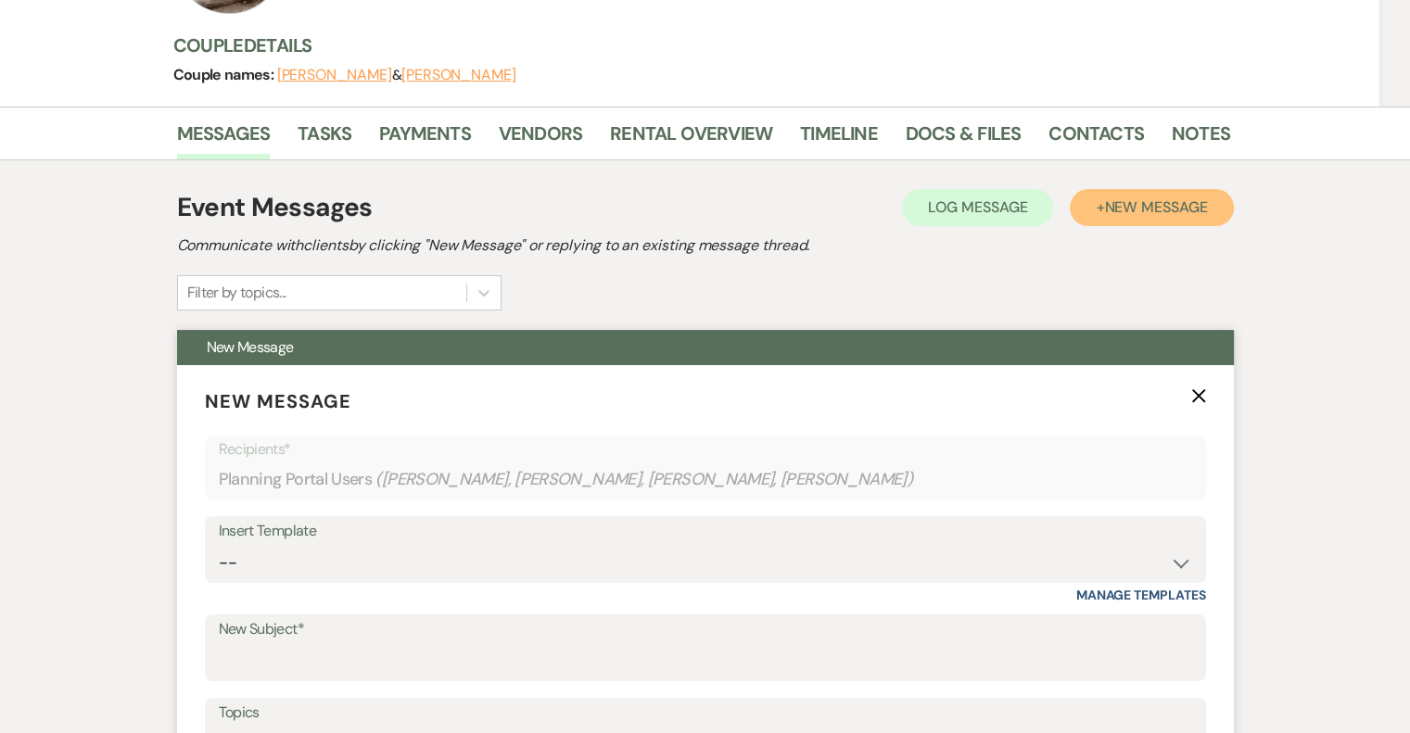
scroll to position [371, 0]
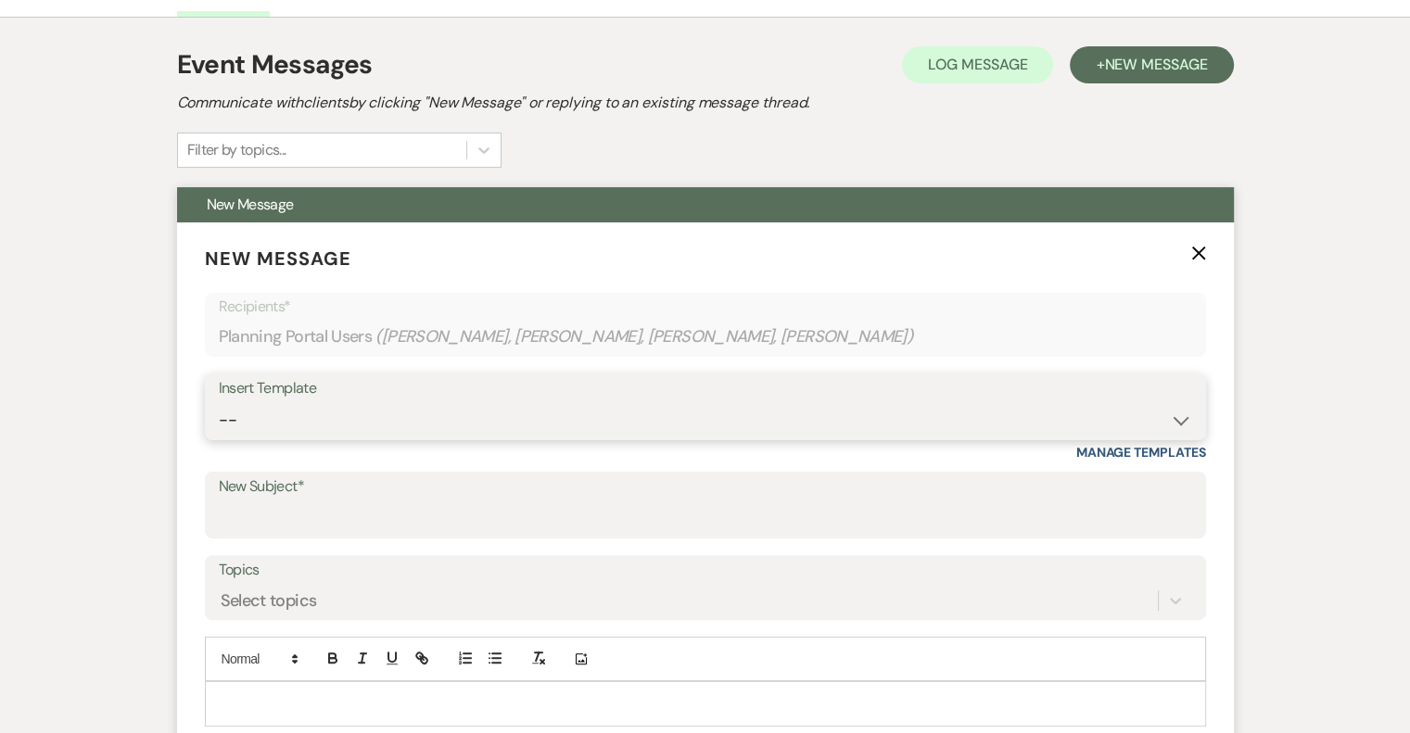
click at [357, 405] on select "-- Weven Planning Portal Introduction (Booked Events) Initial Inquiry Response …" at bounding box center [705, 420] width 973 height 36
select select "1367"
click at [219, 402] on select "-- Weven Planning Portal Introduction (Booked Events) Initial Inquiry Response …" at bounding box center [705, 420] width 973 height 36
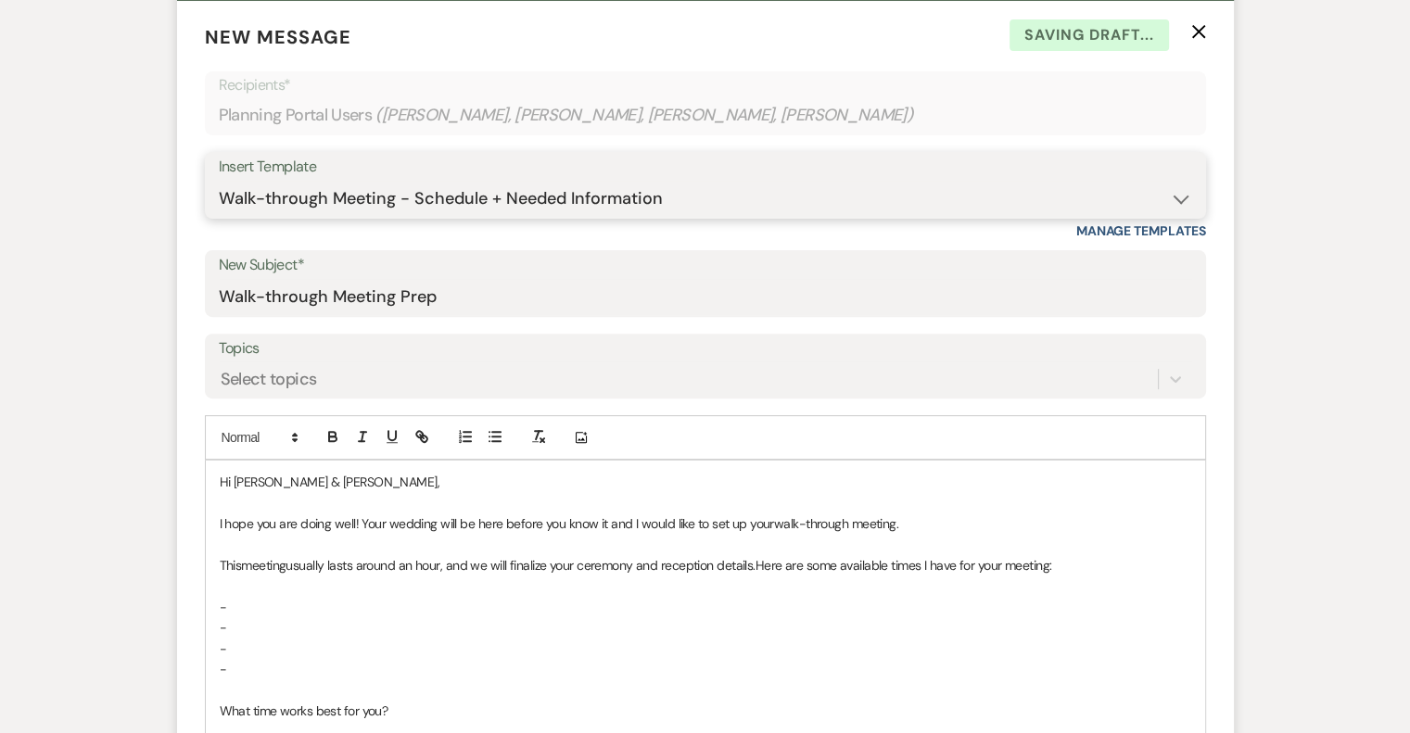
scroll to position [649, 0]
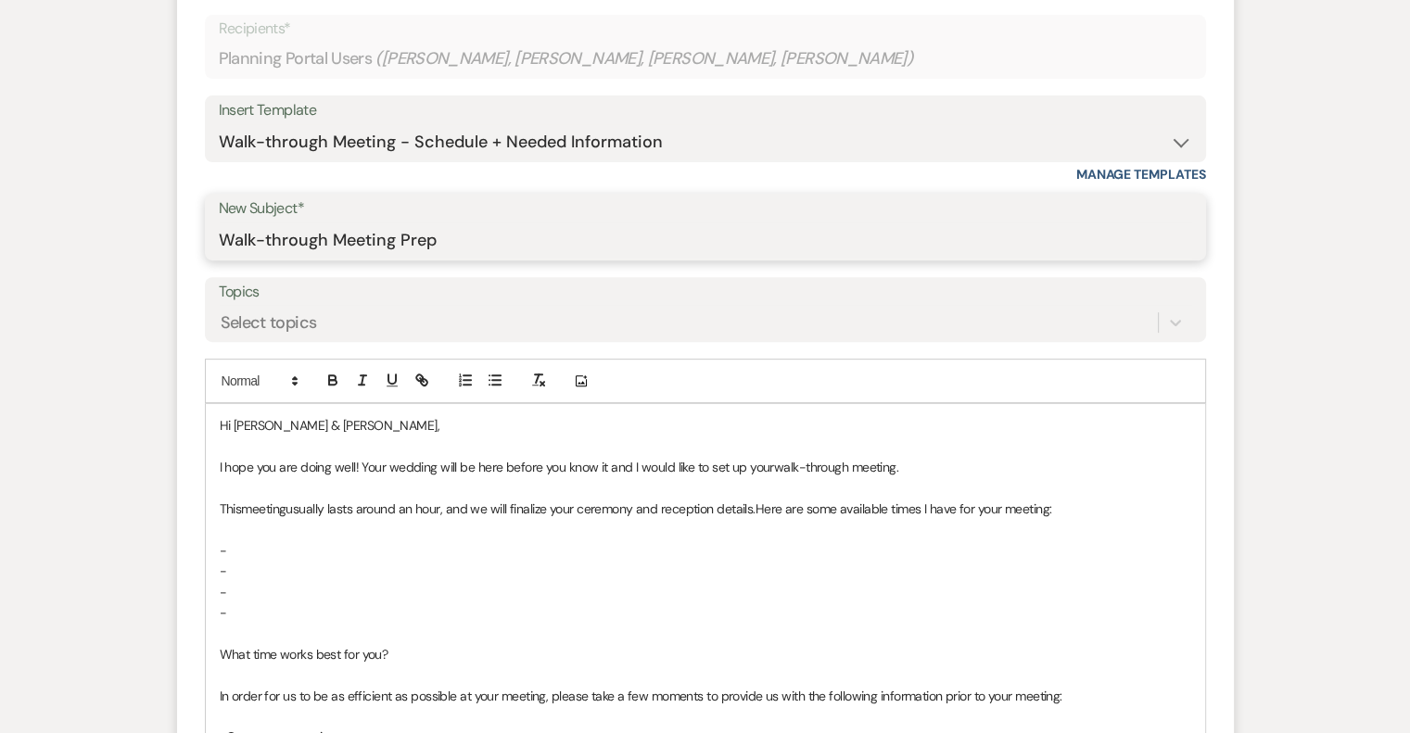
drag, startPoint x: 438, startPoint y: 240, endPoint x: 401, endPoint y: 243, distance: 37.2
click at [401, 243] on input "Walk-through Meeting Prep" at bounding box center [705, 241] width 973 height 36
type input "Walk-through Meeting"
click at [464, 500] on p "This meeting usually lasts around an hour, and we will finalize your ceremony a…" at bounding box center [706, 509] width 972 height 20
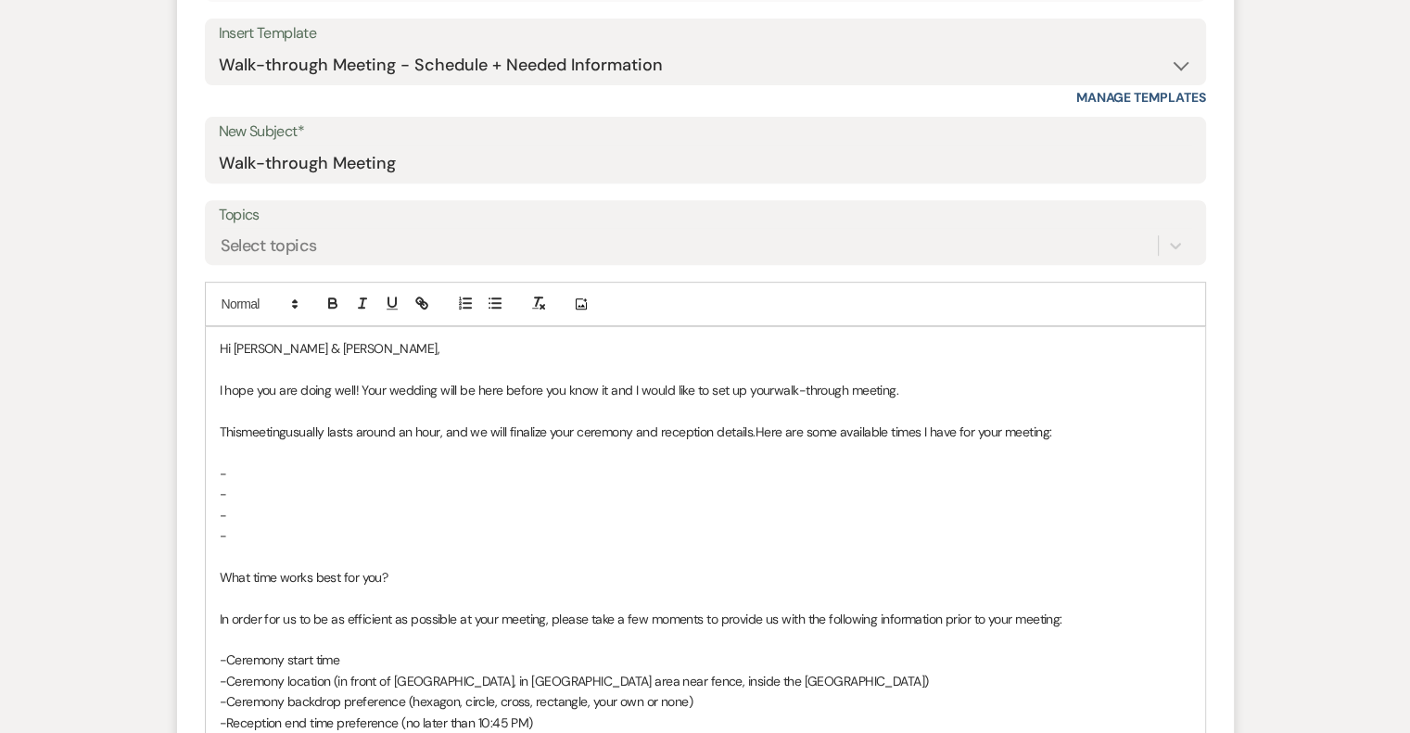
scroll to position [742, 0]
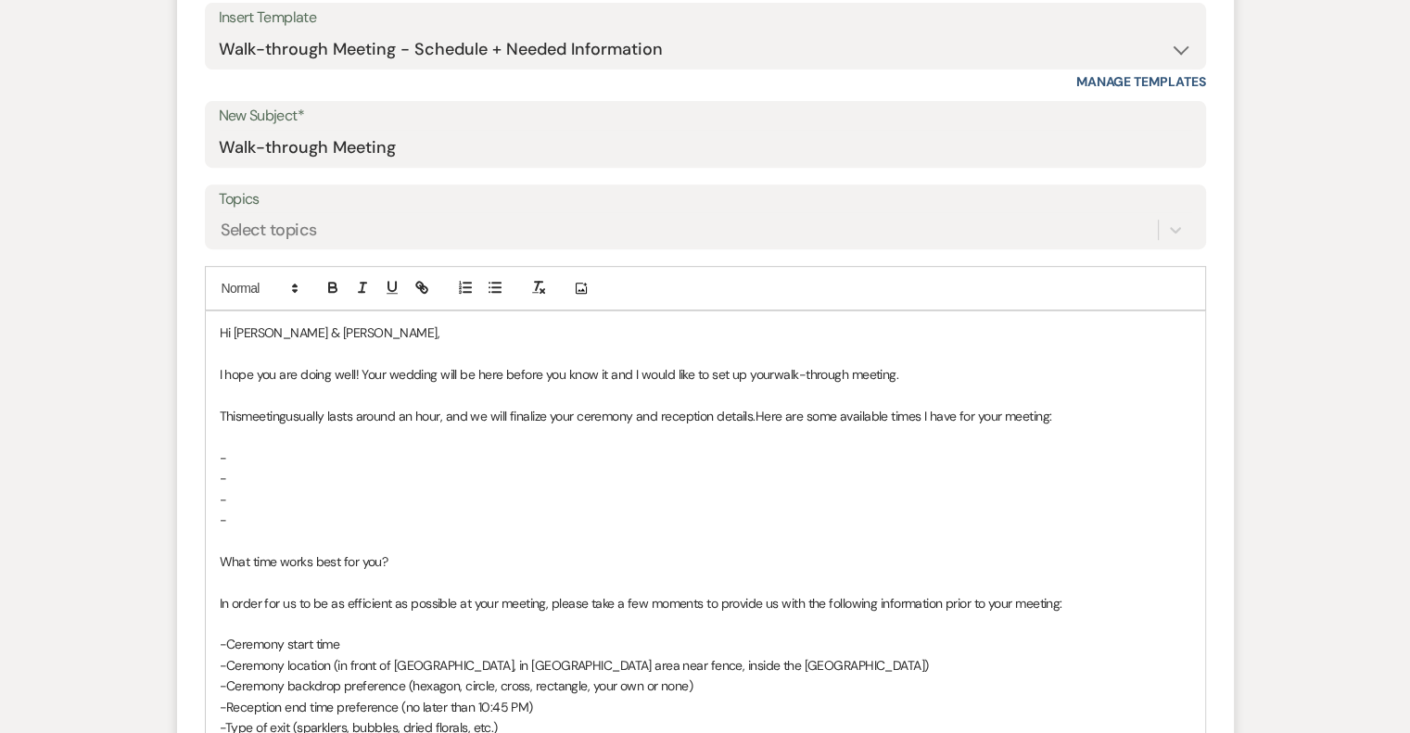
click at [759, 414] on p "This meeting usually lasts around an hour, and we will finalize your ceremony a…" at bounding box center [706, 416] width 972 height 20
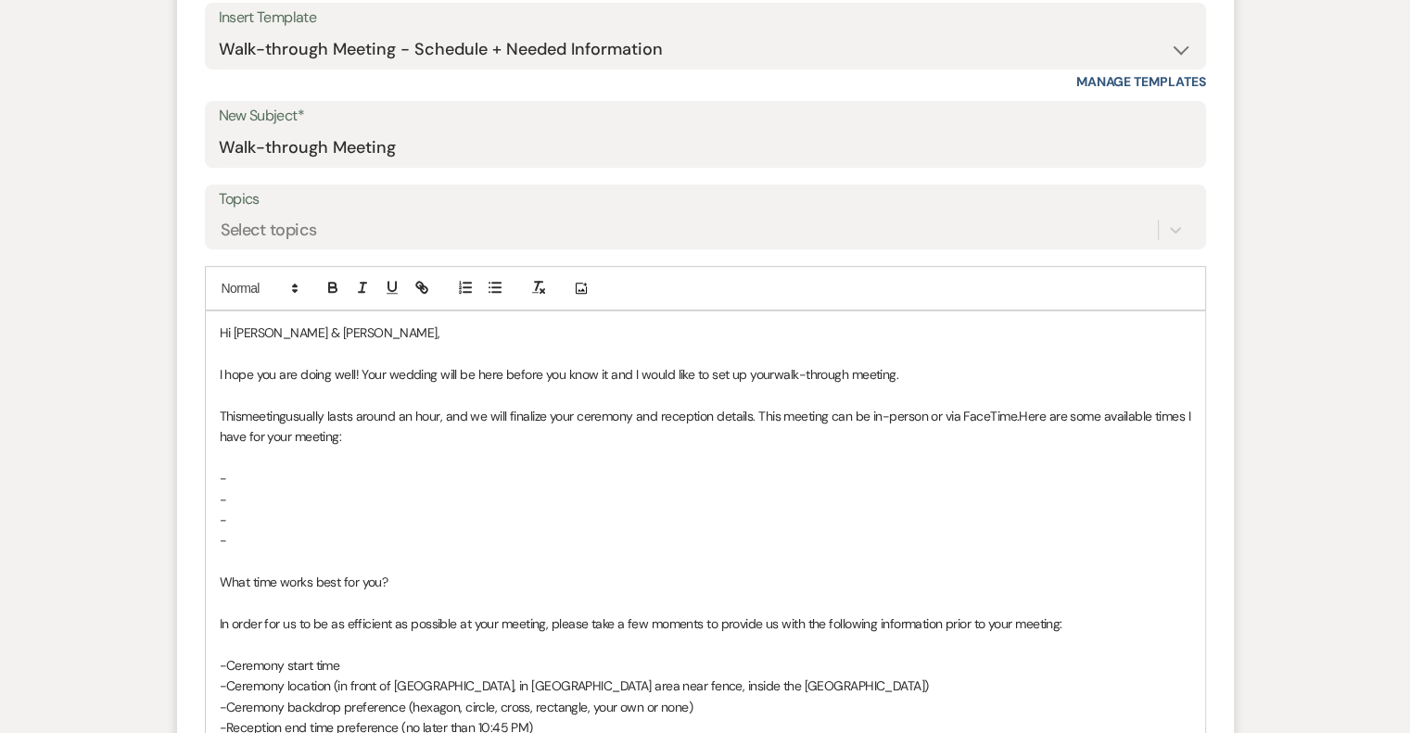
click at [280, 460] on p at bounding box center [706, 458] width 972 height 20
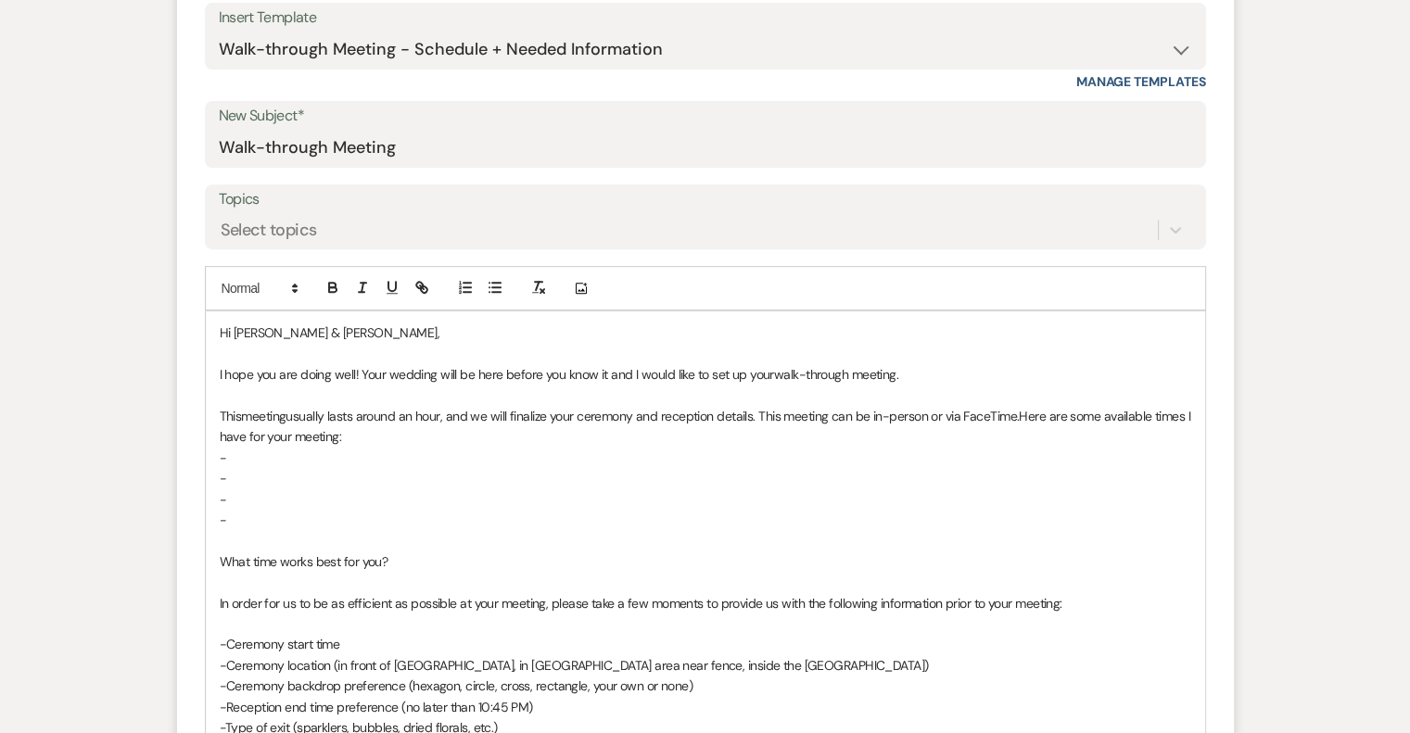
click at [280, 460] on p "-" at bounding box center [706, 458] width 972 height 20
click at [276, 477] on p "-" at bounding box center [706, 478] width 972 height 20
click at [256, 500] on p "-" at bounding box center [706, 500] width 972 height 20
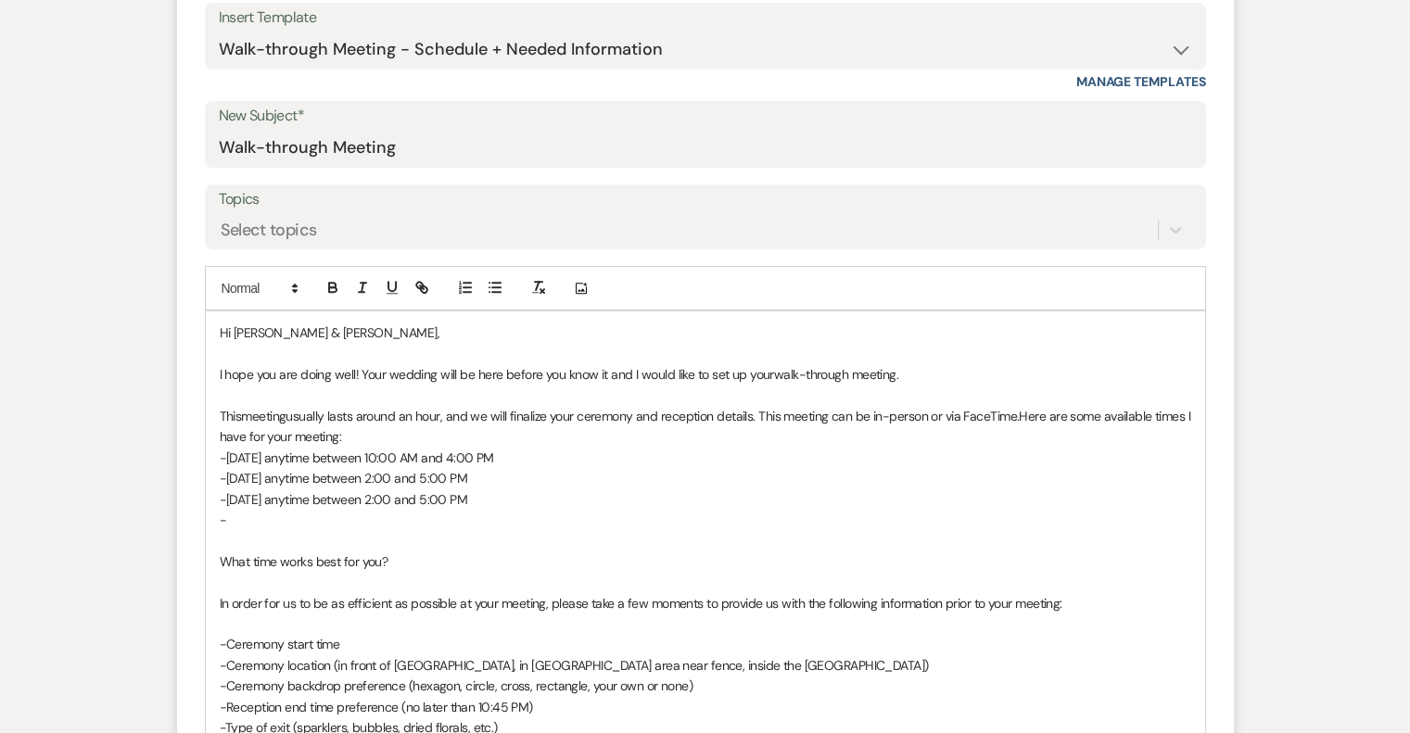
click at [278, 481] on span "-[DATE] anytime between 2:00 and 5:00 PM" at bounding box center [344, 478] width 248 height 17
click at [459, 523] on p "-" at bounding box center [706, 520] width 972 height 20
click at [286, 515] on p "-" at bounding box center [706, 520] width 972 height 20
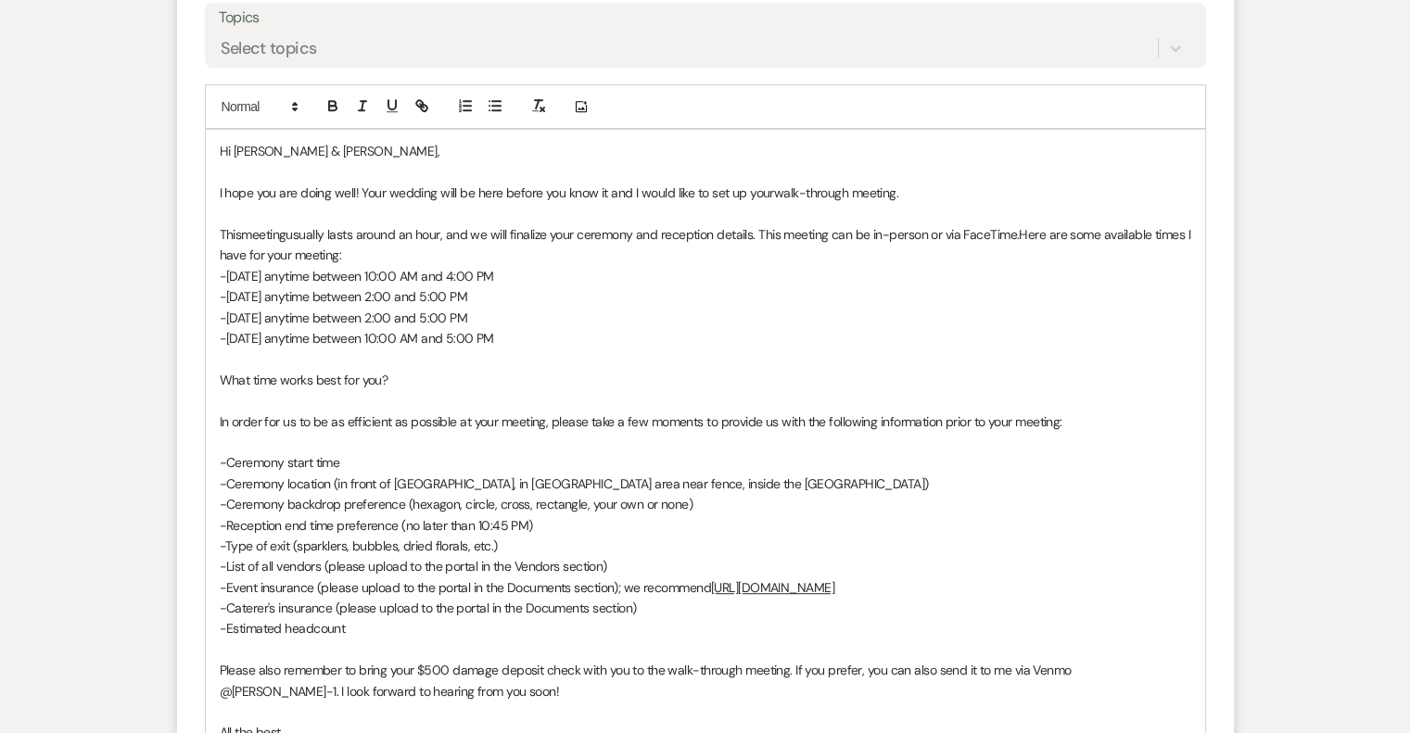
scroll to position [927, 0]
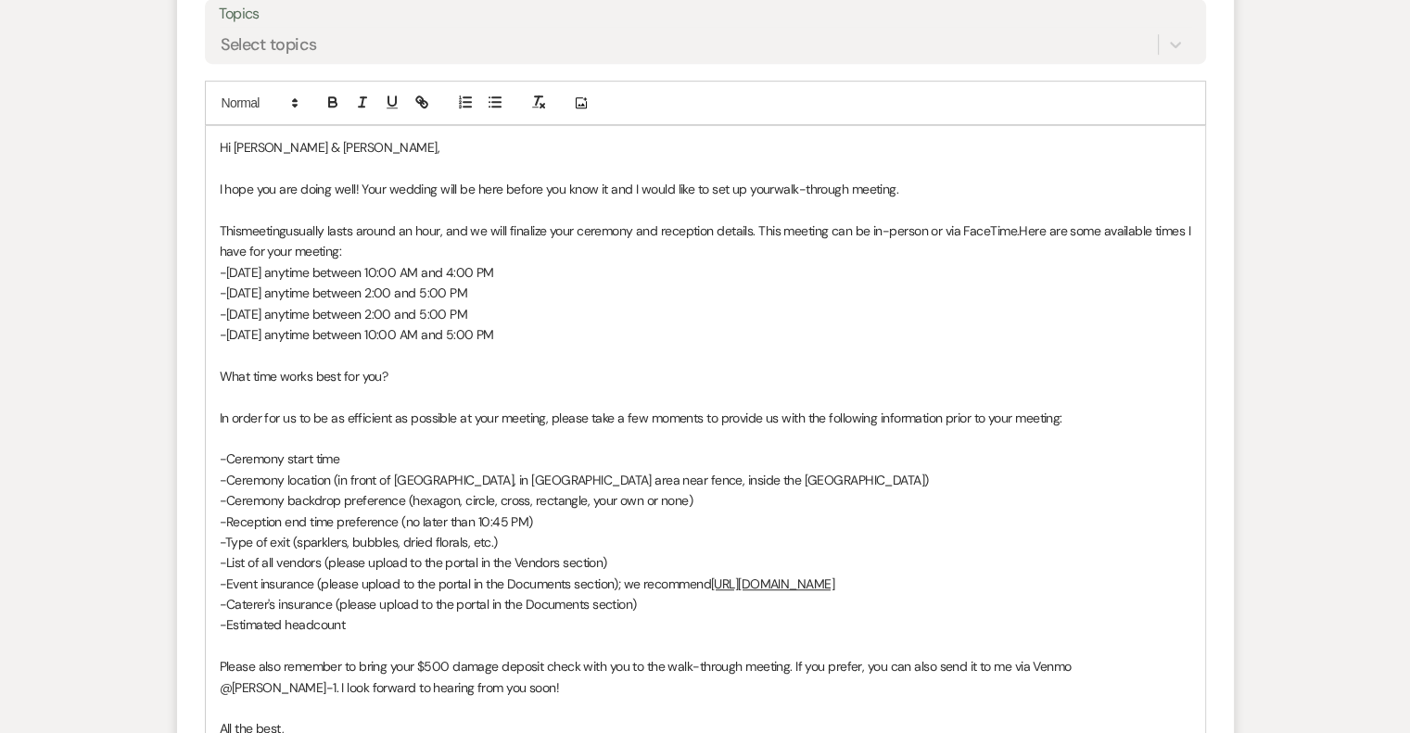
click at [365, 464] on p "-Ceremony start time" at bounding box center [706, 459] width 972 height 20
click at [838, 466] on p "-Ceremony start time (confirm 4:00 PM)" at bounding box center [706, 459] width 972 height 20
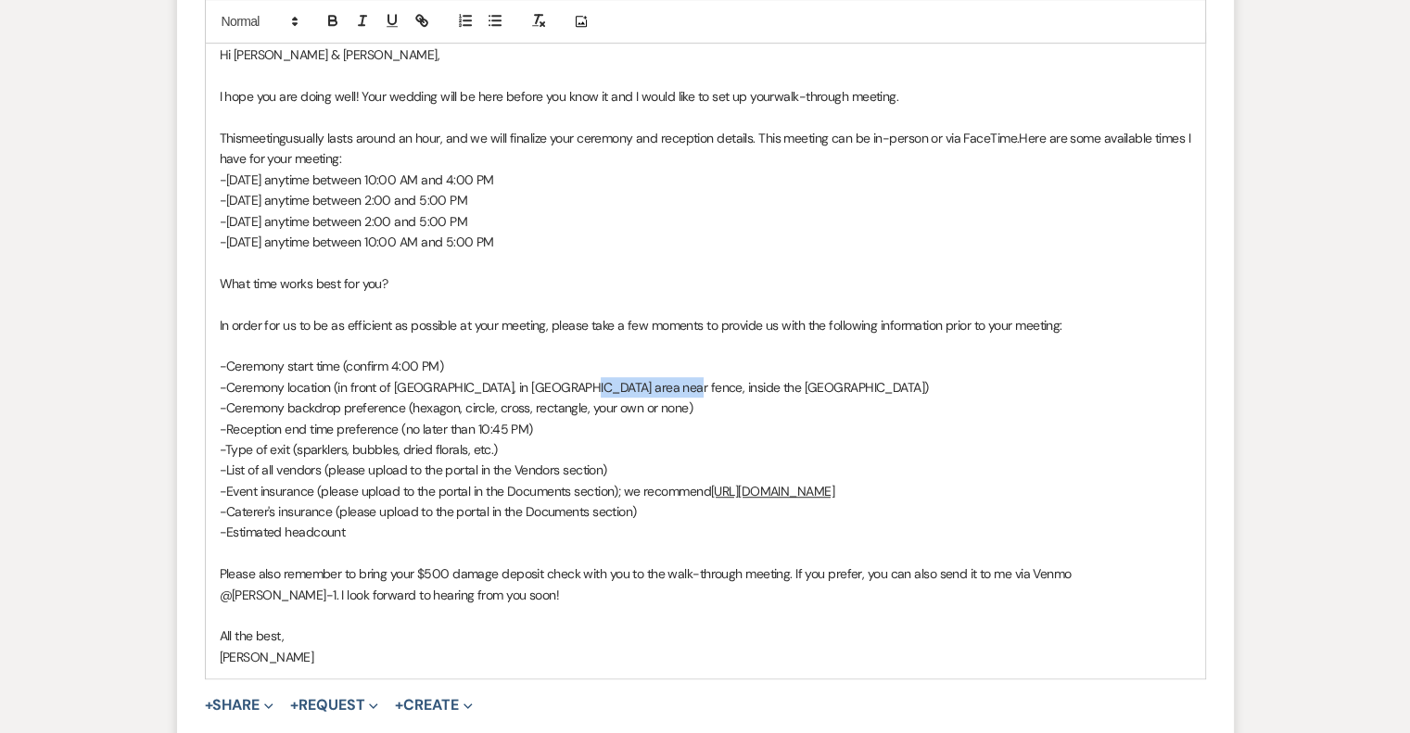
drag, startPoint x: 647, startPoint y: 390, endPoint x: 560, endPoint y: 392, distance: 87.2
click at [560, 392] on span "-Ceremony location (in front of [GEOGRAPHIC_DATA], in [GEOGRAPHIC_DATA] area ne…" at bounding box center [574, 387] width 709 height 17
click at [424, 386] on span "-Ceremony location (in front of [GEOGRAPHIC_DATA], in [GEOGRAPHIC_DATA] area ne…" at bounding box center [484, 387] width 528 height 17
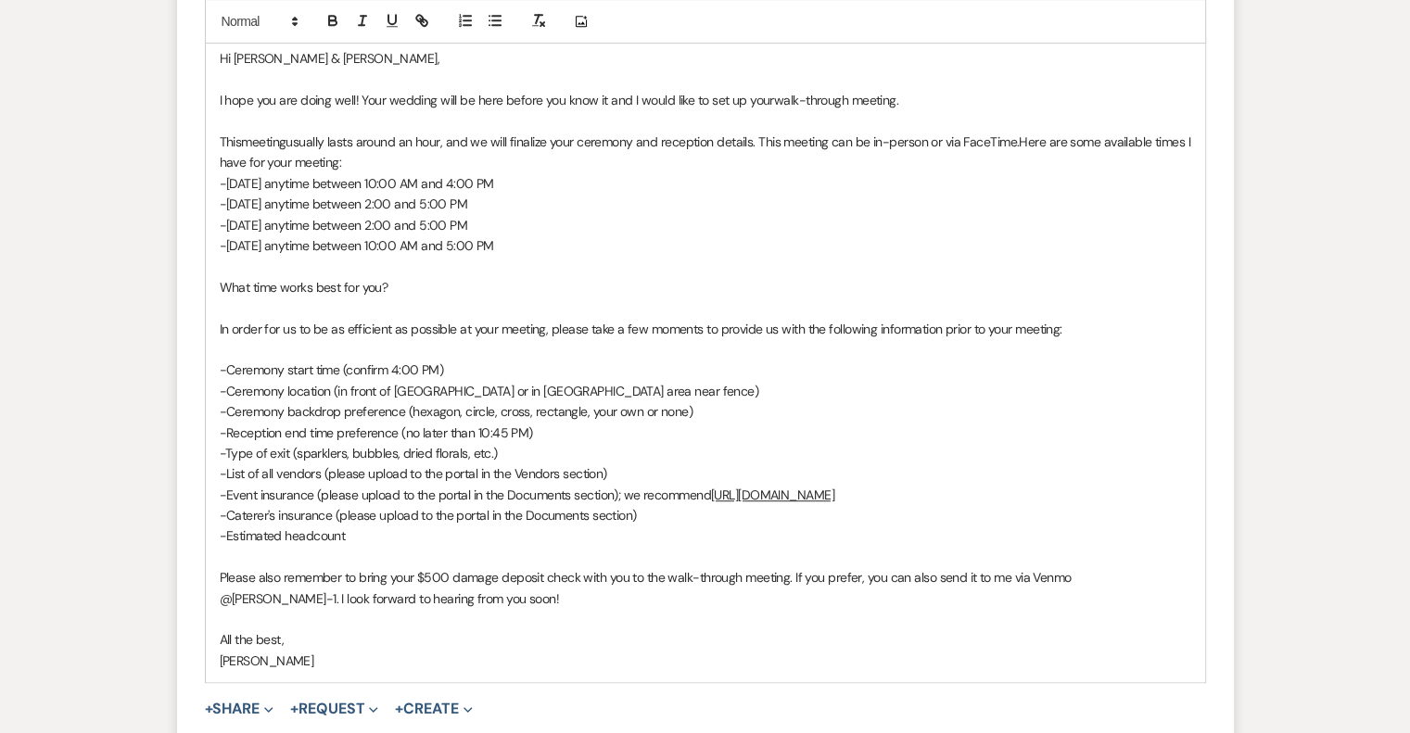
scroll to position [1113, 0]
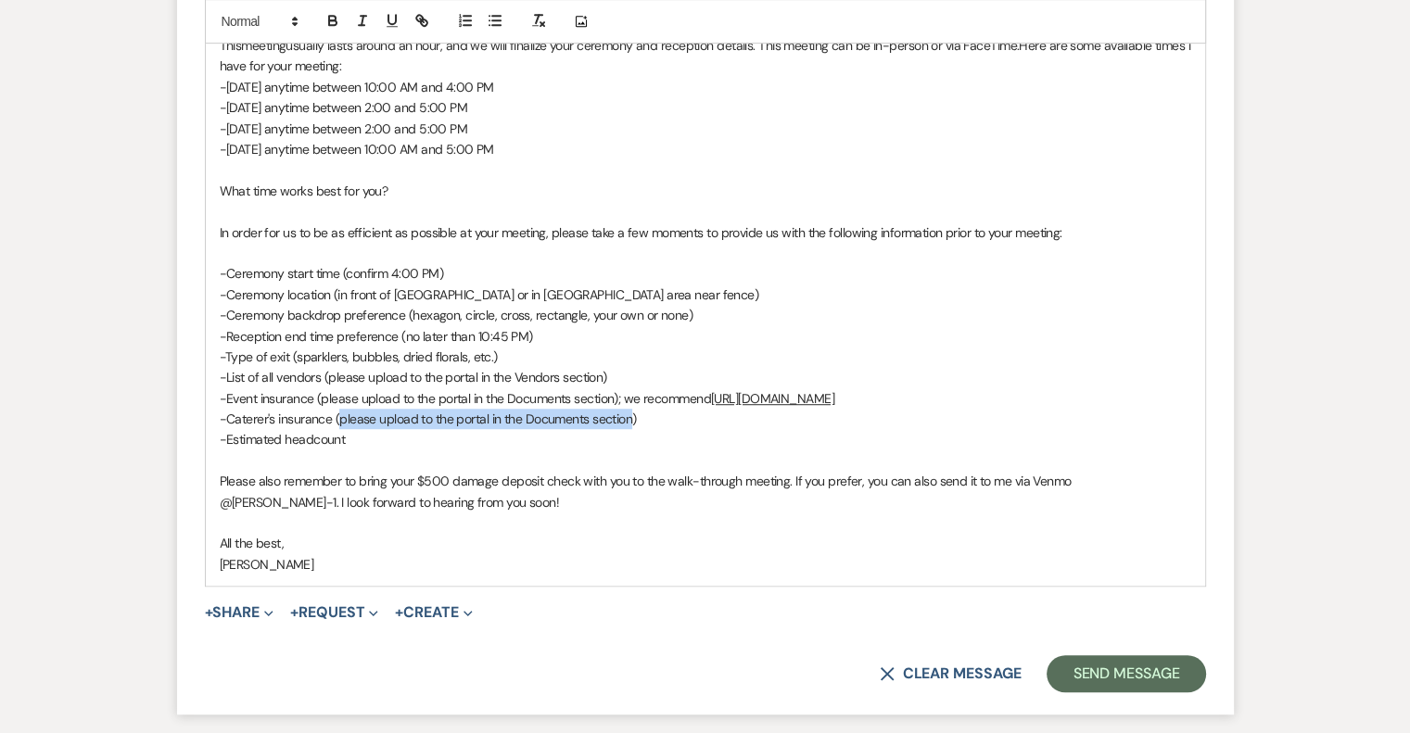
drag, startPoint x: 632, startPoint y: 415, endPoint x: 344, endPoint y: 422, distance: 288.4
click at [344, 422] on span "-Caterer's insurance (please upload to the portal in the Documents section)" at bounding box center [428, 419] width 417 height 17
click at [334, 422] on span "-Caterer's insurance (if not someone from our preferred vendors list)" at bounding box center [408, 419] width 377 height 17
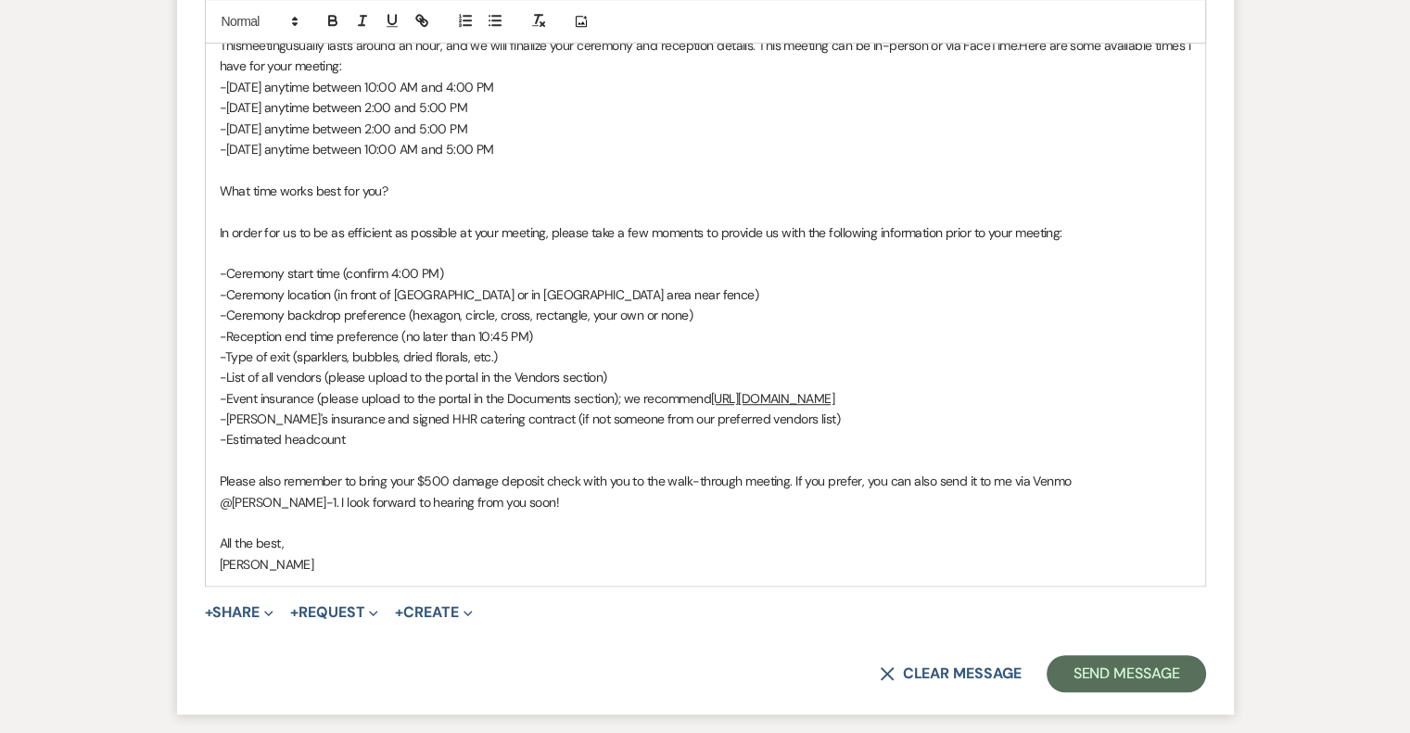
click at [805, 424] on p "-[PERSON_NAME]'s insurance and signed HHR catering contract (if not someone fro…" at bounding box center [706, 419] width 972 height 20
click at [781, 416] on span "-[PERSON_NAME]'s insurance and signed HHR catering contract (if not someone fro…" at bounding box center [530, 419] width 621 height 17
drag, startPoint x: 618, startPoint y: 396, endPoint x: 600, endPoint y: 397, distance: 18.6
click at [600, 397] on span "-Event insurance (please upload to the portal in the Documents section); we rec…" at bounding box center [465, 398] width 491 height 17
click at [567, 398] on span "-Event insurance (please upload to the portal in the Documents section); we rec…" at bounding box center [465, 398] width 491 height 17
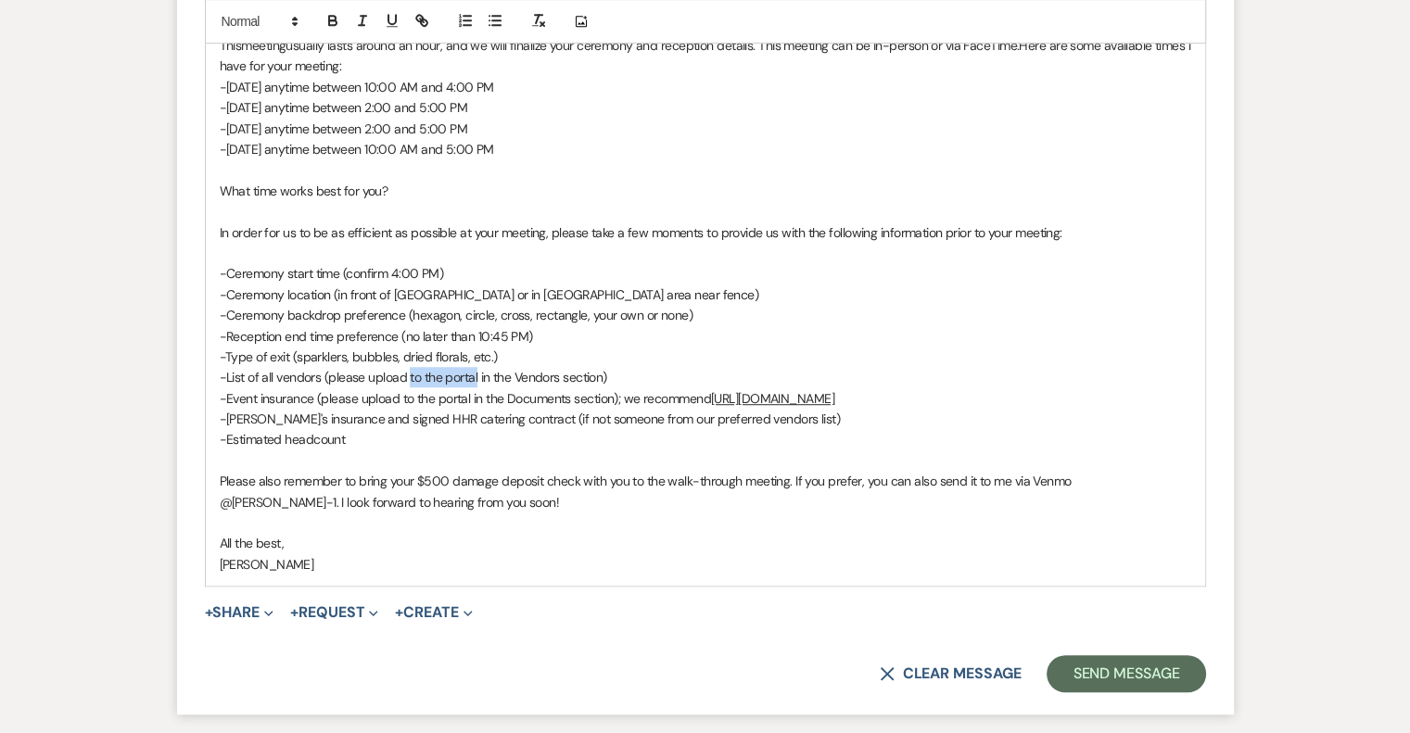
drag, startPoint x: 477, startPoint y: 376, endPoint x: 410, endPoint y: 378, distance: 66.8
click at [410, 378] on span "-List of all vendors (please upload to the portal in the Vendors section)" at bounding box center [414, 377] width 388 height 17
click at [529, 376] on span "-List of all vendors (please upload in the Vendors section)" at bounding box center [378, 377] width 317 height 17
drag, startPoint x: 585, startPoint y: 377, endPoint x: 330, endPoint y: 378, distance: 255.0
click at [330, 378] on span "-List of all vendors (please upload in the Vendors section of Weven)" at bounding box center [406, 377] width 373 height 17
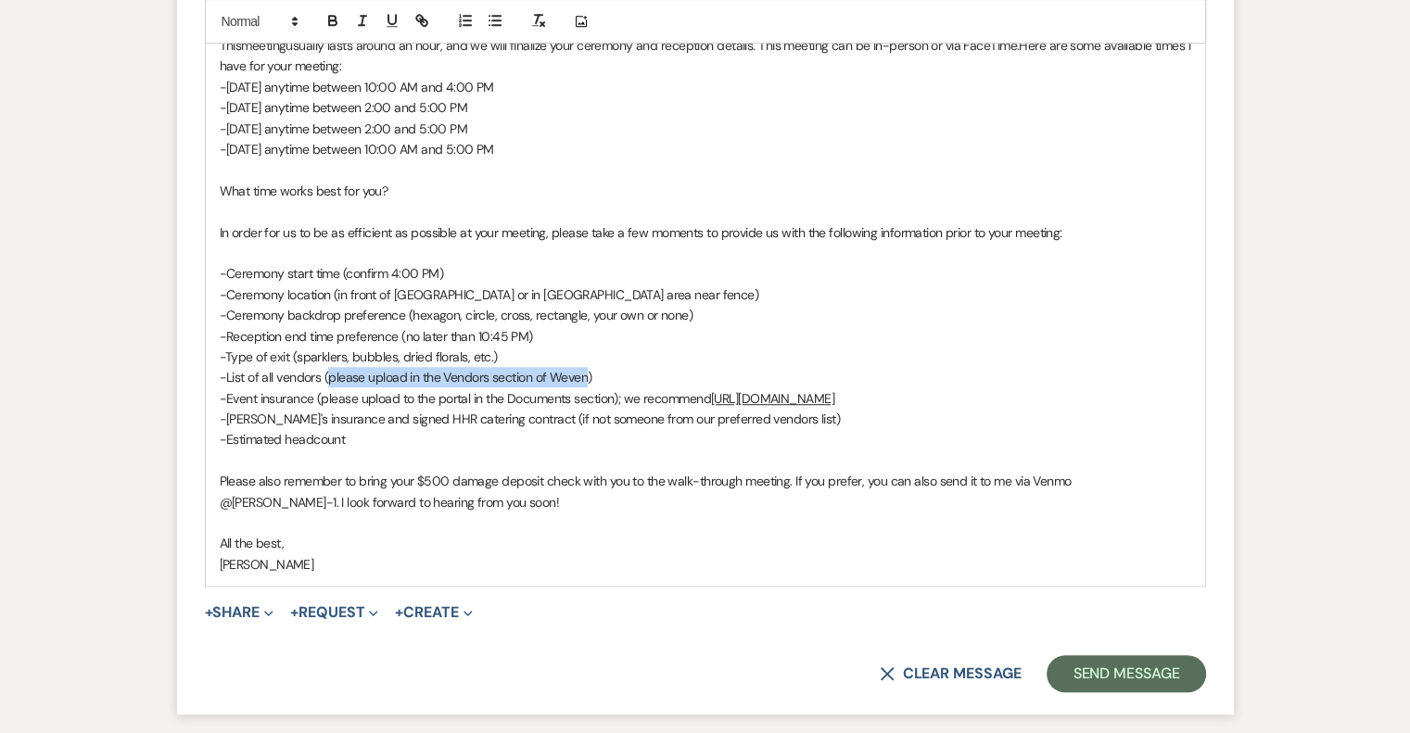
copy span "please upload in the Vendors section of Weven"
drag, startPoint x: 613, startPoint y: 400, endPoint x: 321, endPoint y: 392, distance: 292.1
click at [321, 392] on span "-Event insurance (please upload to the portal in the Documents section); we rec…" at bounding box center [465, 398] width 491 height 17
click at [819, 418] on p "-[PERSON_NAME]'s insurance and signed HHR catering contract (if not someone fro…" at bounding box center [706, 419] width 972 height 20
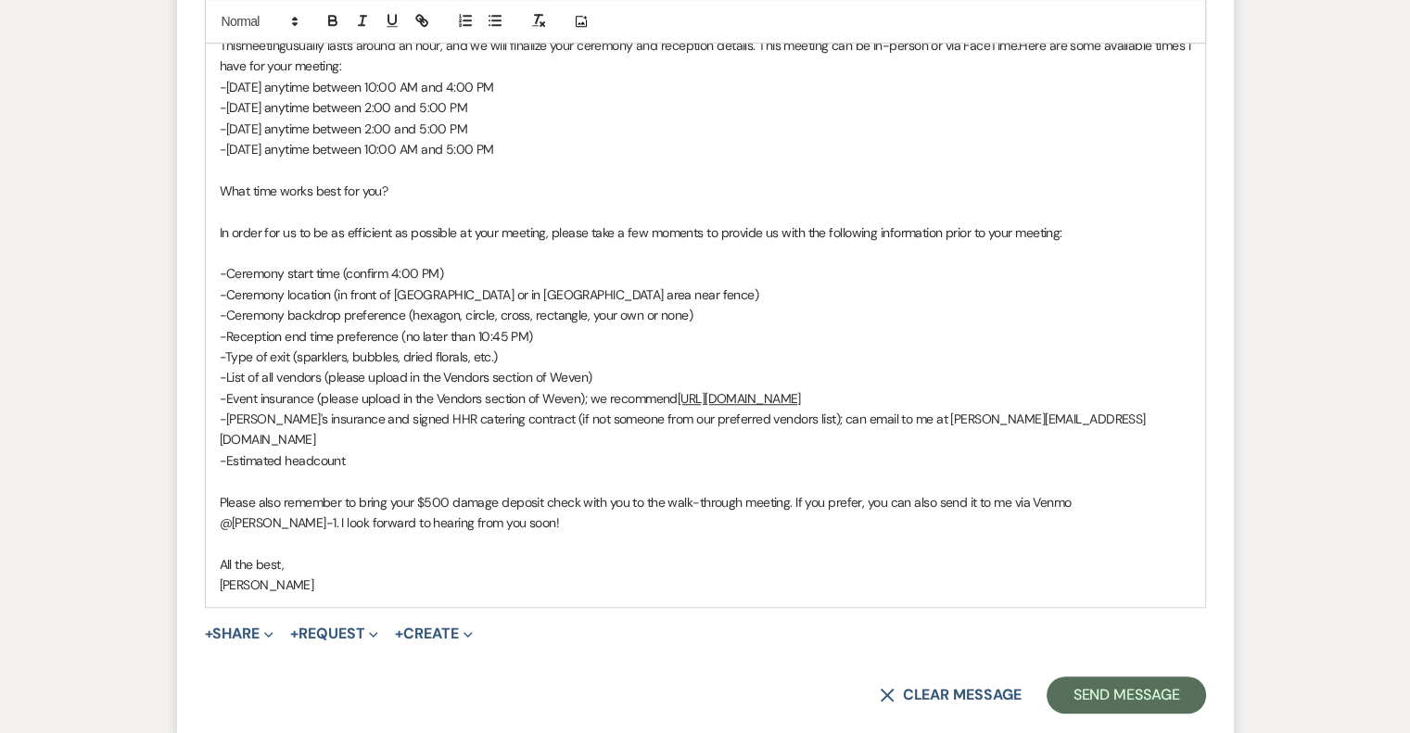
click at [902, 533] on p at bounding box center [706, 543] width 972 height 20
click at [908, 510] on p "Please also remember to bring your $500 damage deposit check with you to the wa…" at bounding box center [706, 513] width 972 height 42
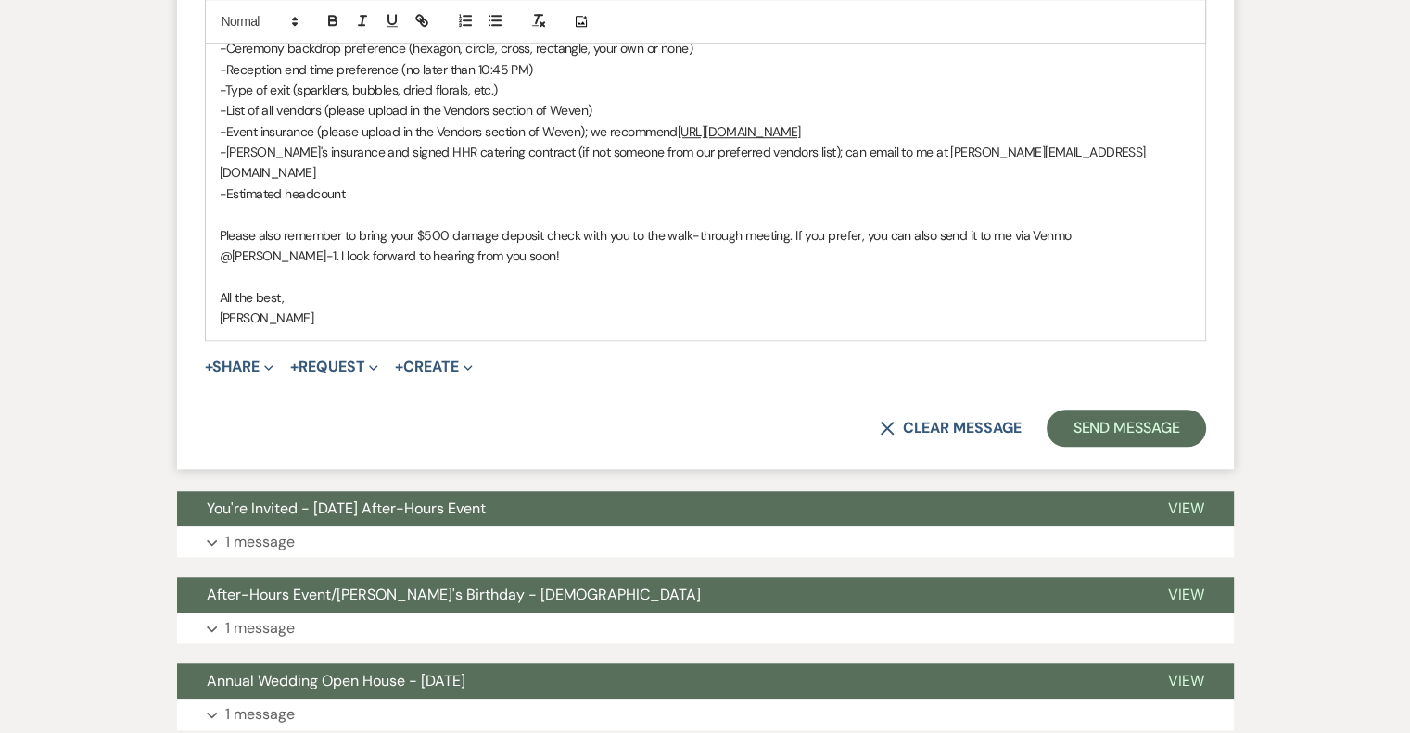
scroll to position [1576, 0]
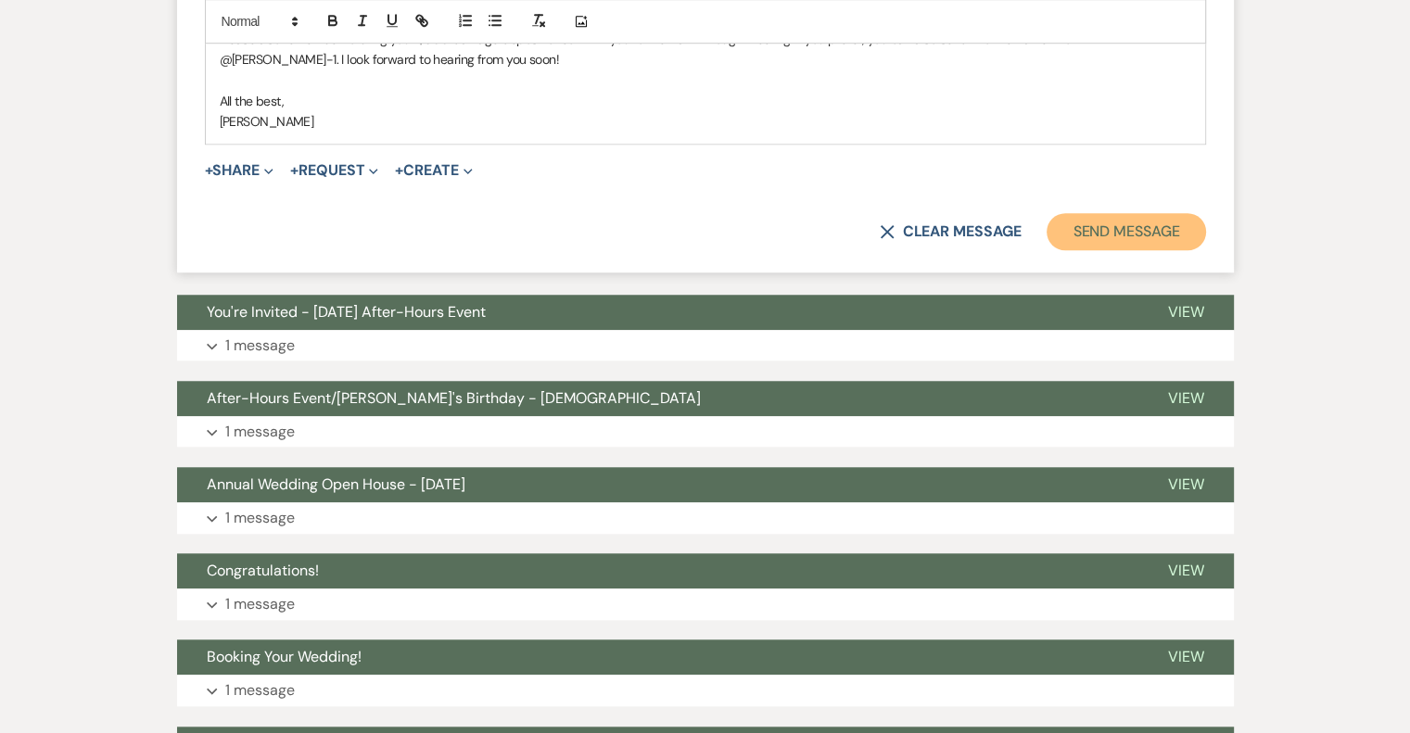
click at [1144, 213] on button "Send Message" at bounding box center [1126, 231] width 159 height 37
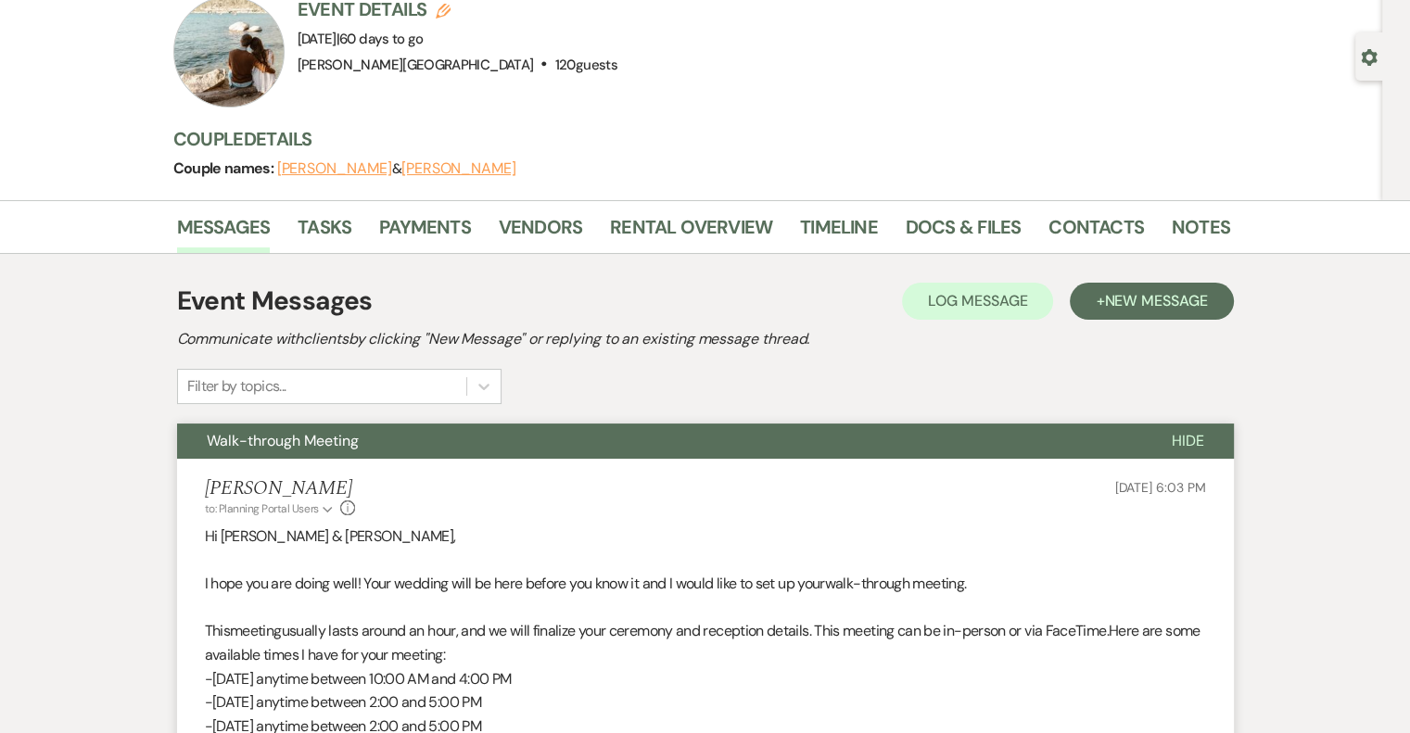
scroll to position [146, 0]
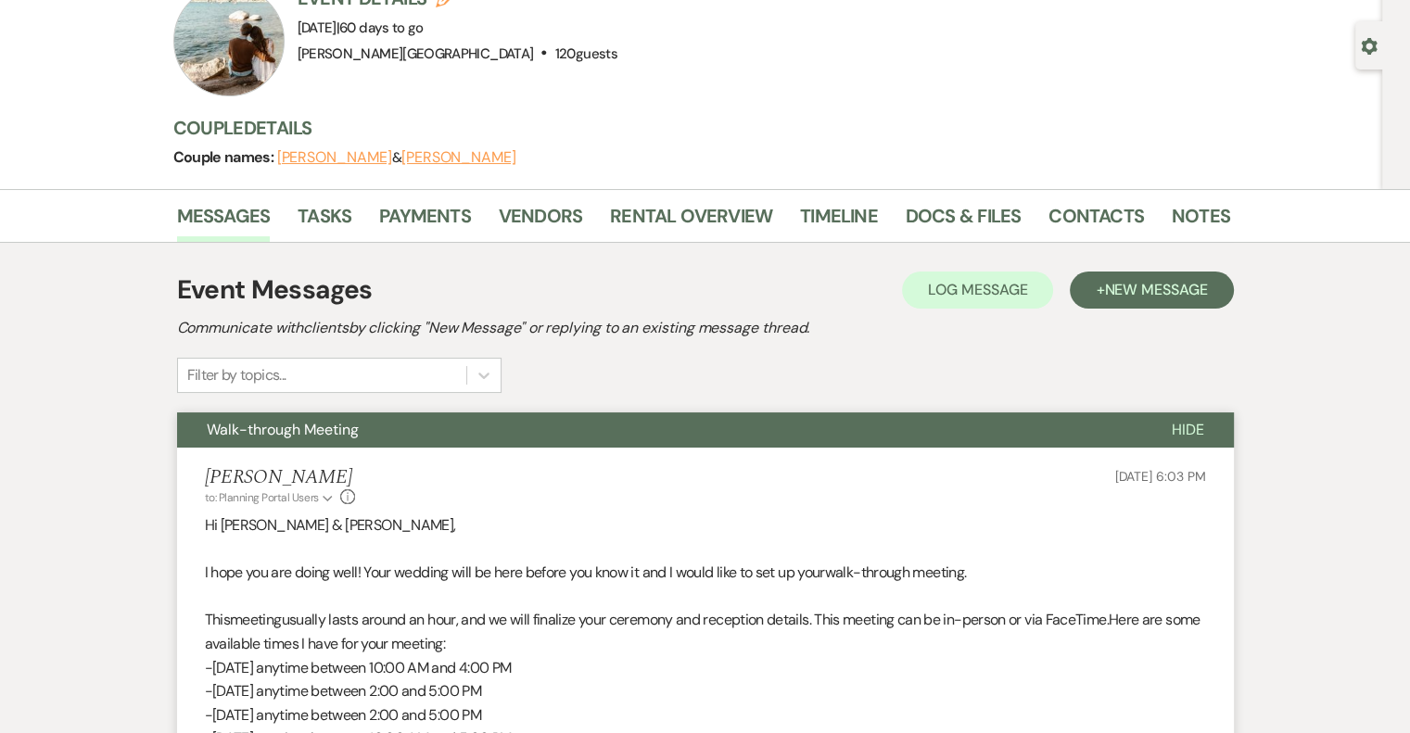
click at [1177, 425] on span "Hide" at bounding box center [1188, 429] width 32 height 19
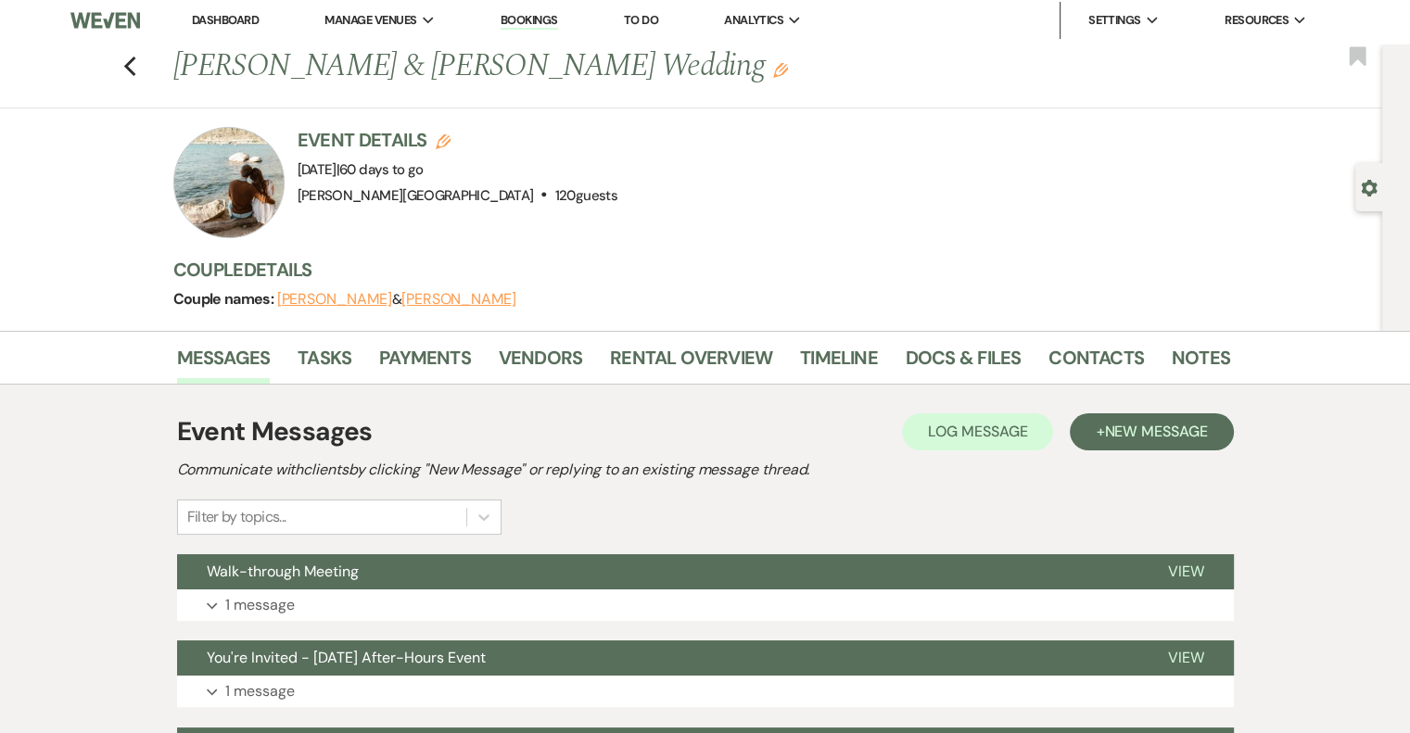
scroll to position [0, 0]
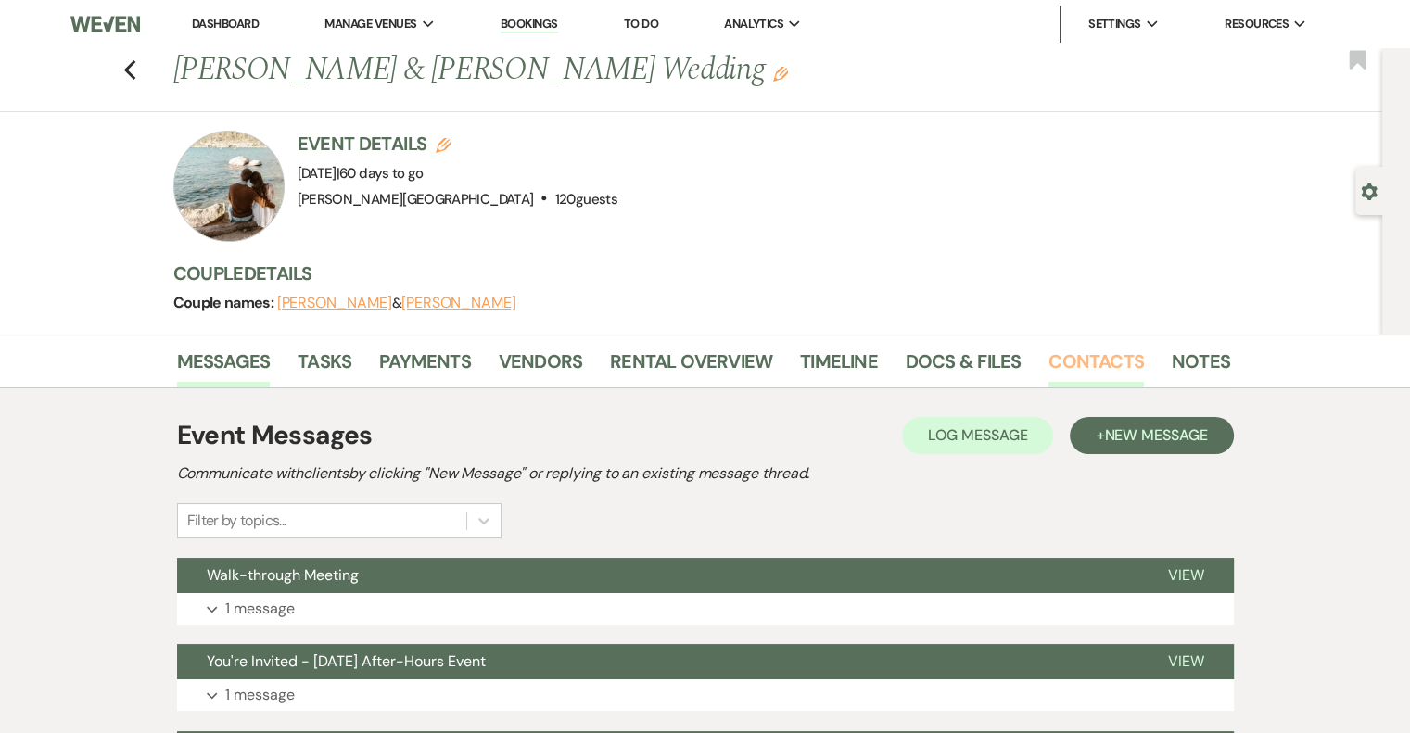
click at [1106, 357] on link "Contacts" at bounding box center [1096, 367] width 95 height 41
